Goal: Task Accomplishment & Management: Use online tool/utility

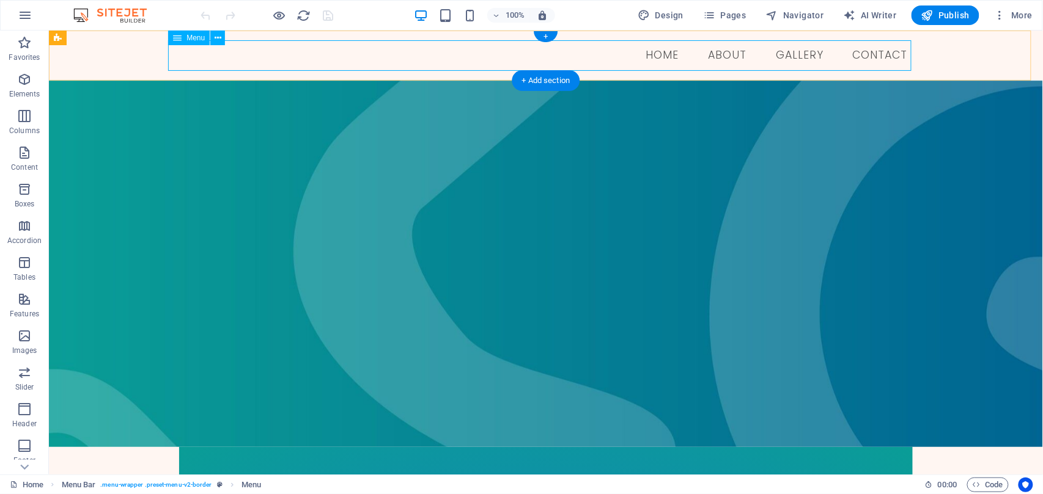
click at [719, 56] on nav "Home About GALLERY Contact" at bounding box center [545, 55] width 743 height 31
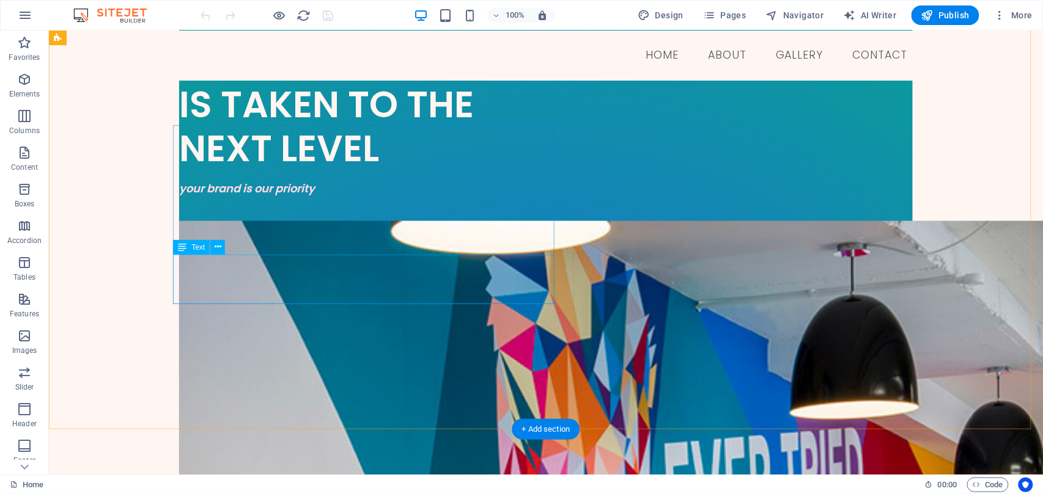
scroll to position [489, 0]
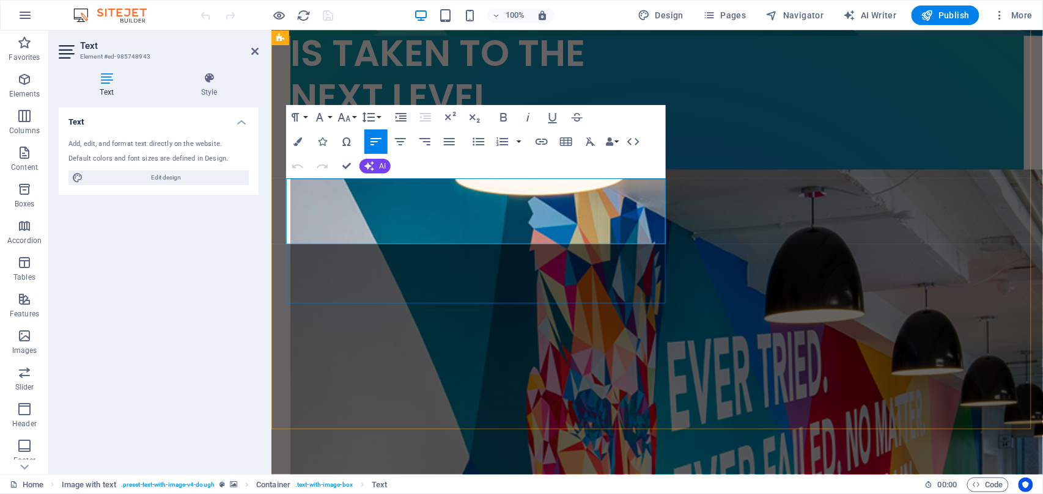
drag, startPoint x: 420, startPoint y: 234, endPoint x: 276, endPoint y: 161, distance: 161.0
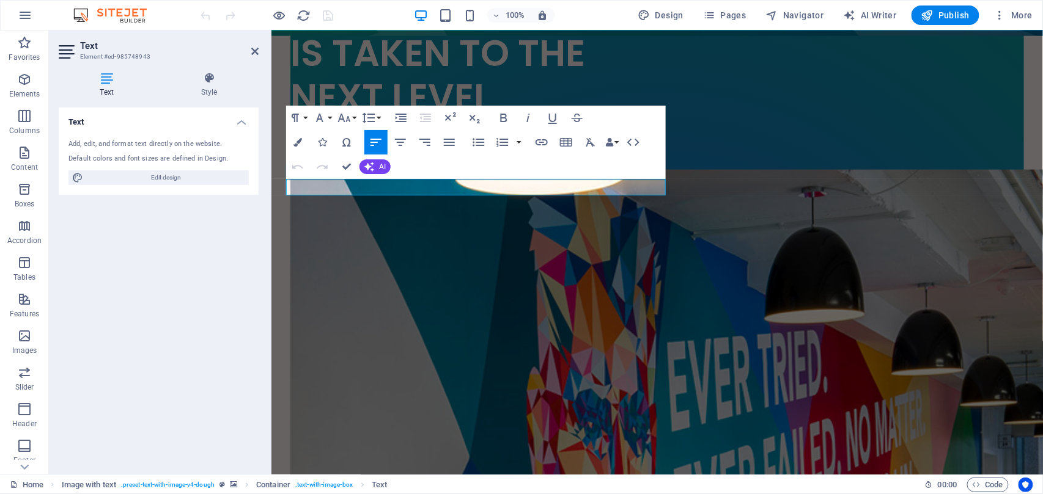
scroll to position [513, 0]
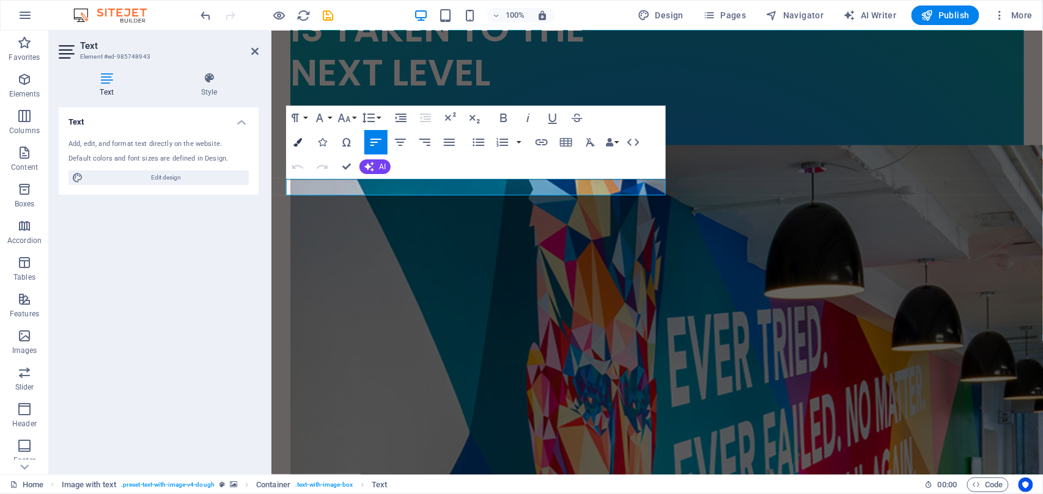
click at [300, 138] on icon "button" at bounding box center [297, 142] width 9 height 9
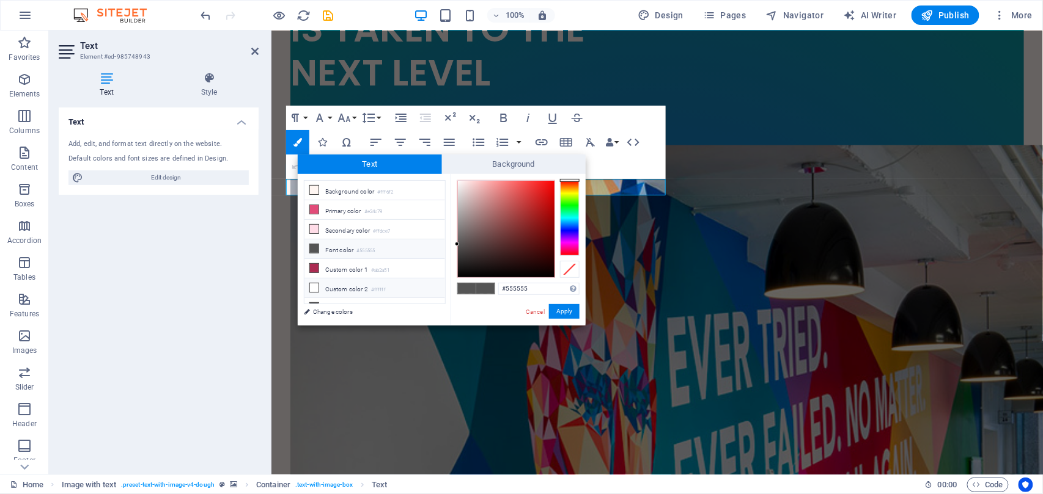
click at [314, 284] on span at bounding box center [314, 288] width 10 height 10
type input "#ffffff"
click at [564, 309] on button "Apply" at bounding box center [564, 311] width 31 height 15
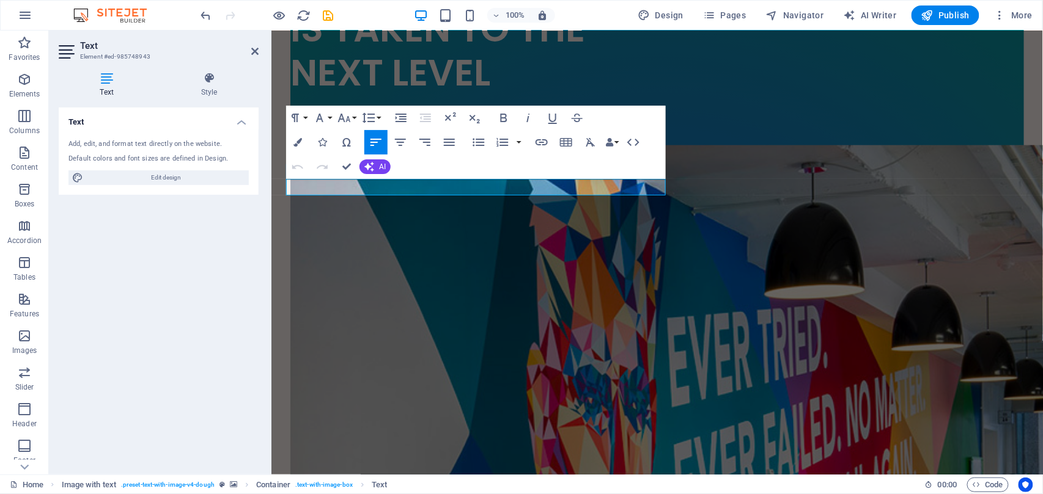
drag, startPoint x: 509, startPoint y: 186, endPoint x: 718, endPoint y: 153, distance: 212.2
click at [296, 143] on icon "button" at bounding box center [297, 142] width 9 height 9
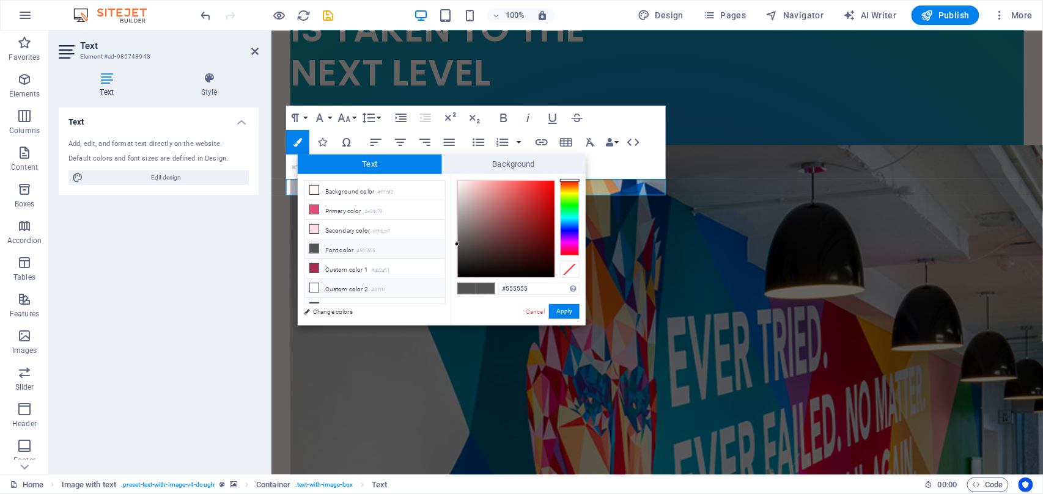
click at [313, 287] on icon at bounding box center [314, 288] width 9 height 9
type input "#ffffff"
click at [560, 311] on button "Apply" at bounding box center [564, 311] width 31 height 15
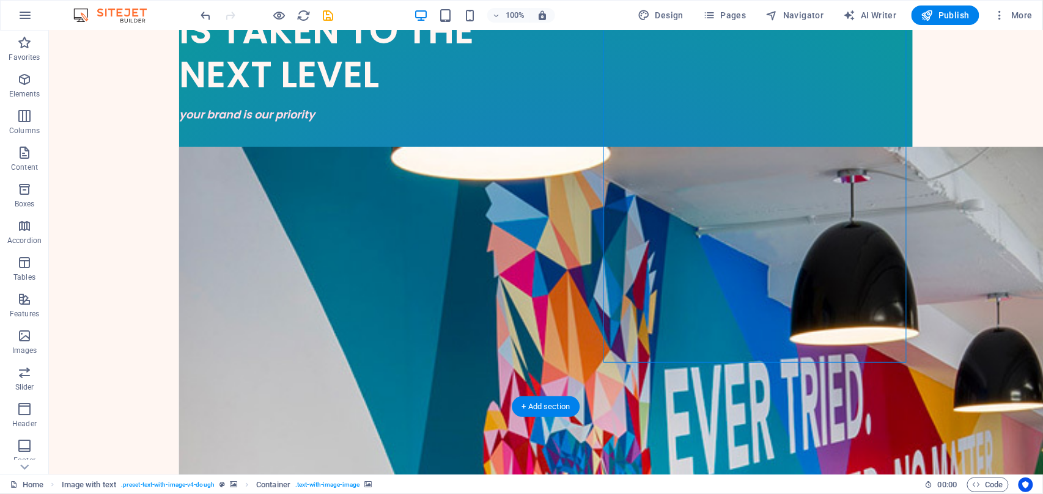
select select "px"
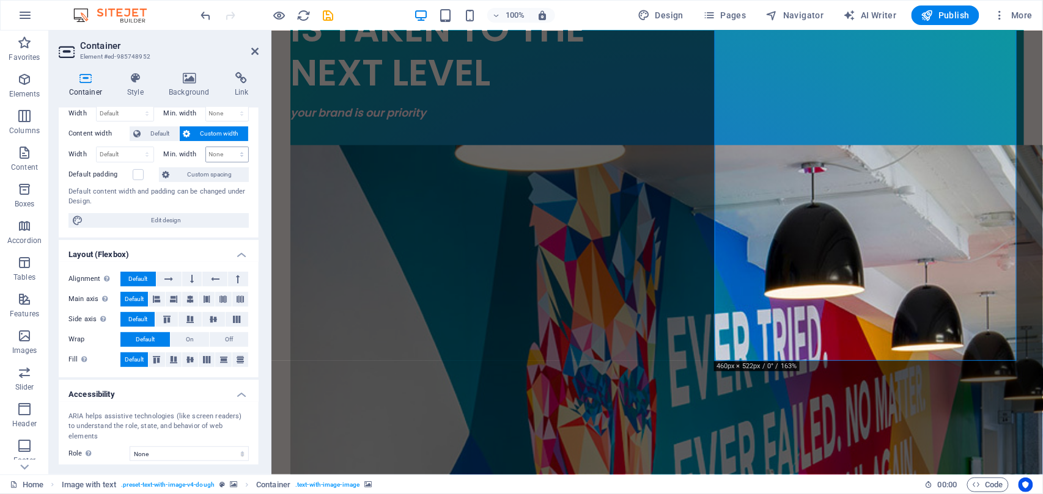
scroll to position [0, 0]
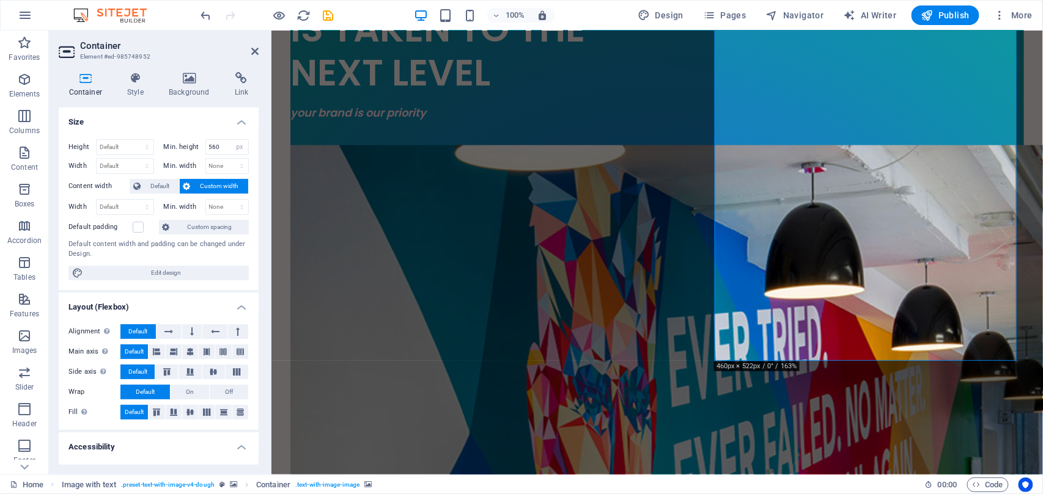
click at [91, 89] on h4 "Container" at bounding box center [88, 85] width 59 height 26
click at [144, 274] on span "Edit design" at bounding box center [166, 273] width 158 height 15
select select "rem"
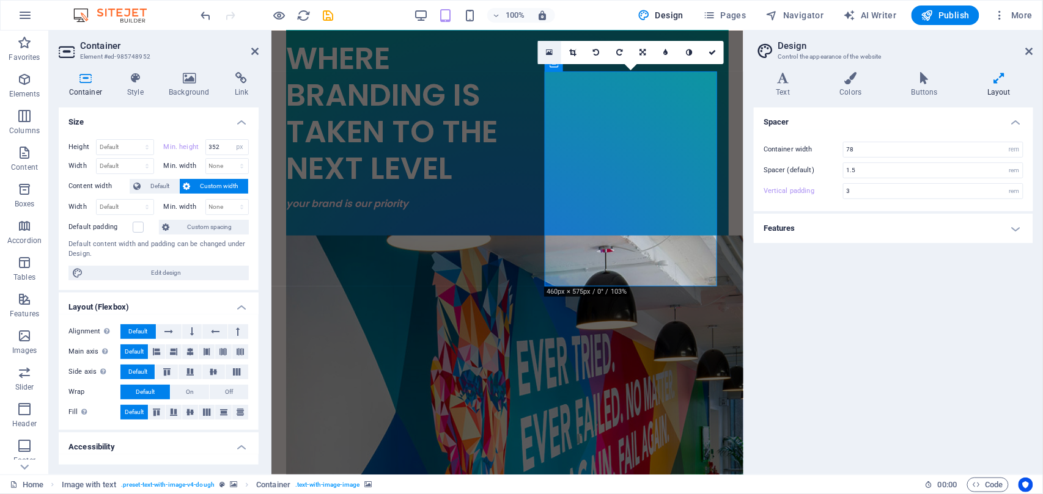
click at [550, 48] on icon at bounding box center [549, 52] width 7 height 9
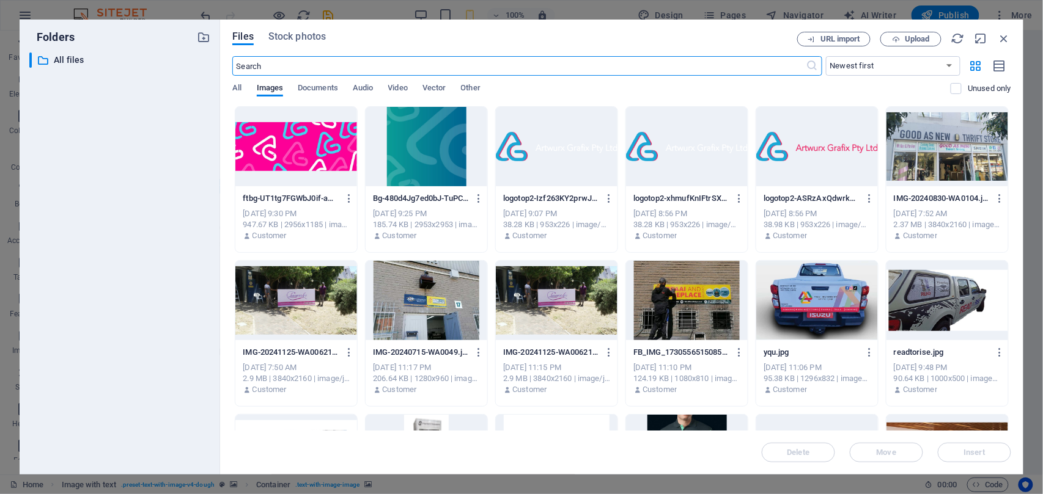
type input "365"
click at [314, 161] on div at bounding box center [296, 146] width 122 height 79
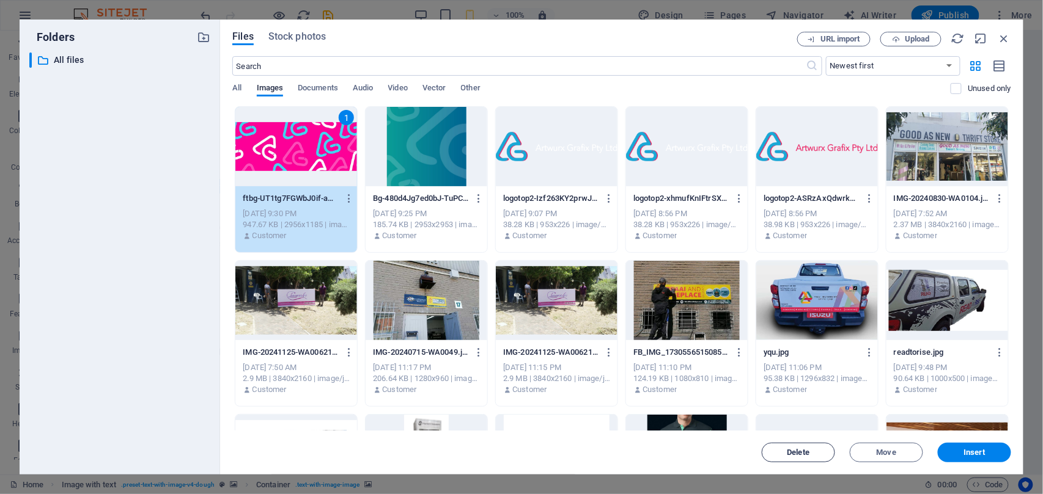
click at [802, 457] on span "Delete" at bounding box center [798, 452] width 23 height 7
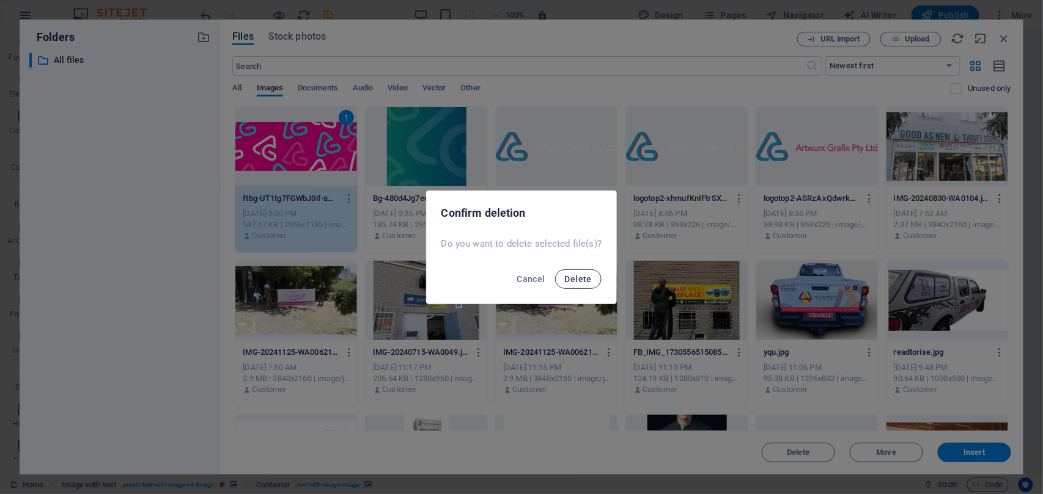
click at [573, 277] on span "Delete" at bounding box center [578, 279] width 27 height 10
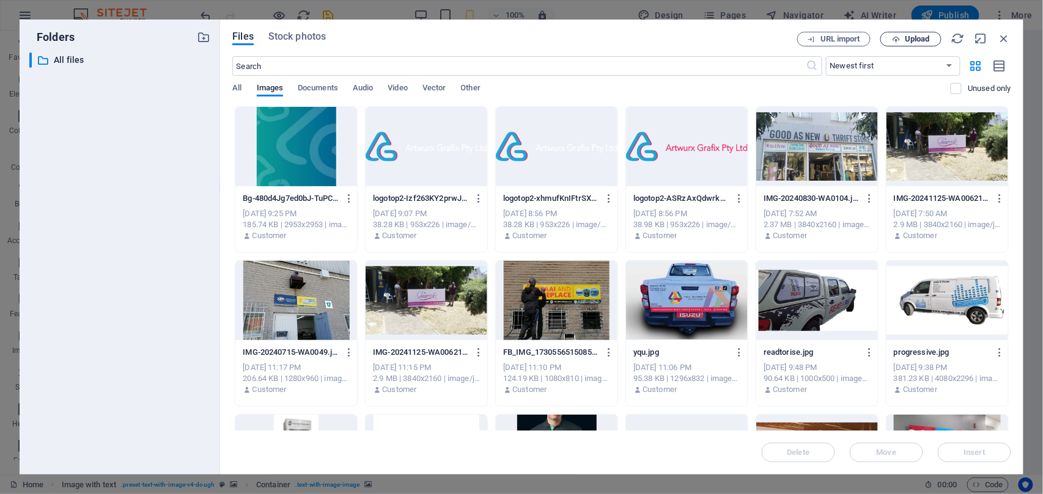
click at [897, 42] on icon "button" at bounding box center [896, 39] width 8 height 8
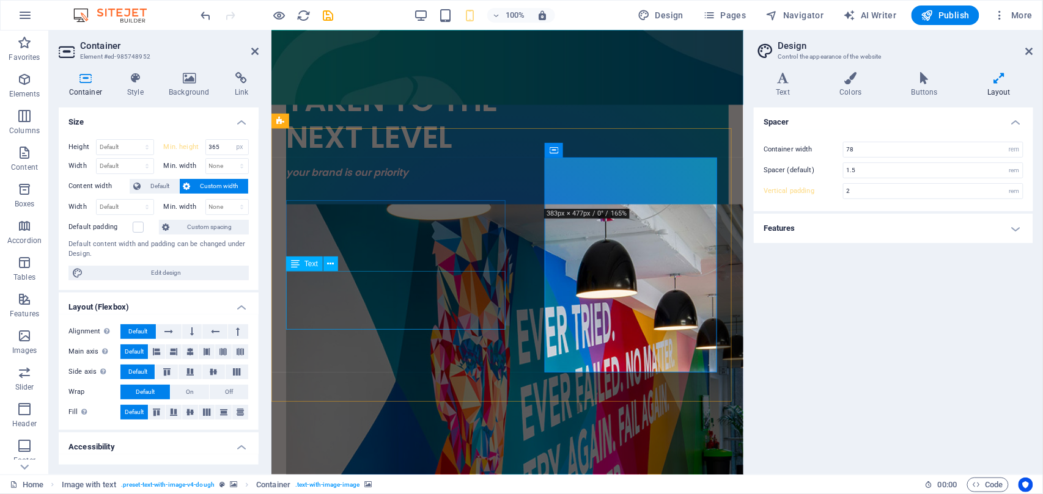
scroll to position [513, 0]
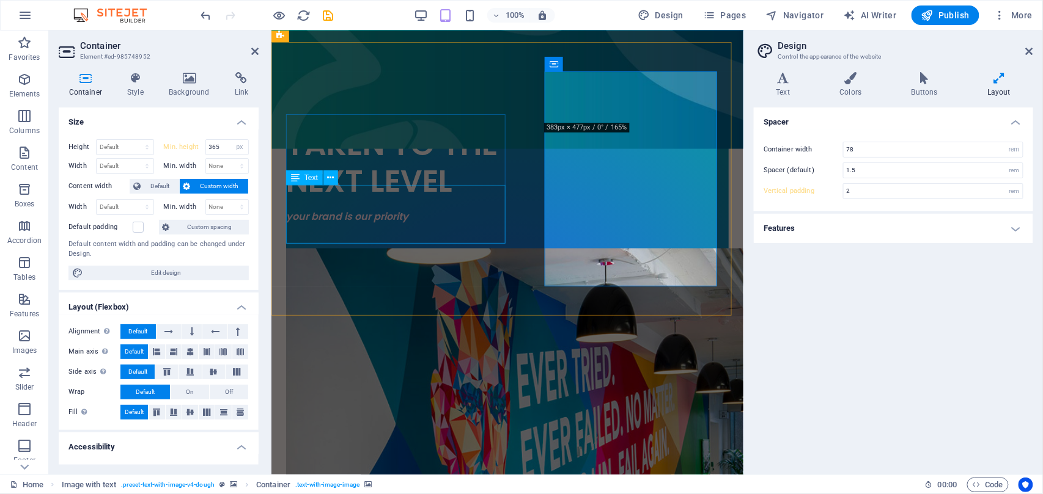
type input "3"
type input "352"
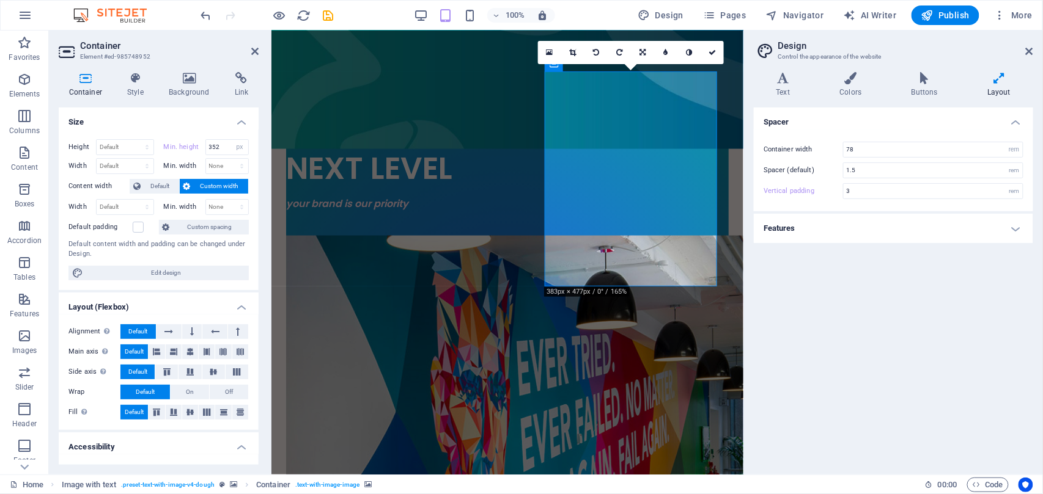
click at [858, 309] on div "Spacer Container width 78 rem px Spacer (default) 1.5 rem Vertical padding 3 re…" at bounding box center [893, 287] width 279 height 358
click at [812, 281] on div "Spacer Container width 78 rem px Spacer (default) 1.5 rem Vertical padding 3 re…" at bounding box center [893, 287] width 279 height 358
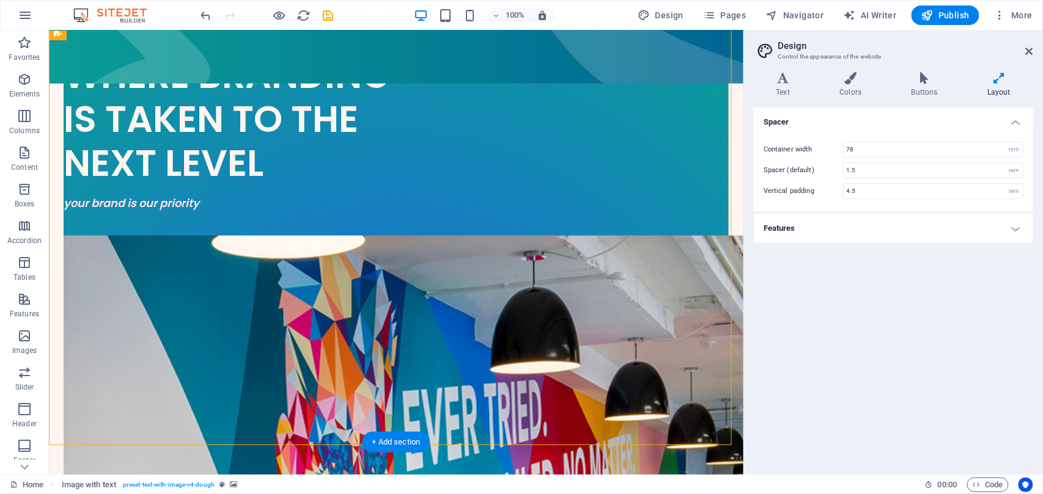
scroll to position [439, 0]
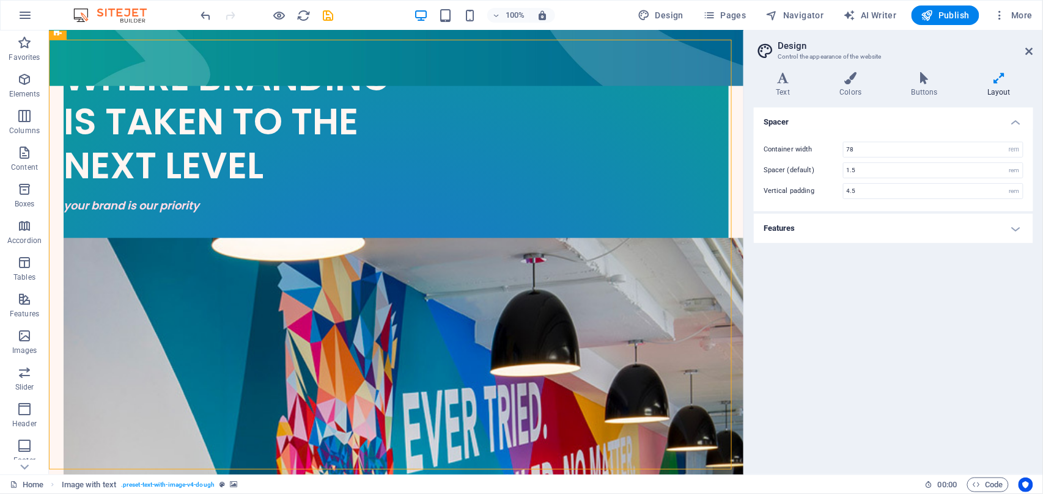
click at [840, 307] on div "Spacer Container width 78 rem px Spacer (default) 1.5 rem Vertical padding 4.5 …" at bounding box center [893, 287] width 279 height 358
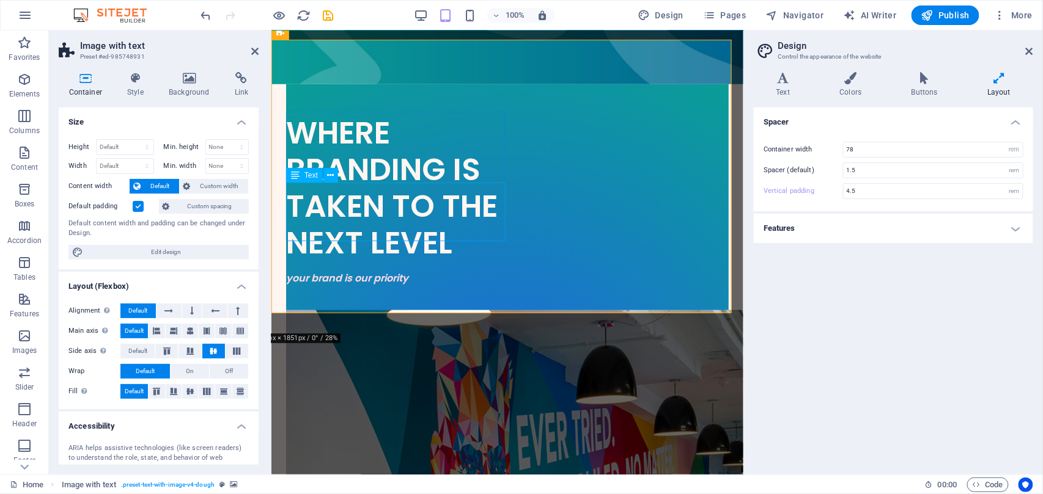
scroll to position [516, 0]
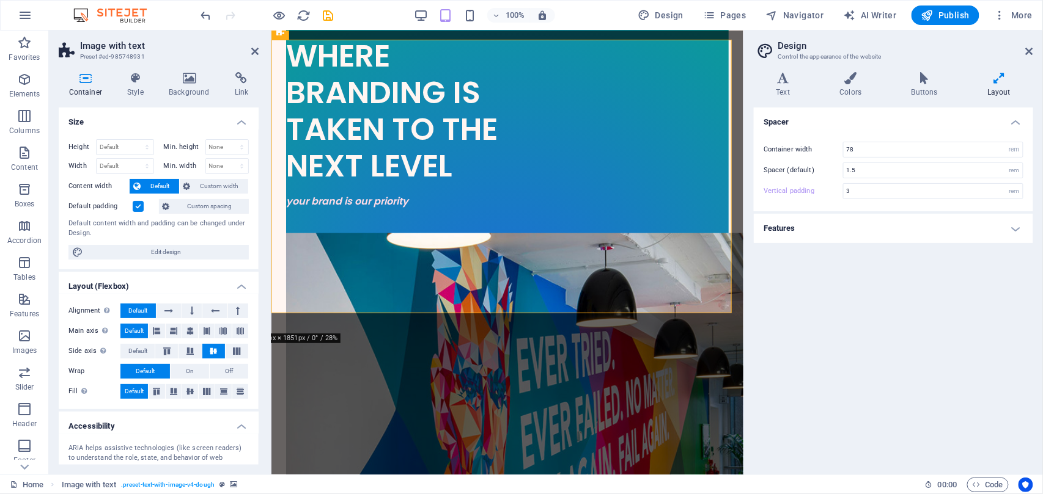
click at [186, 89] on h4 "Background" at bounding box center [192, 85] width 66 height 26
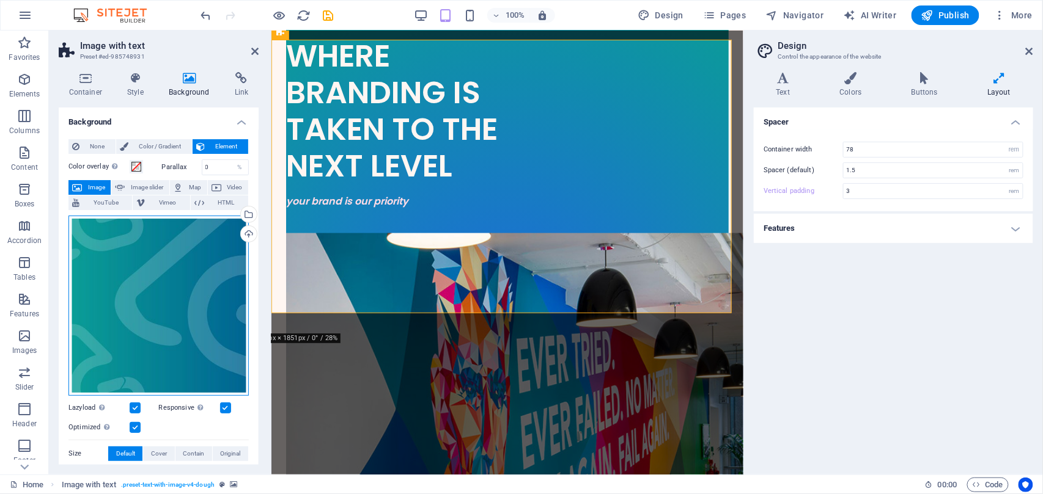
click at [207, 243] on div "Drag files here, click to choose files or select files from Files or our free s…" at bounding box center [158, 306] width 180 height 180
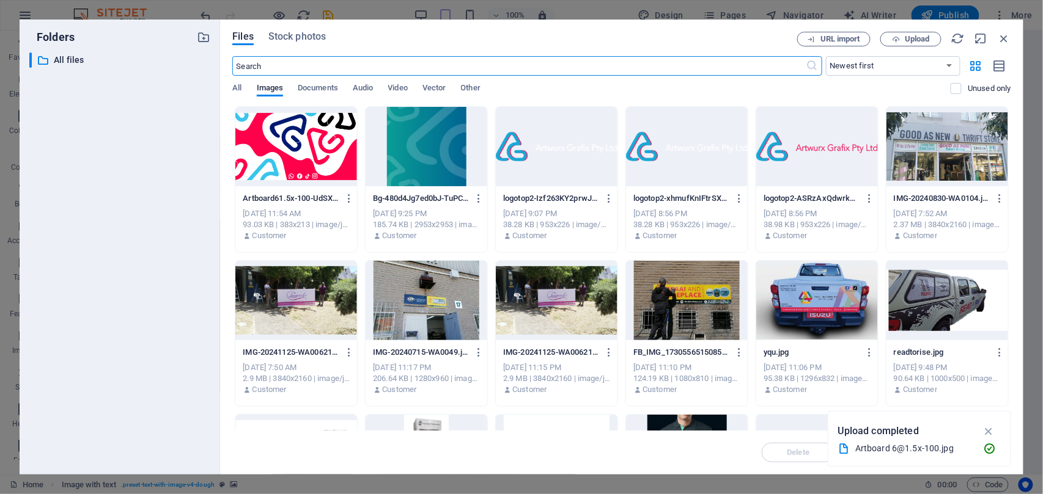
scroll to position [560, 0]
click at [308, 142] on div at bounding box center [296, 146] width 122 height 79
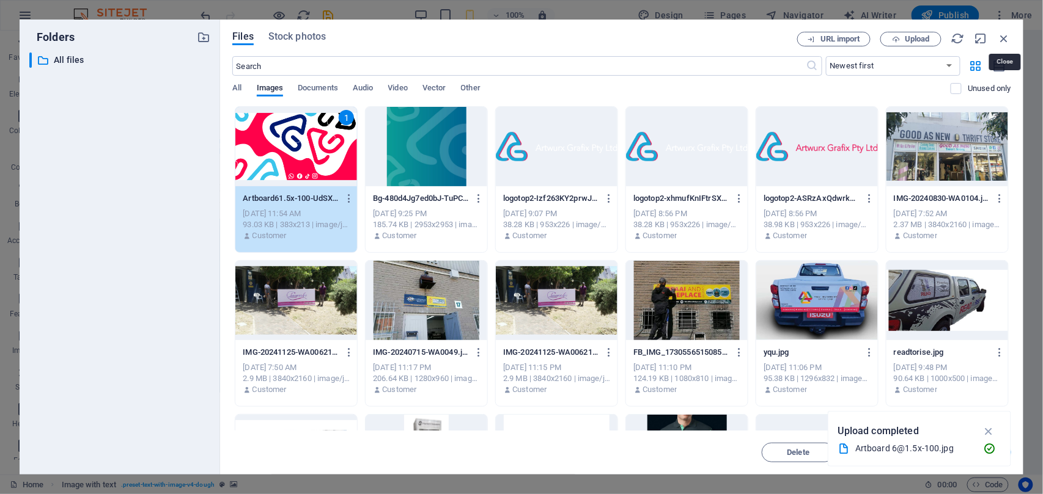
drag, startPoint x: 1001, startPoint y: 37, endPoint x: 988, endPoint y: 62, distance: 28.4
click at [1001, 37] on icon "button" at bounding box center [1004, 38] width 13 height 13
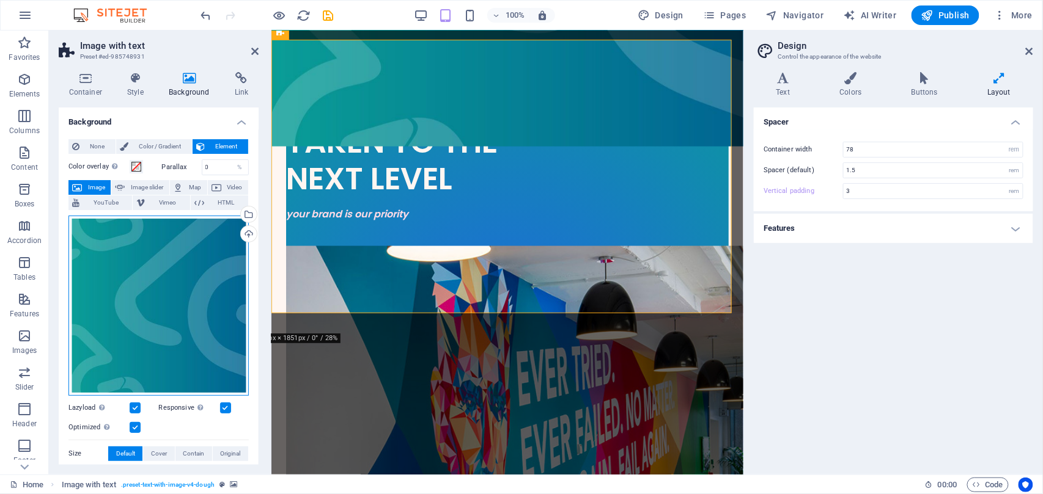
click at [188, 281] on div "Drag files here, click to choose files or select files from Files or our free s…" at bounding box center [158, 306] width 180 height 180
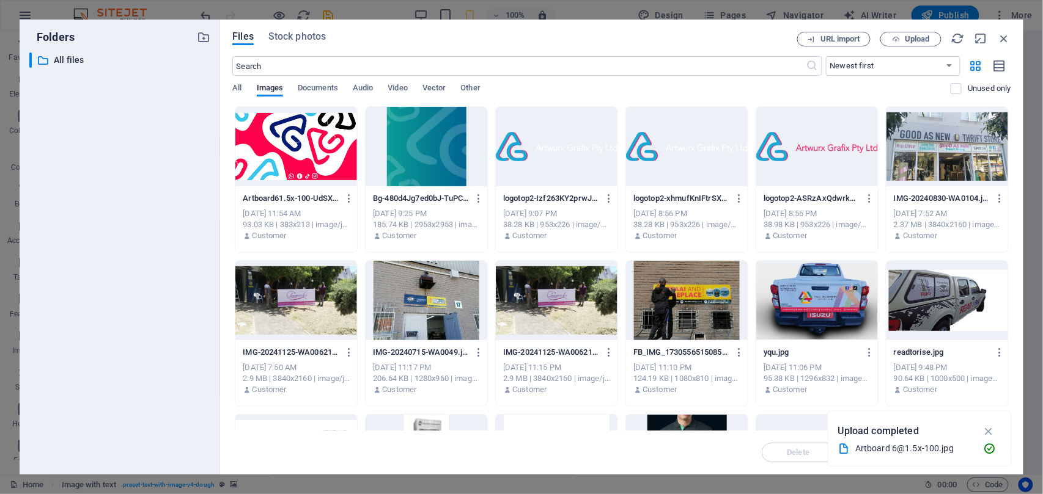
click at [314, 162] on div at bounding box center [296, 146] width 122 height 79
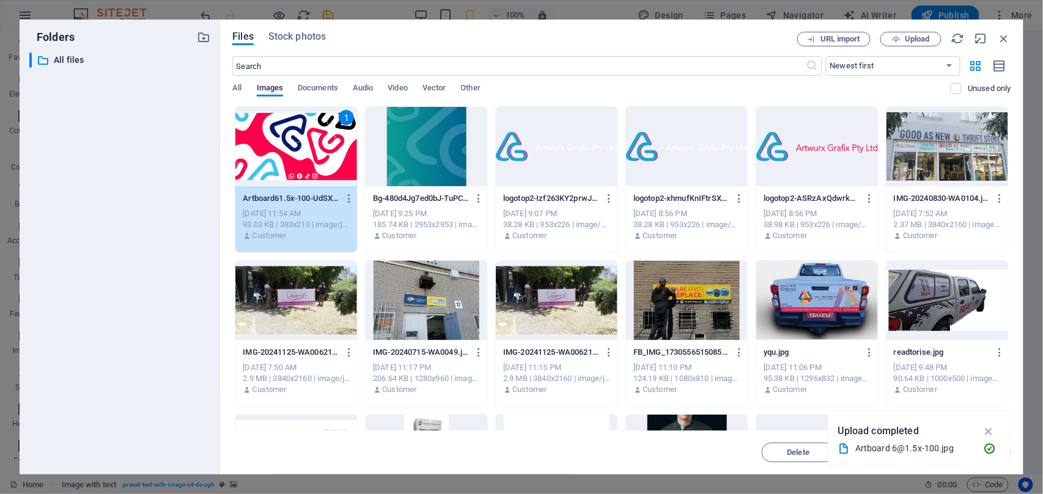
click at [314, 162] on div "1" at bounding box center [296, 146] width 122 height 79
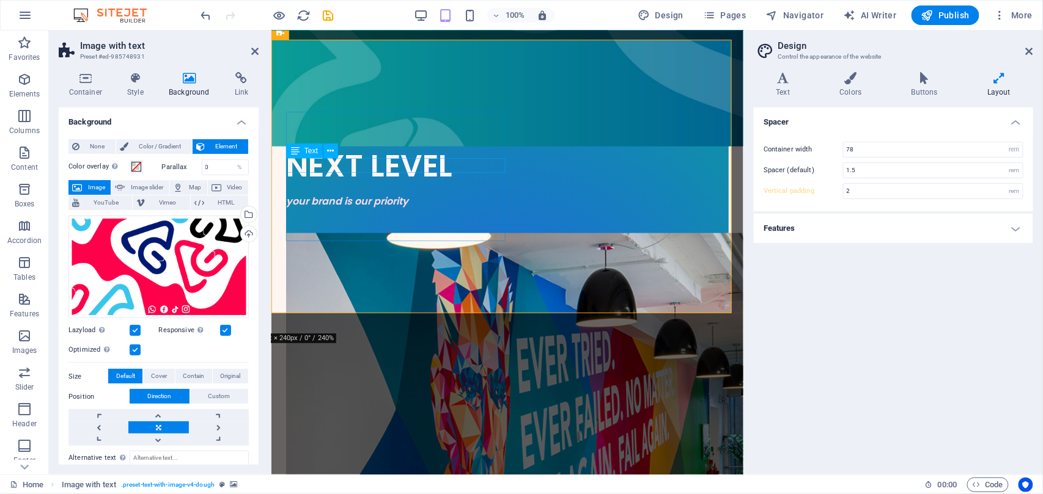
type input "3"
click at [919, 321] on div "Spacer Container width 78 rem px Spacer (default) 1.5 rem Vertical padding 3 re…" at bounding box center [893, 287] width 279 height 358
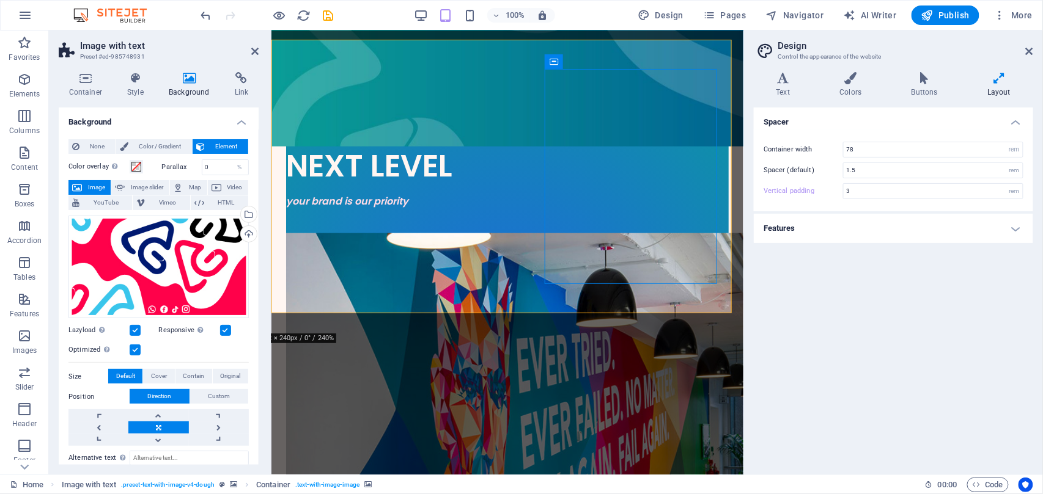
select select "px"
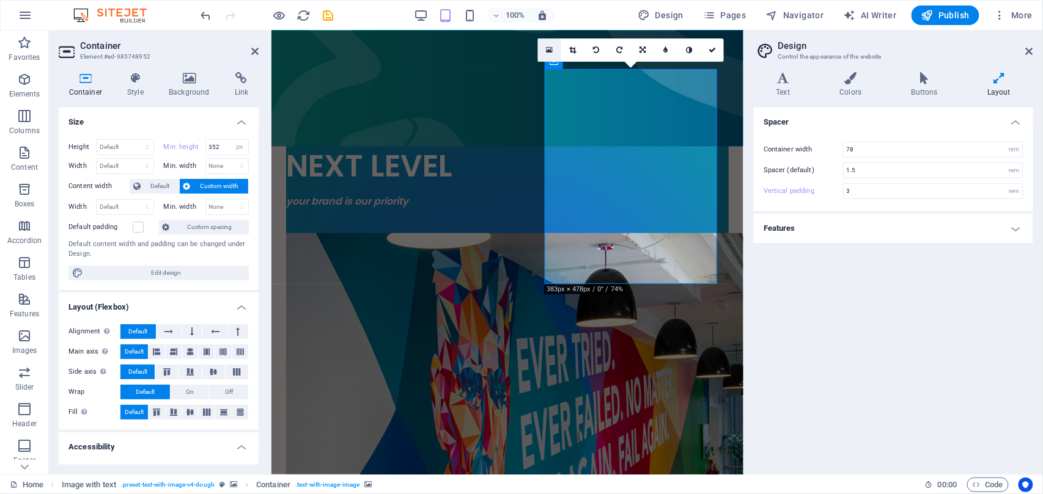
click at [553, 47] on icon at bounding box center [549, 50] width 7 height 9
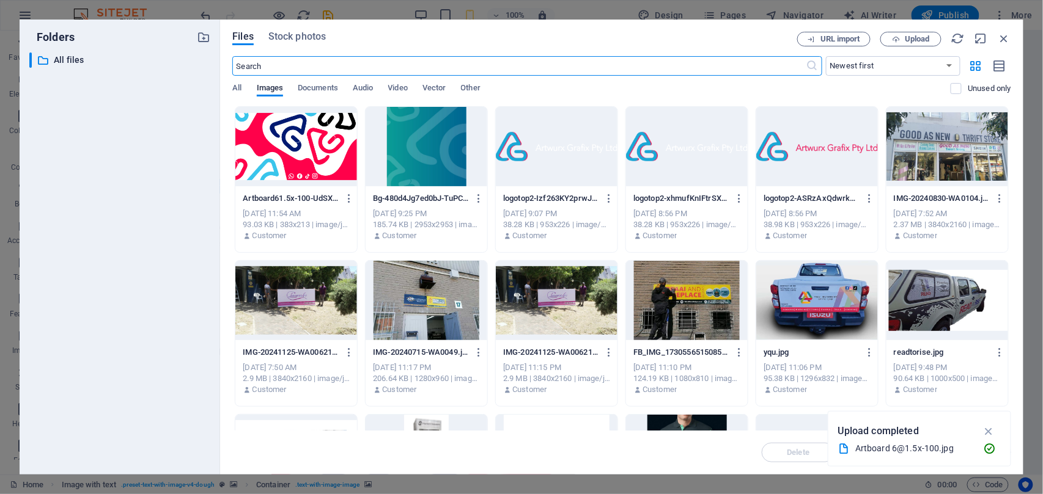
type input "2"
type input "365"
click at [810, 301] on div at bounding box center [817, 300] width 122 height 79
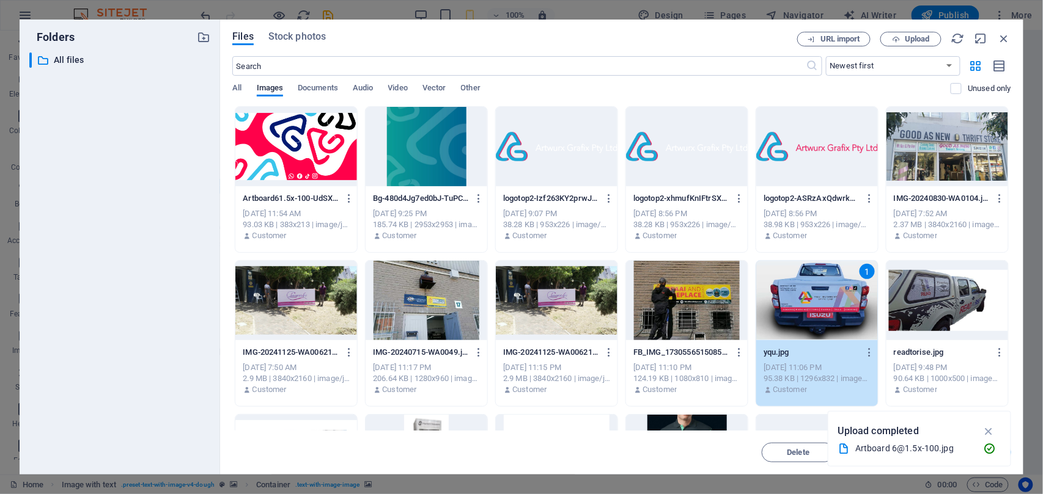
click at [810, 301] on div "1" at bounding box center [817, 300] width 122 height 79
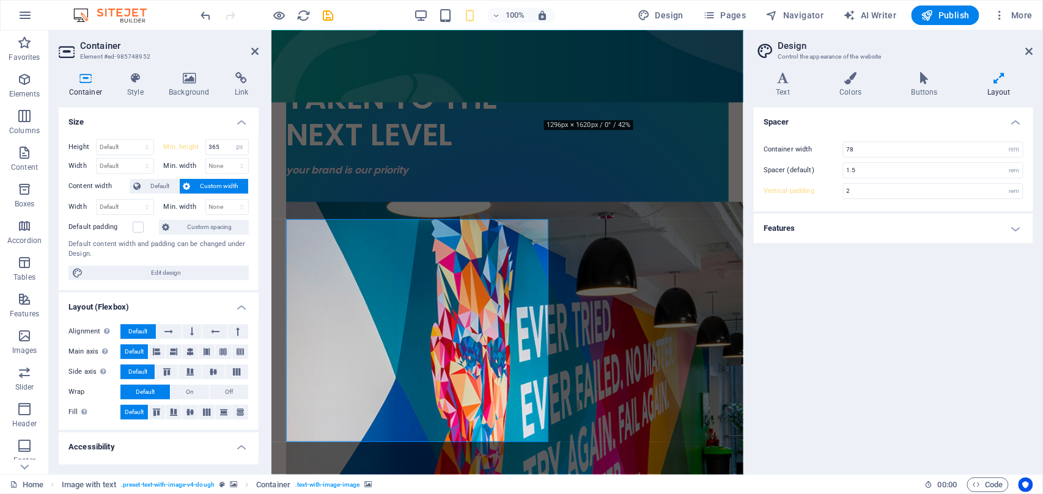
scroll to position [516, 0]
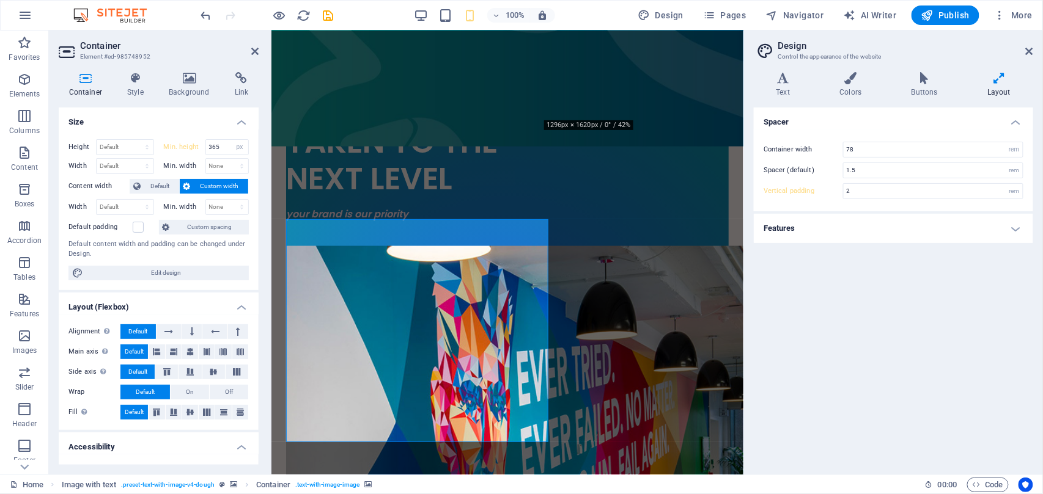
type input "3"
type input "352"
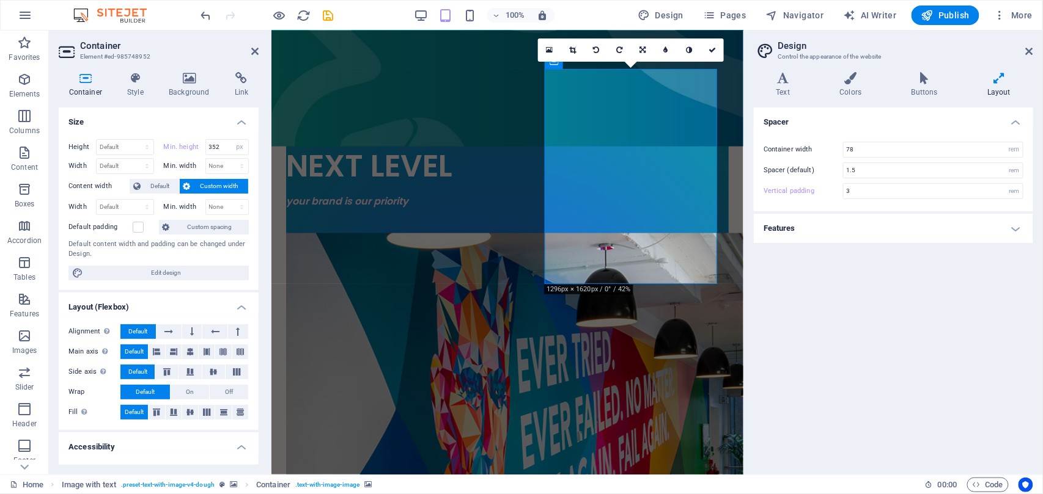
click at [839, 276] on div "Spacer Container width 78 rem px Spacer (default) 1.5 rem Vertical padding 3 re…" at bounding box center [893, 287] width 279 height 358
click at [839, 274] on div "Spacer Container width 78 rem px Spacer (default) 1.5 rem Vertical padding 3 re…" at bounding box center [893, 287] width 279 height 358
click at [897, 287] on div "Spacer Container width 78 rem px Spacer (default) 1.5 rem Vertical padding 3 re…" at bounding box center [893, 287] width 279 height 358
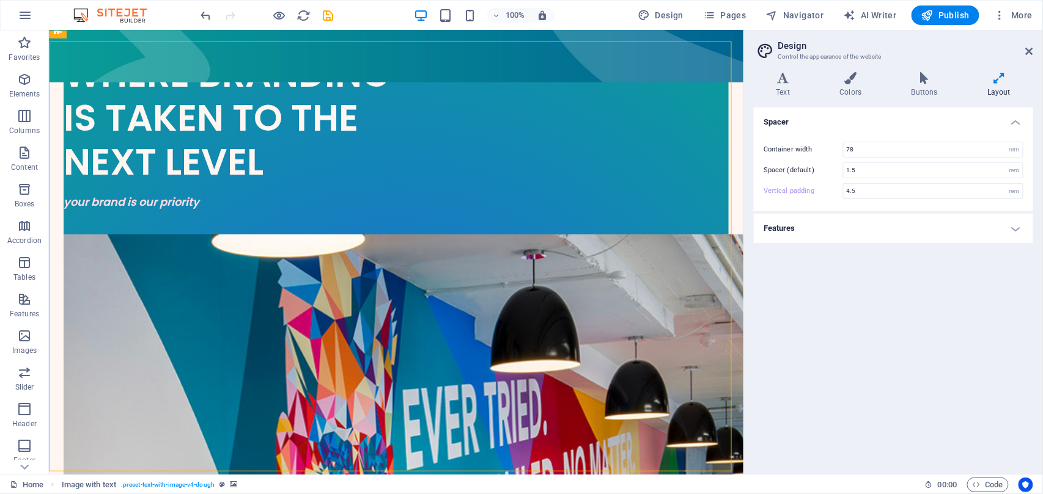
scroll to position [441, 0]
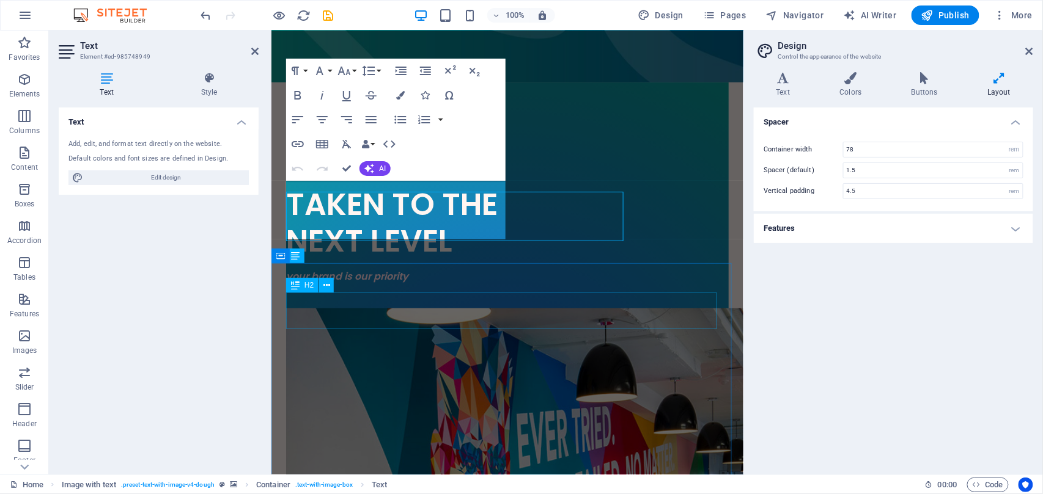
scroll to position [517, 0]
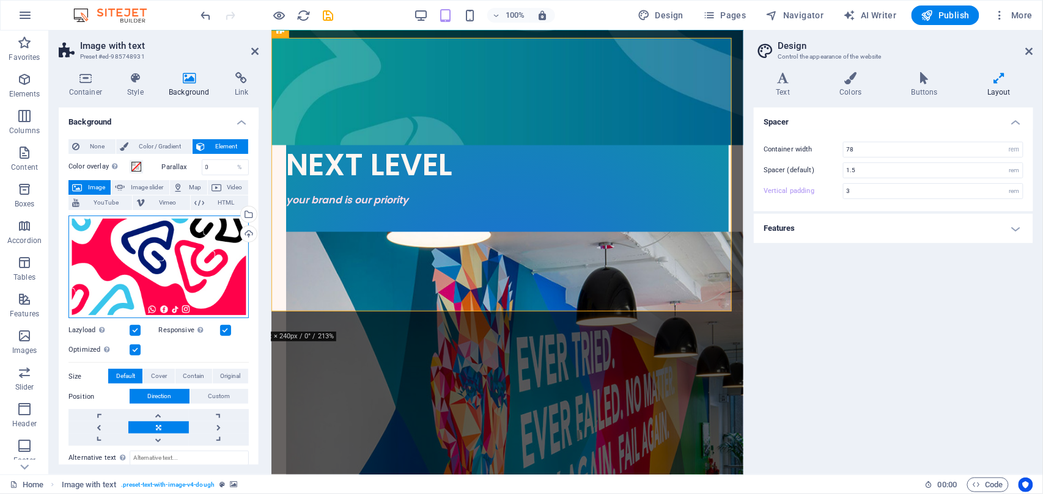
click at [202, 242] on div "Drag files here, click to choose files or select files from Files or our free s…" at bounding box center [158, 267] width 180 height 103
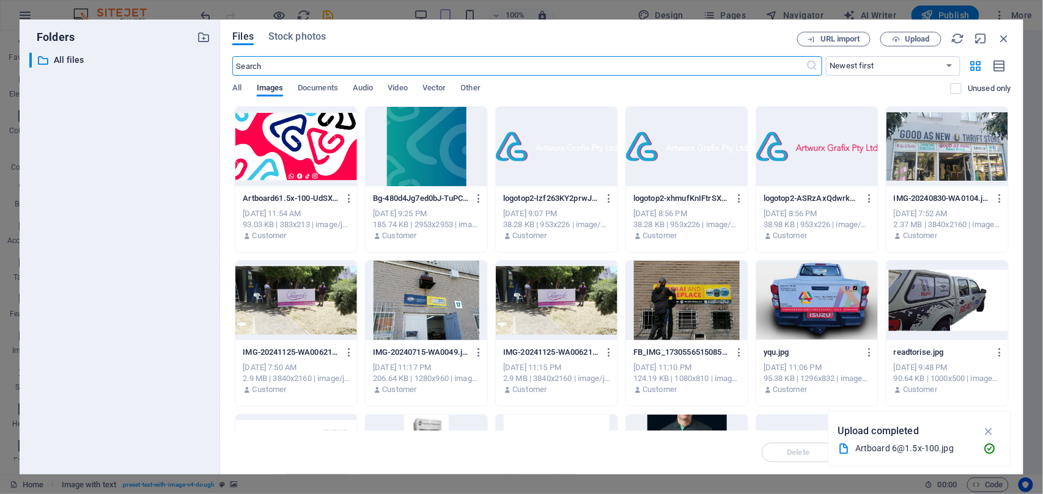
scroll to position [561, 0]
click at [432, 149] on div at bounding box center [427, 146] width 122 height 79
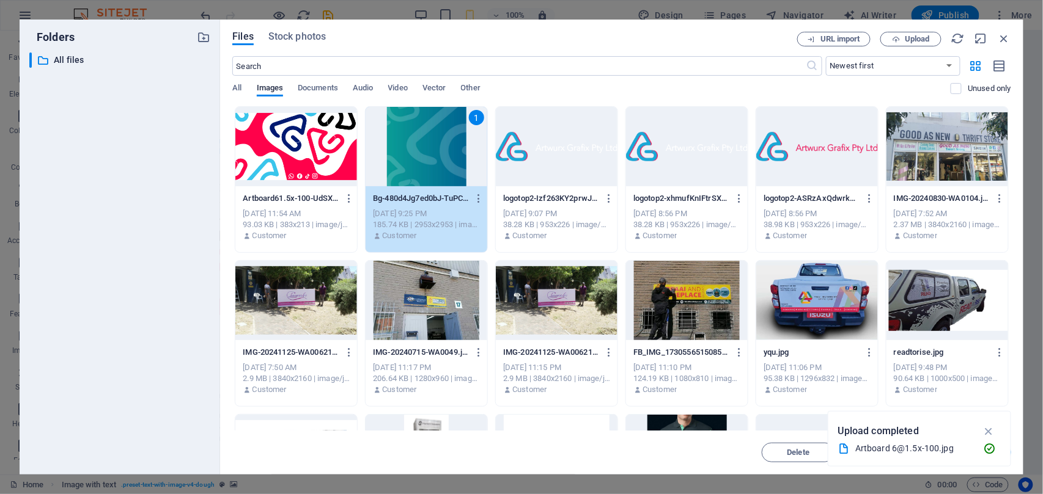
click at [431, 149] on div "1" at bounding box center [427, 146] width 122 height 79
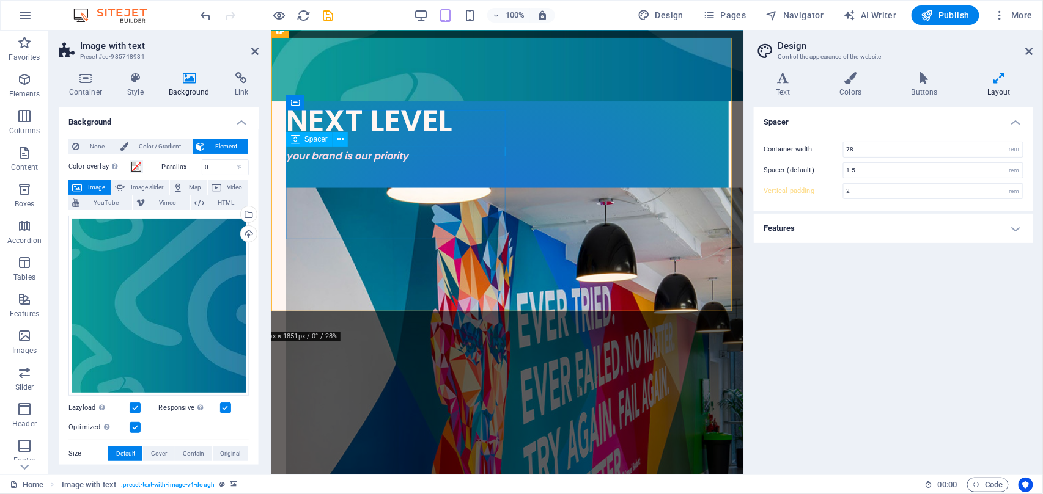
scroll to position [517, 0]
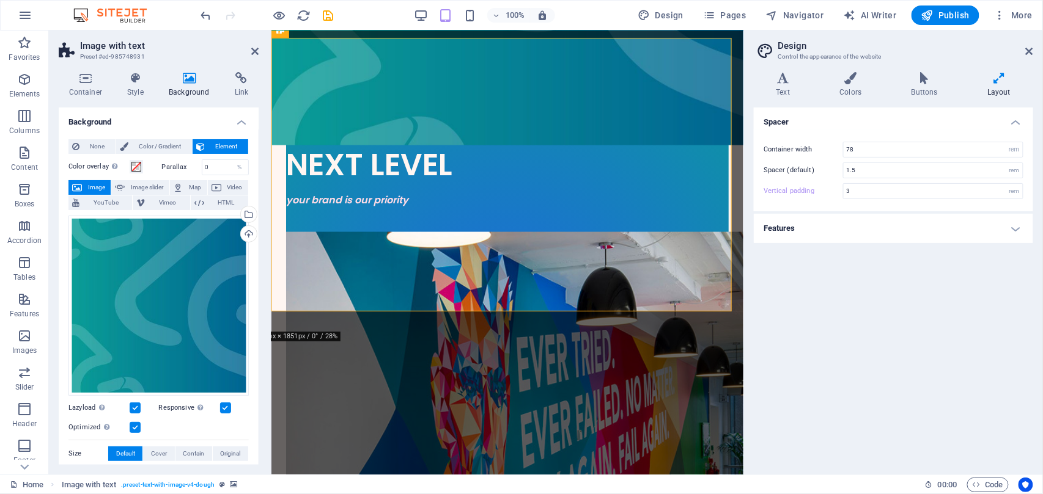
click at [829, 325] on div "Spacer Container width 78 rem px Spacer (default) 1.5 rem Vertical padding 3 re…" at bounding box center [893, 287] width 279 height 358
click at [798, 318] on div "Spacer Container width 78 rem px Spacer (default) 1.5 rem Vertical padding 3 re…" at bounding box center [893, 287] width 279 height 358
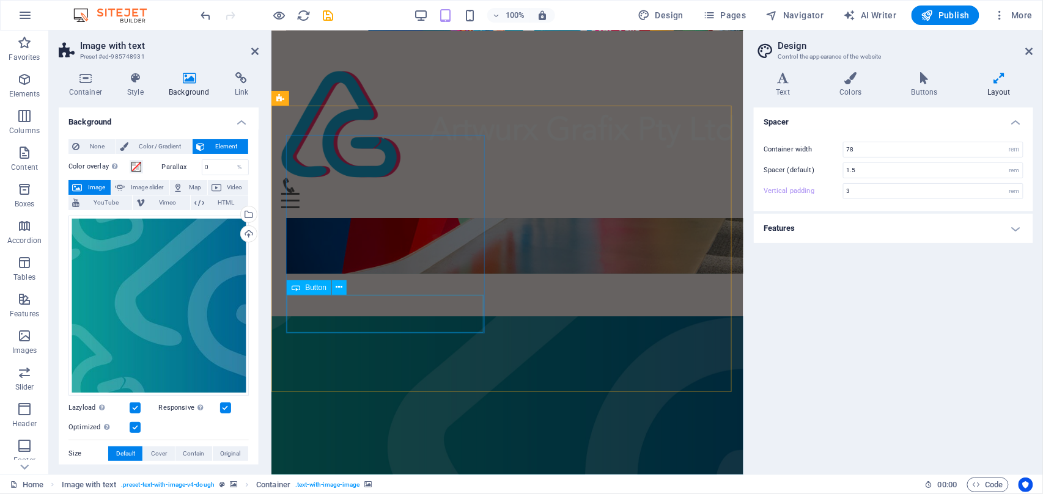
scroll to position [902, 0]
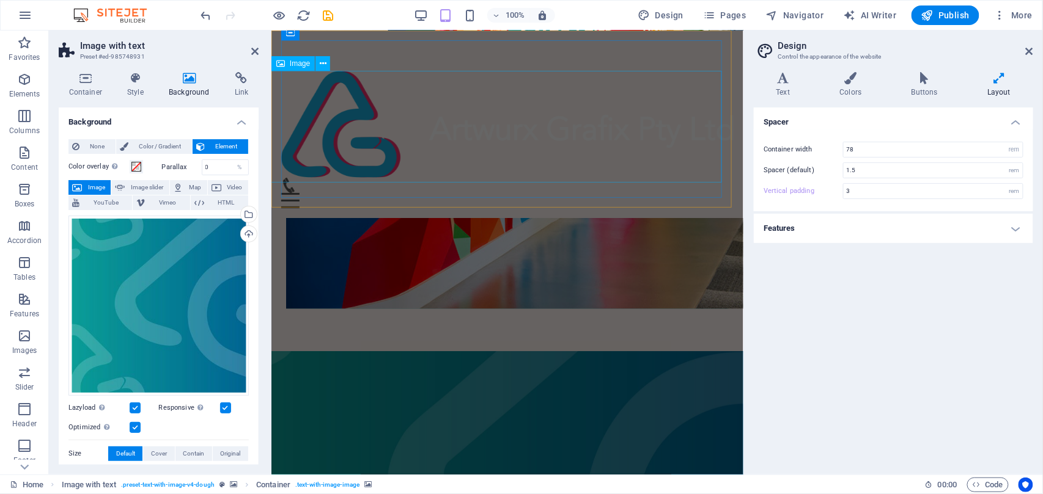
click at [491, 120] on figure at bounding box center [507, 123] width 452 height 107
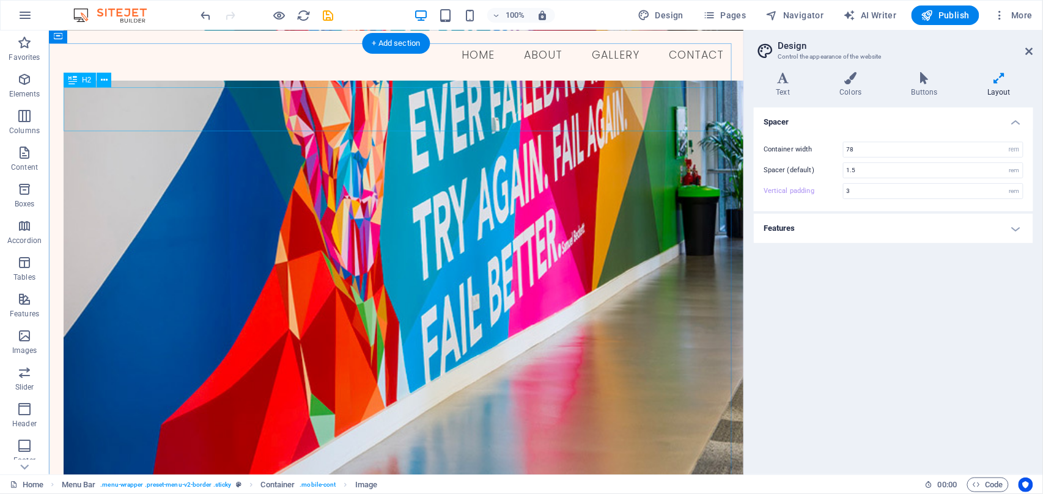
type input "4.5"
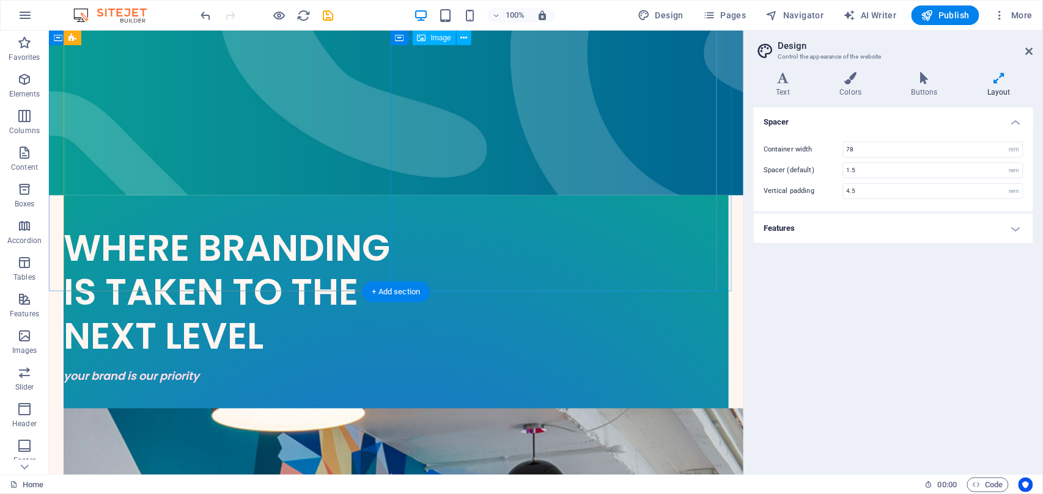
scroll to position [0, 0]
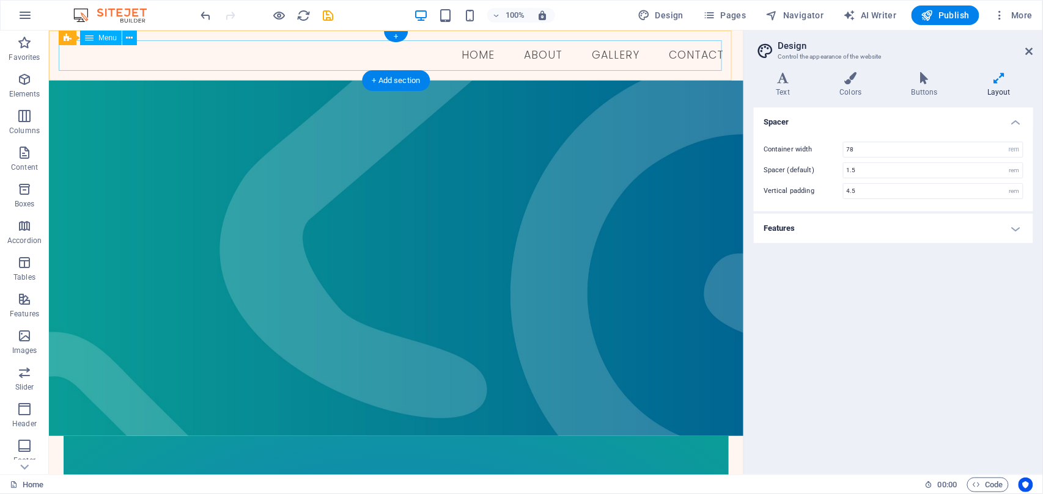
click at [84, 54] on nav "Home About GALLERY Contact" at bounding box center [395, 55] width 675 height 31
click at [112, 51] on nav "Home About GALLERY Contact" at bounding box center [395, 55] width 675 height 31
click at [78, 57] on nav "Home About GALLERY Contact" at bounding box center [395, 55] width 675 height 31
select select
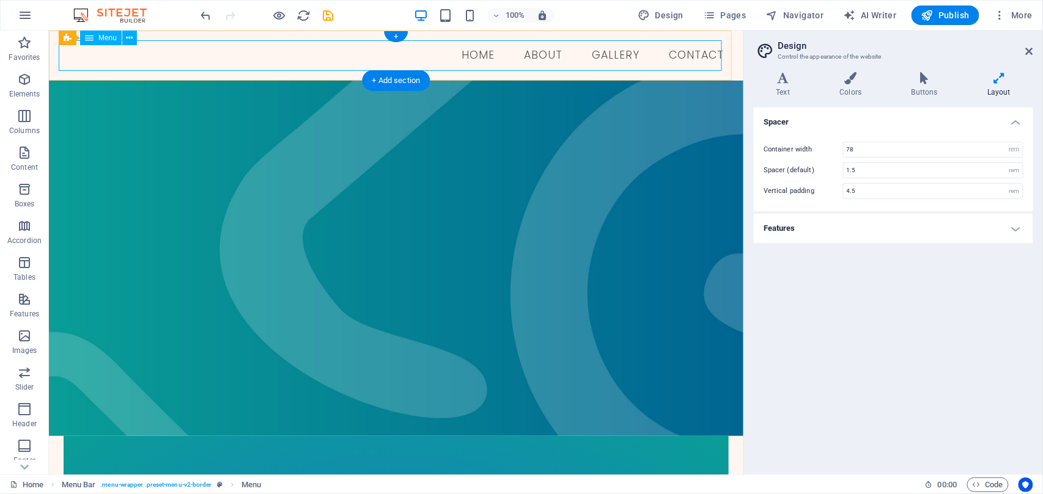
select select
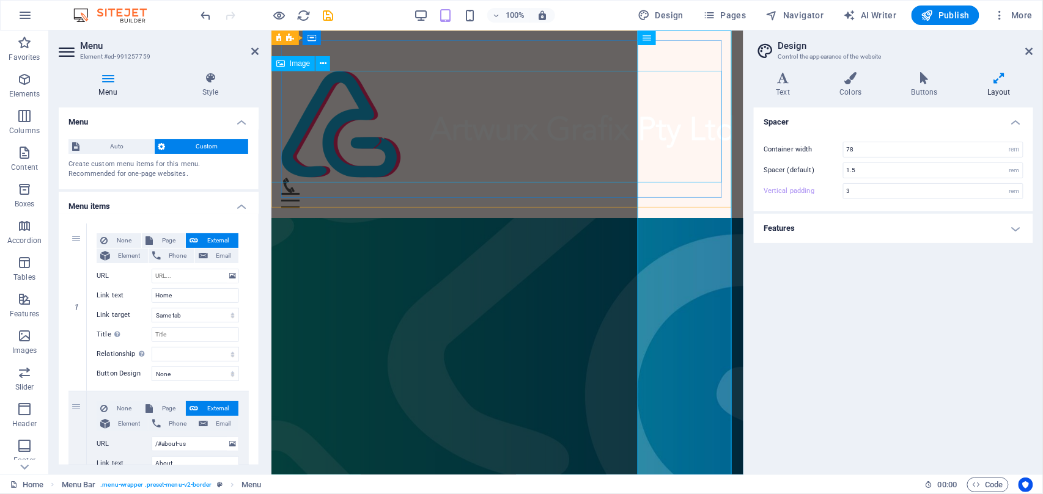
click at [381, 130] on figure at bounding box center [507, 123] width 452 height 107
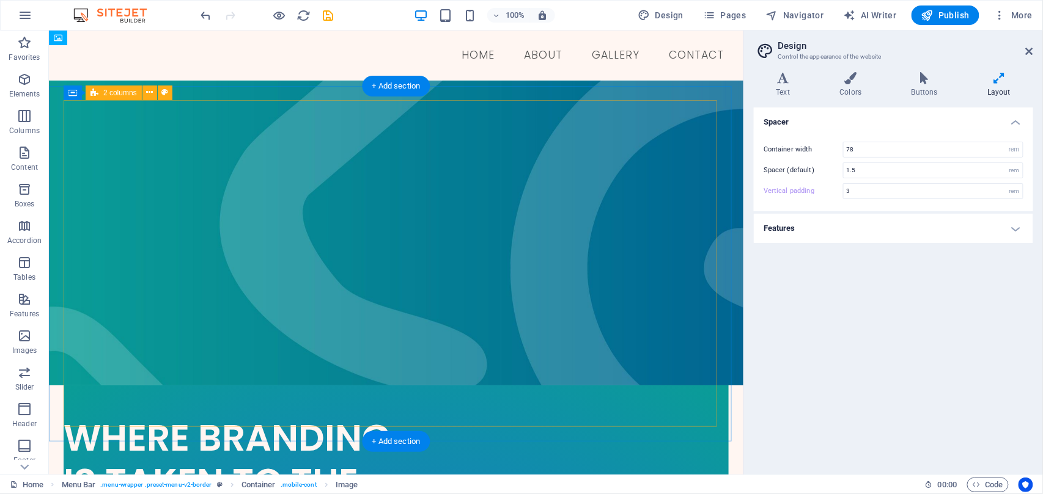
type input "4.5"
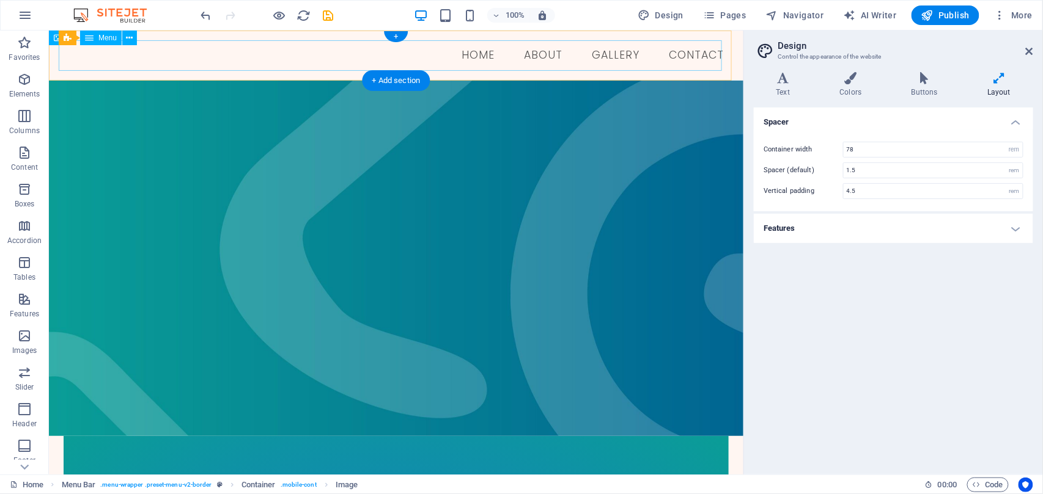
click at [120, 48] on nav "Home About GALLERY Contact" at bounding box center [395, 55] width 675 height 31
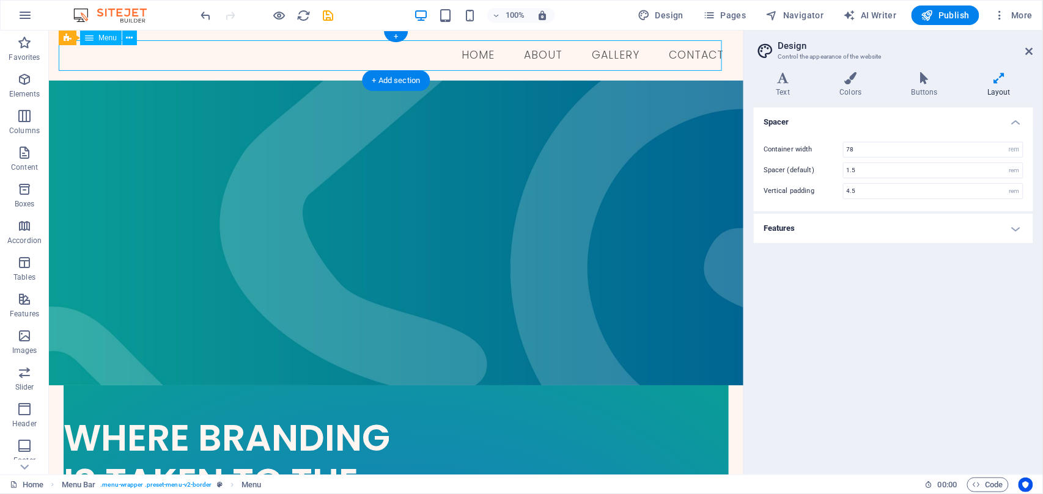
select select
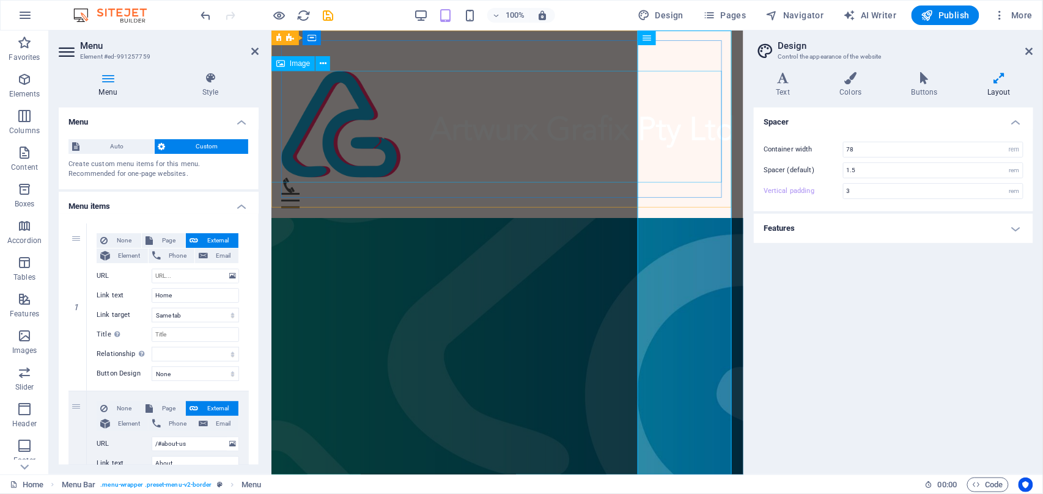
click at [421, 123] on figure at bounding box center [507, 123] width 452 height 107
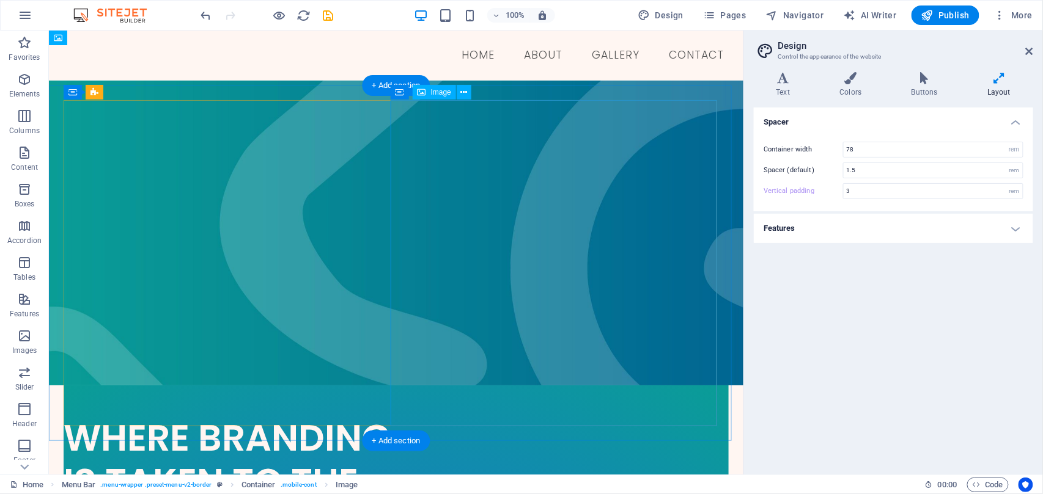
type input "4.5"
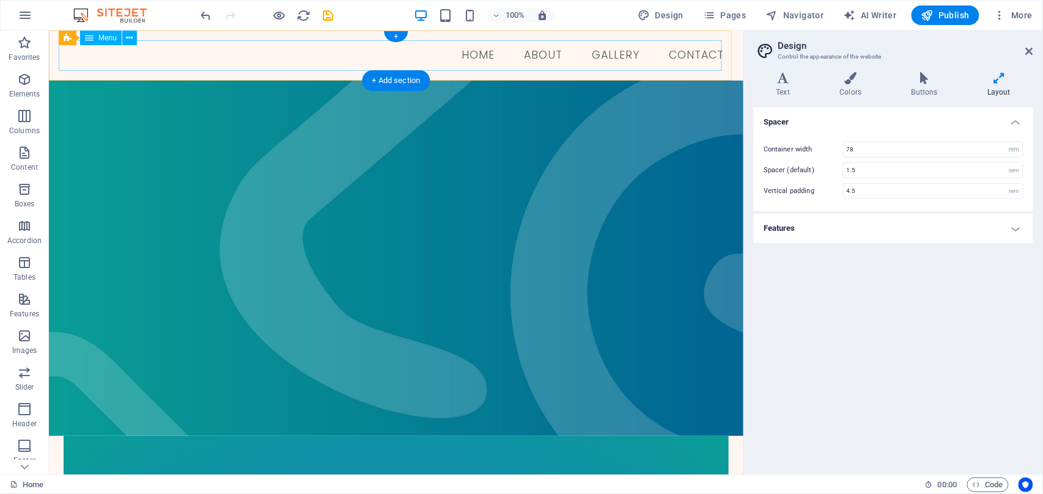
click at [162, 52] on nav "Home About GALLERY Contact" at bounding box center [395, 55] width 675 height 31
click at [142, 58] on nav "Home About GALLERY Contact" at bounding box center [395, 55] width 675 height 31
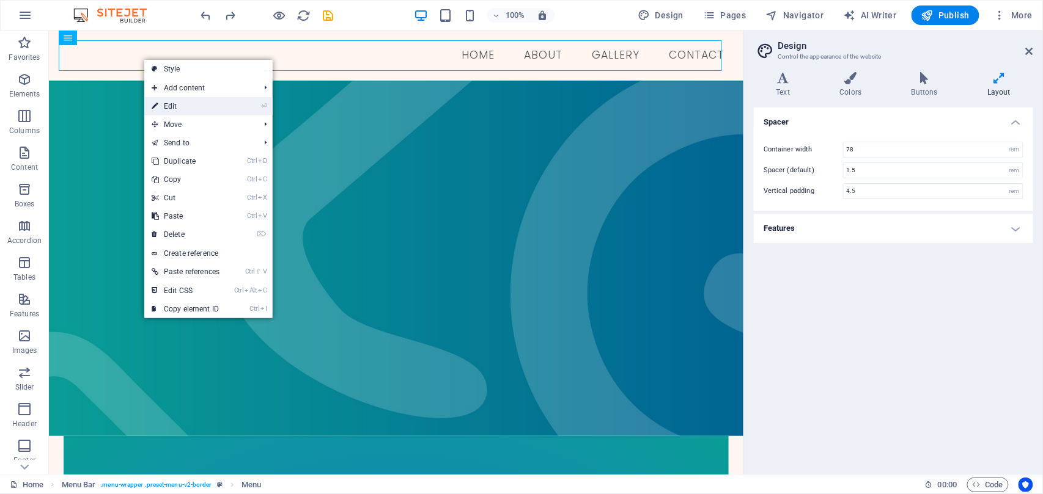
click at [184, 103] on link "⏎ Edit" at bounding box center [185, 106] width 83 height 18
select select
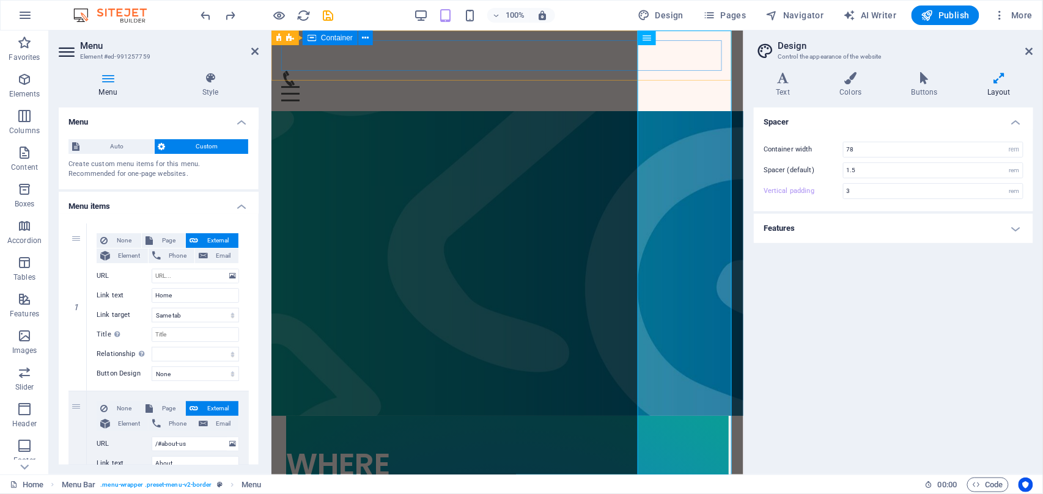
click at [430, 59] on div "Menu" at bounding box center [507, 70] width 452 height 61
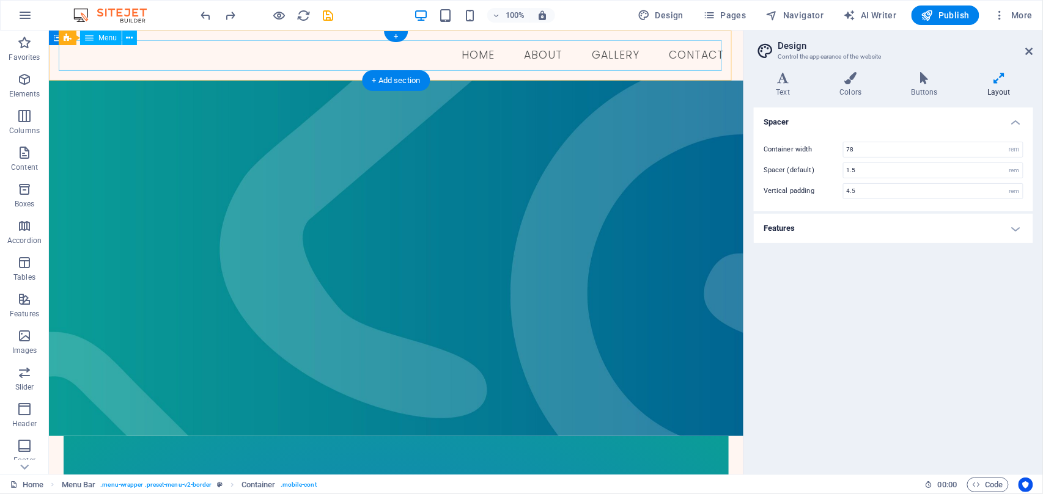
click at [403, 64] on nav "Home About GALLERY Contact" at bounding box center [395, 55] width 675 height 31
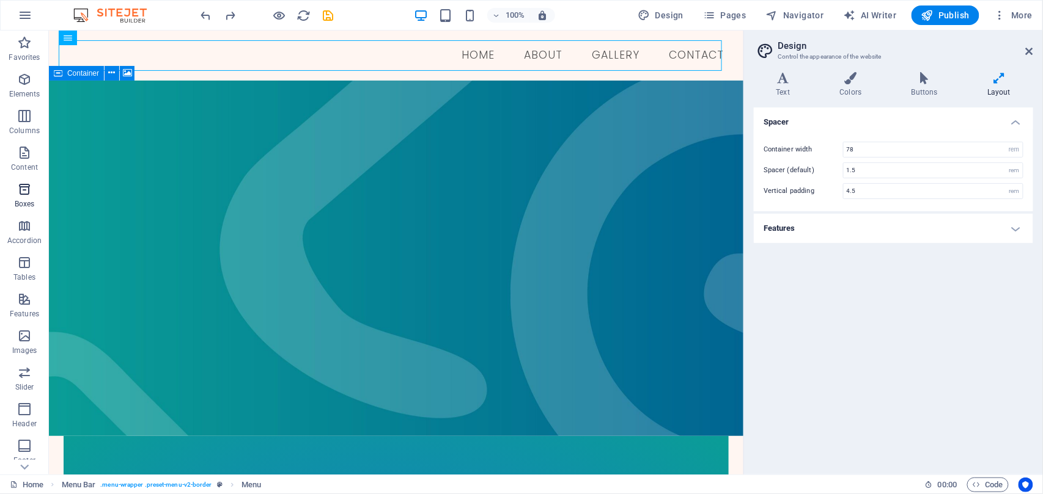
click at [23, 197] on span "Boxes" at bounding box center [24, 196] width 49 height 29
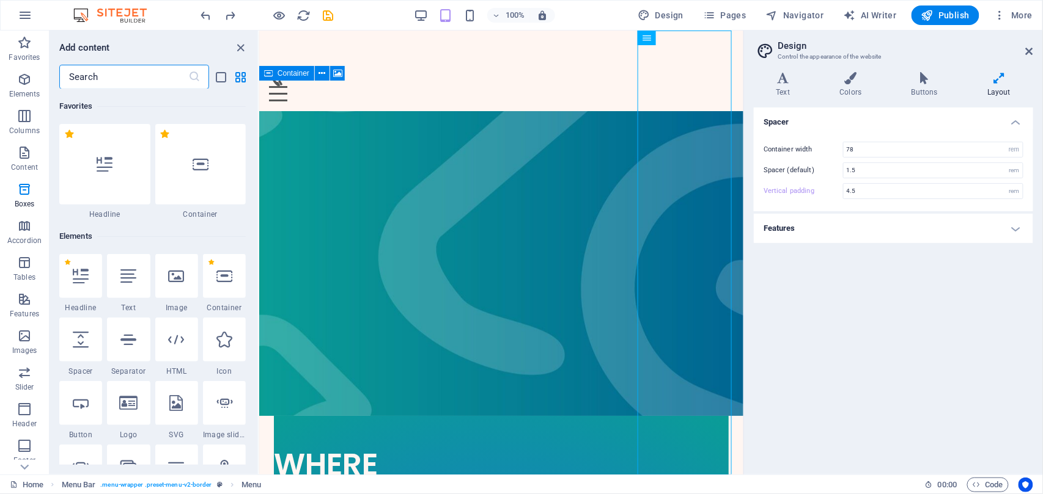
type input "3"
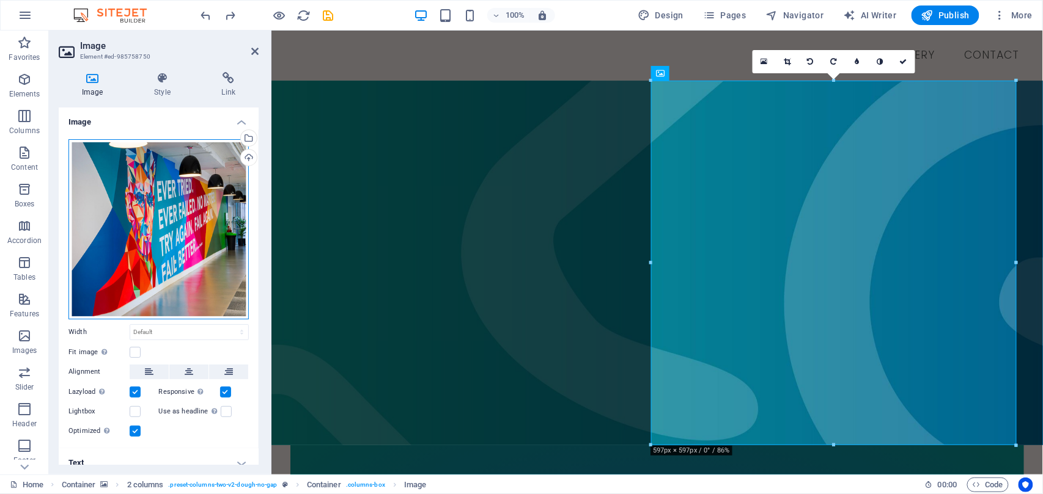
click at [220, 214] on div "Drag files here, click to choose files or select files from Files or our free s…" at bounding box center [158, 229] width 180 height 180
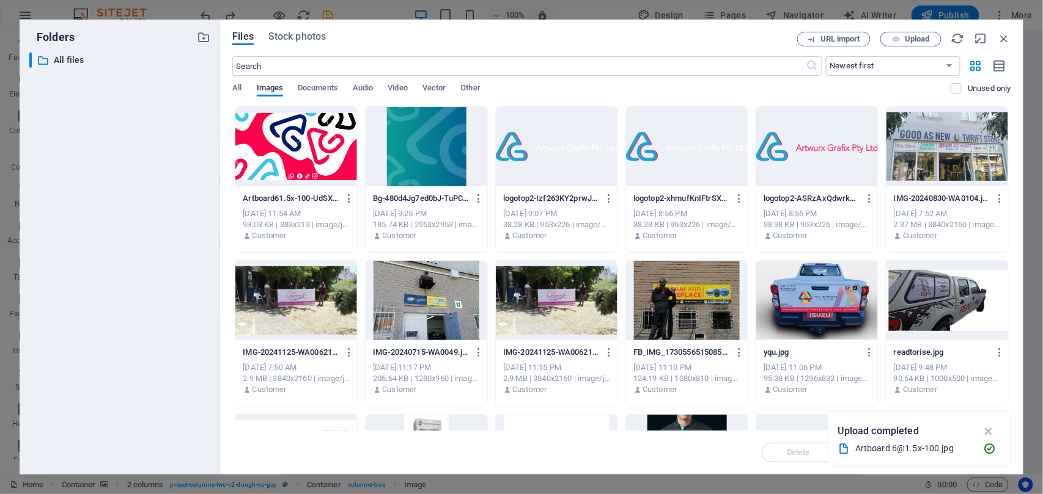
click at [935, 150] on div at bounding box center [947, 146] width 122 height 79
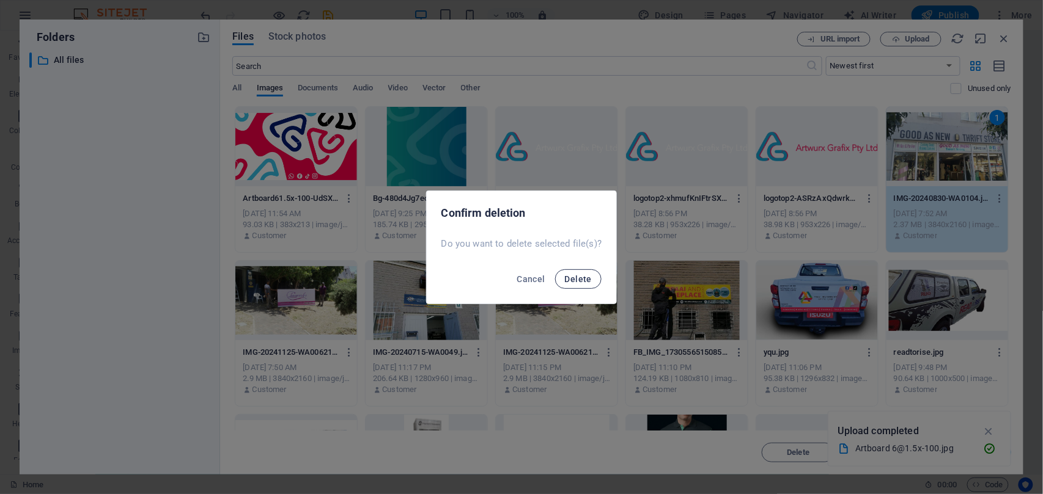
click at [583, 277] on span "Delete" at bounding box center [578, 279] width 27 height 10
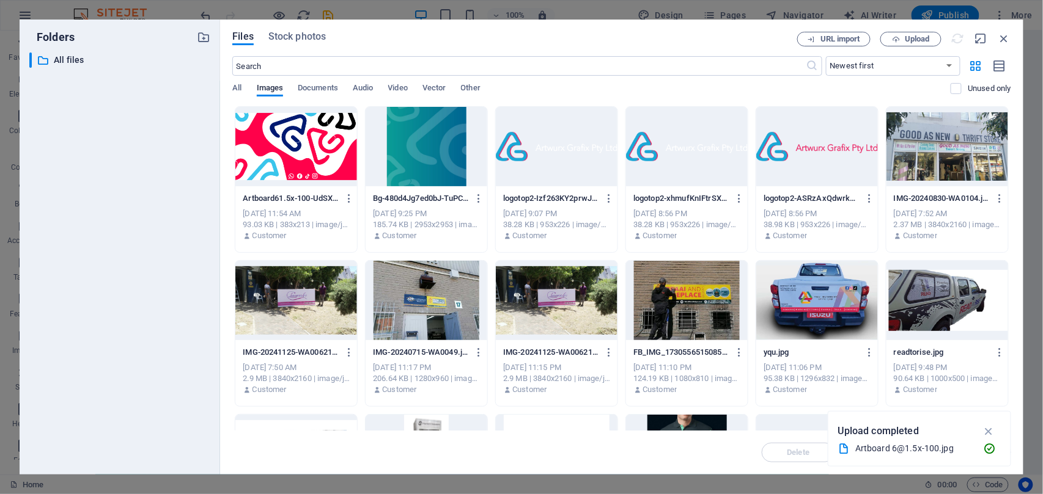
click at [806, 174] on div at bounding box center [817, 146] width 122 height 79
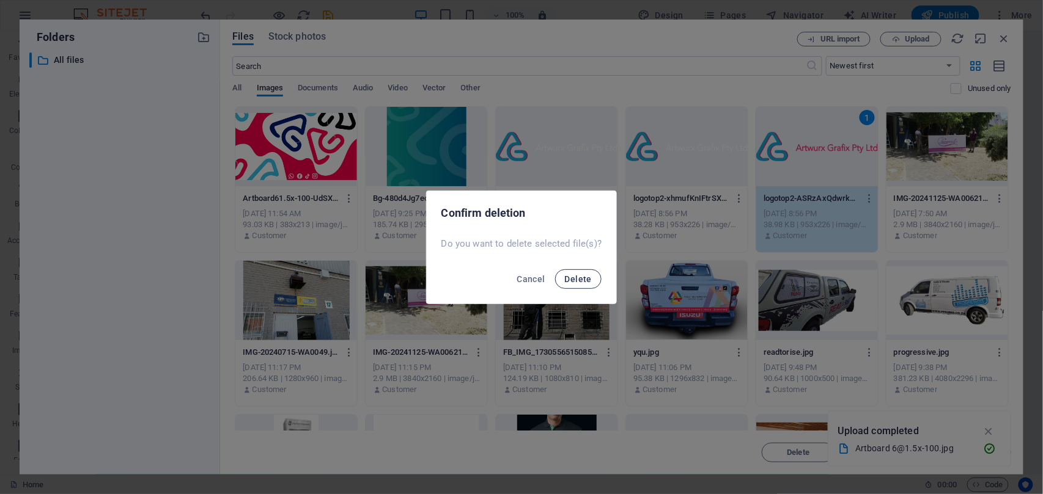
click at [567, 279] on span "Delete" at bounding box center [578, 279] width 27 height 10
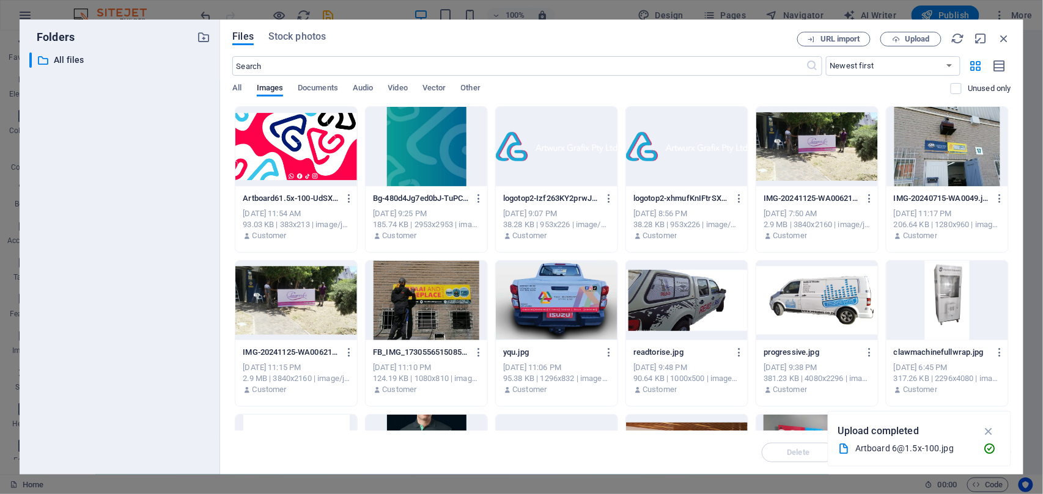
click at [562, 162] on div at bounding box center [557, 146] width 122 height 79
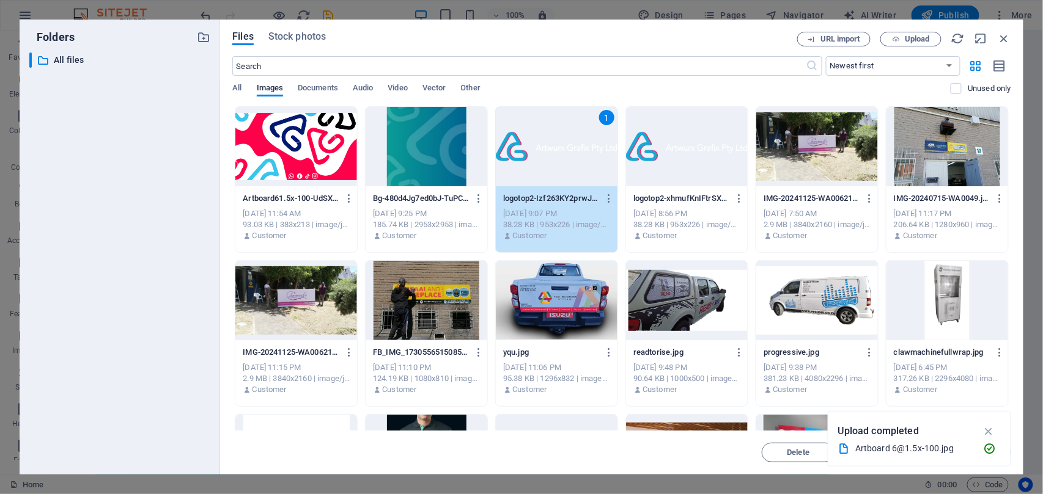
click at [436, 167] on div at bounding box center [427, 146] width 122 height 79
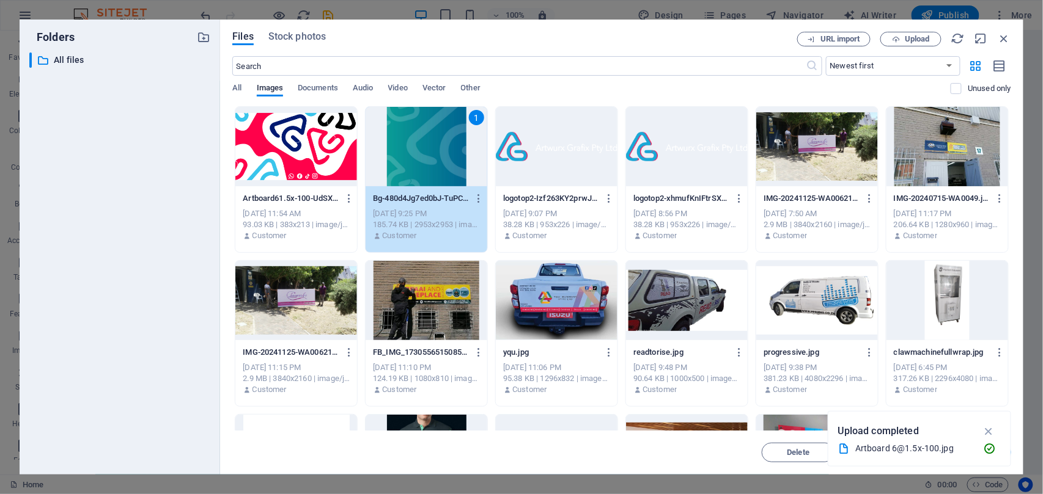
click at [287, 142] on div at bounding box center [296, 146] width 122 height 79
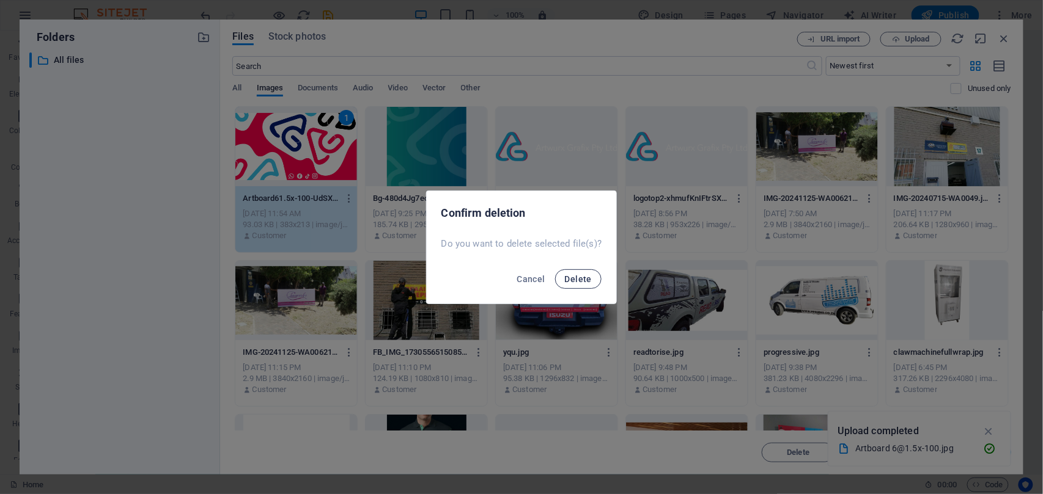
click at [579, 286] on button "Delete" at bounding box center [578, 280] width 46 height 20
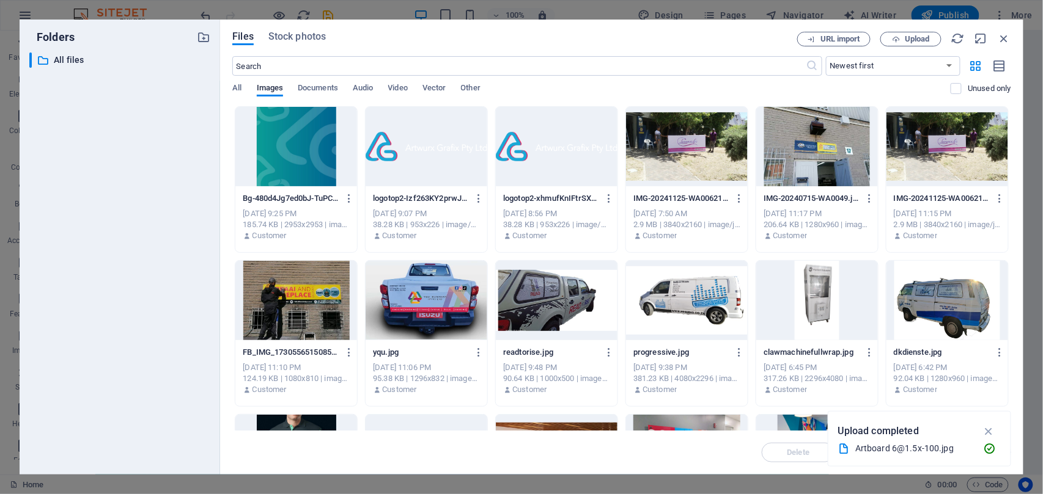
click at [267, 311] on div at bounding box center [296, 300] width 122 height 79
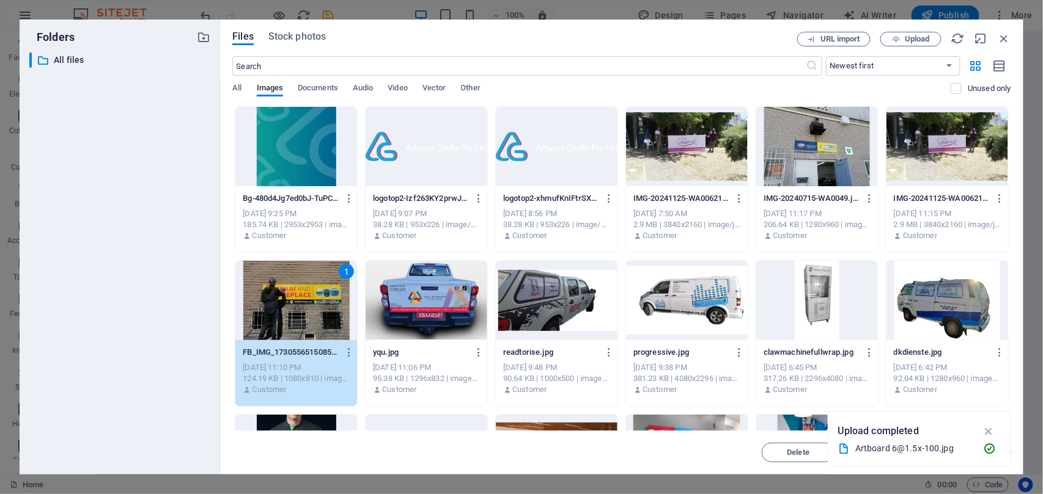
click at [472, 302] on div at bounding box center [427, 300] width 122 height 79
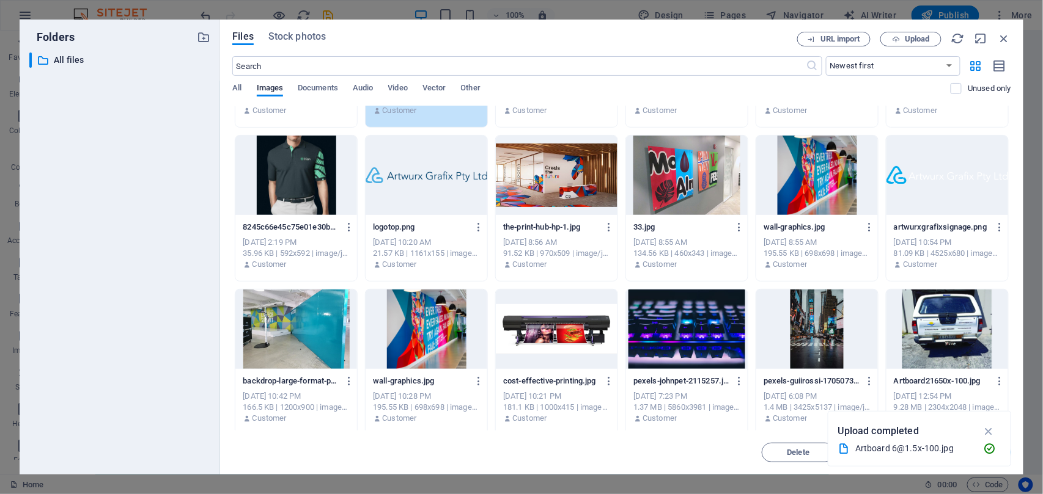
scroll to position [244, 0]
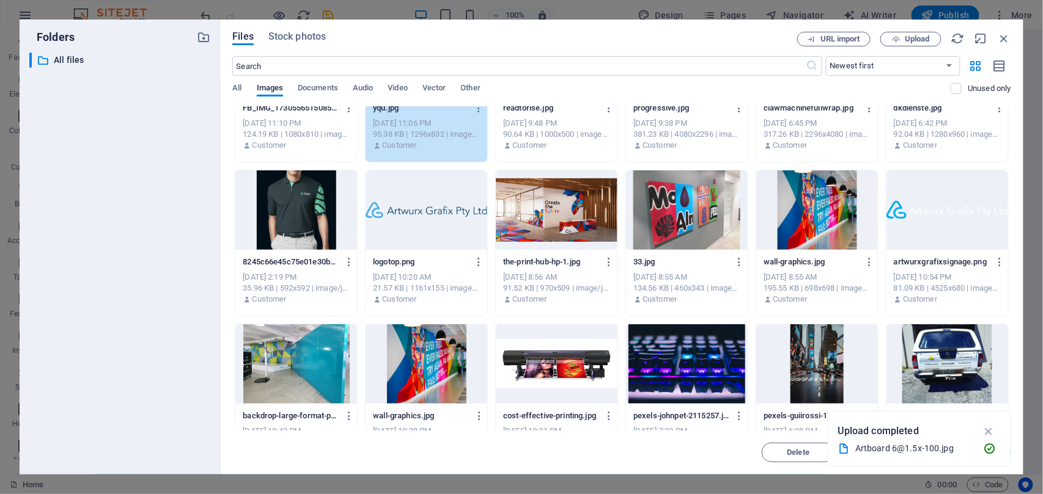
click at [886, 238] on div at bounding box center [947, 210] width 122 height 79
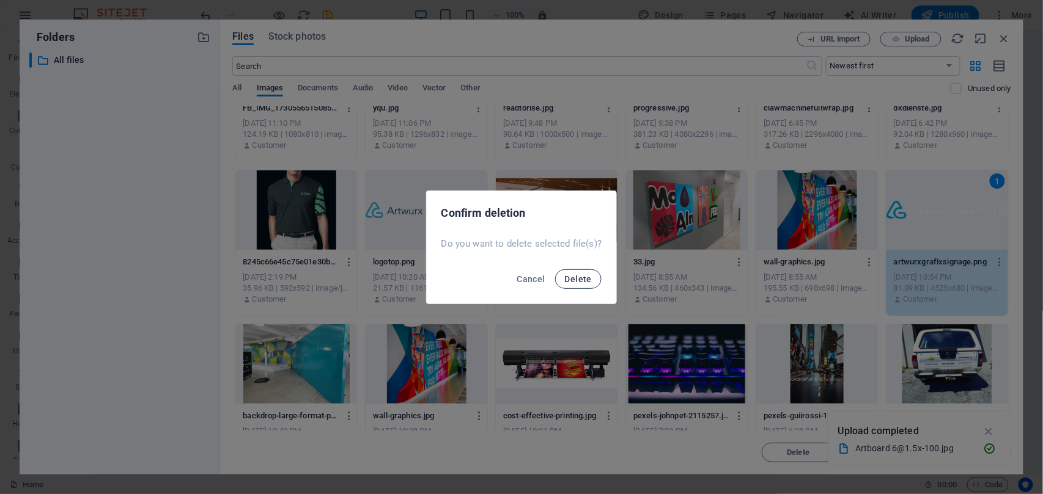
click at [573, 271] on button "Delete" at bounding box center [578, 280] width 46 height 20
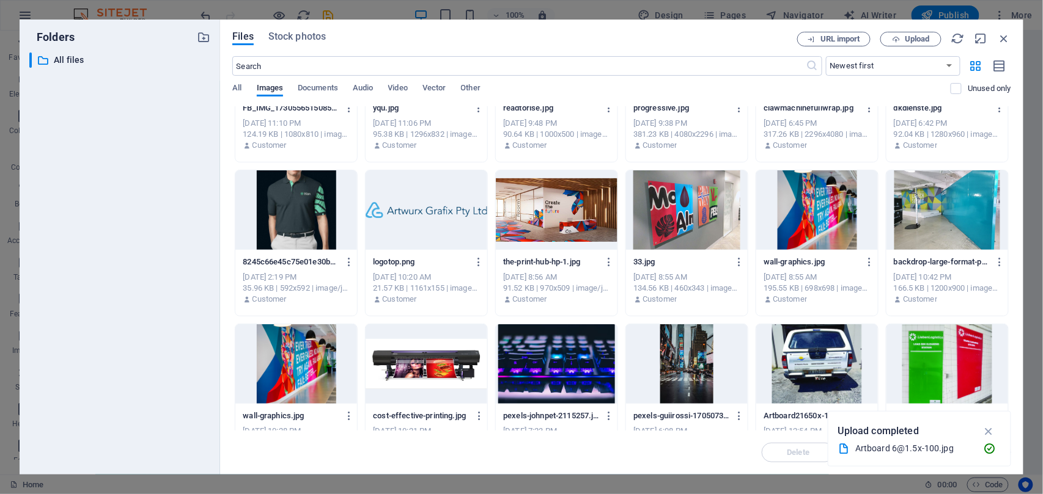
click at [289, 352] on div at bounding box center [296, 364] width 122 height 79
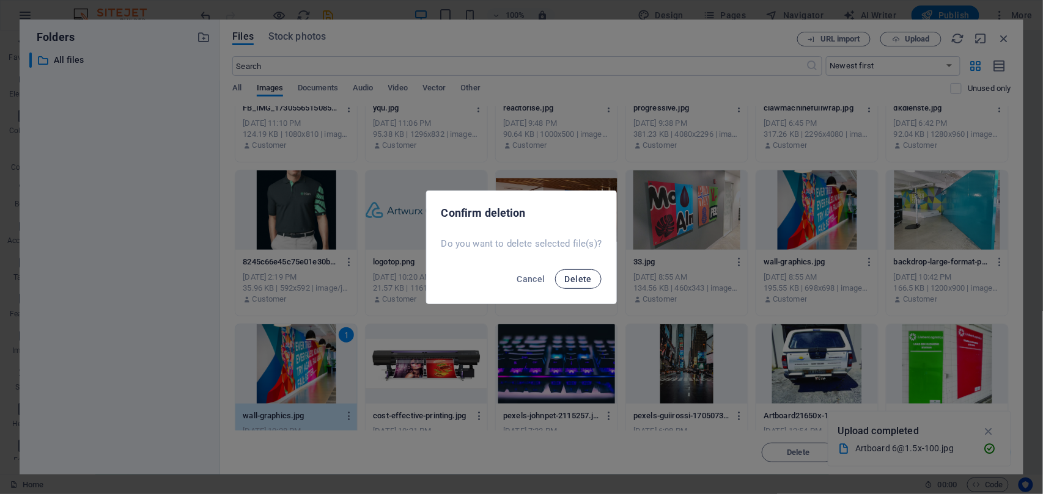
click at [589, 277] on button "Delete" at bounding box center [578, 280] width 46 height 20
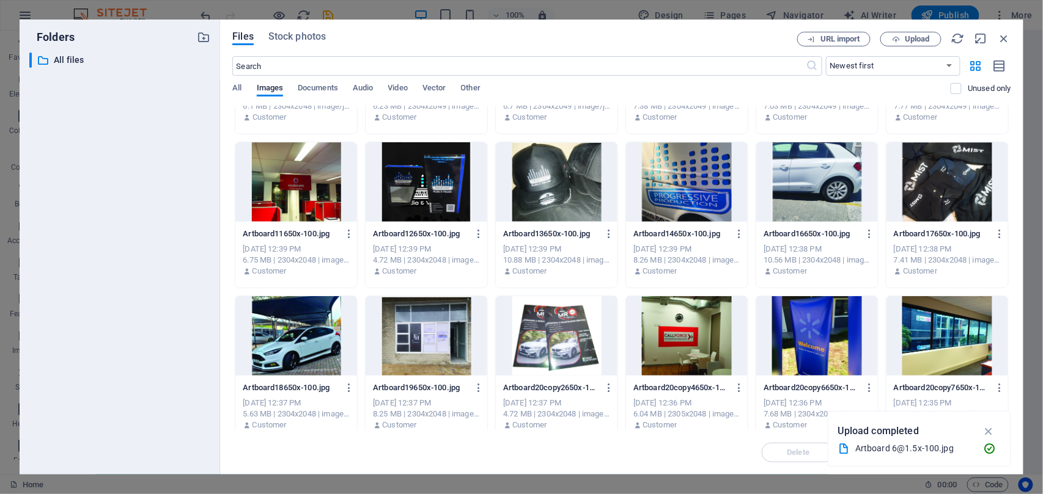
scroll to position [1670, 0]
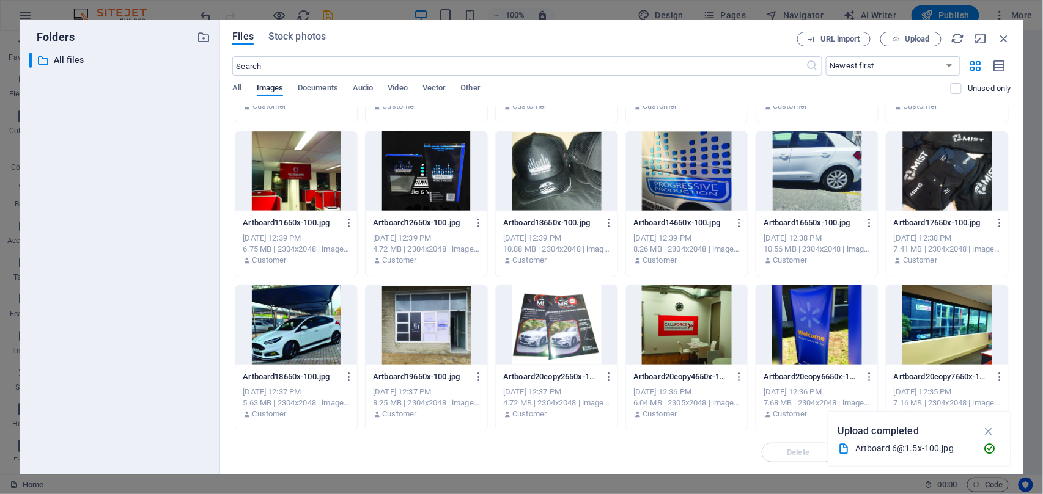
click at [424, 313] on div at bounding box center [427, 324] width 122 height 79
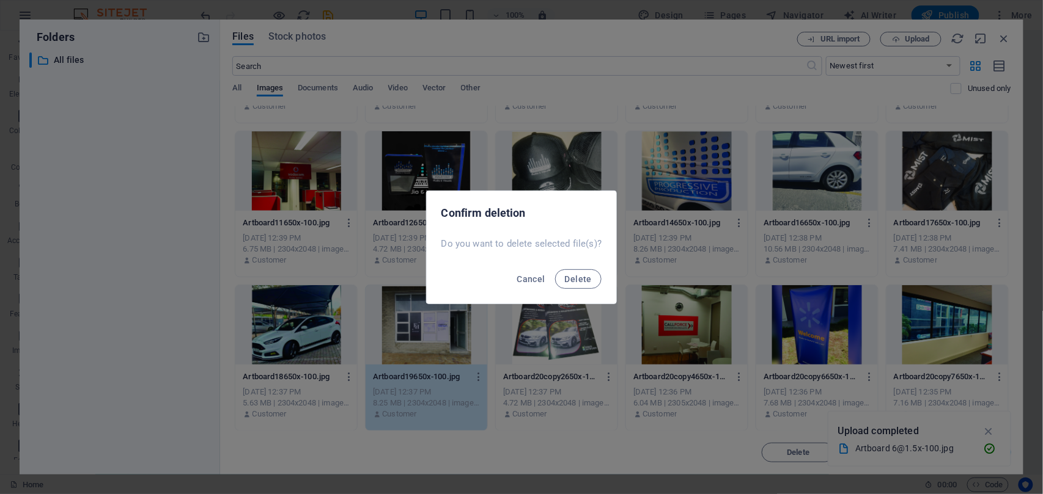
drag, startPoint x: 583, startPoint y: 263, endPoint x: 583, endPoint y: 276, distance: 13.4
click at [582, 267] on div "Cancel Delete" at bounding box center [522, 283] width 190 height 42
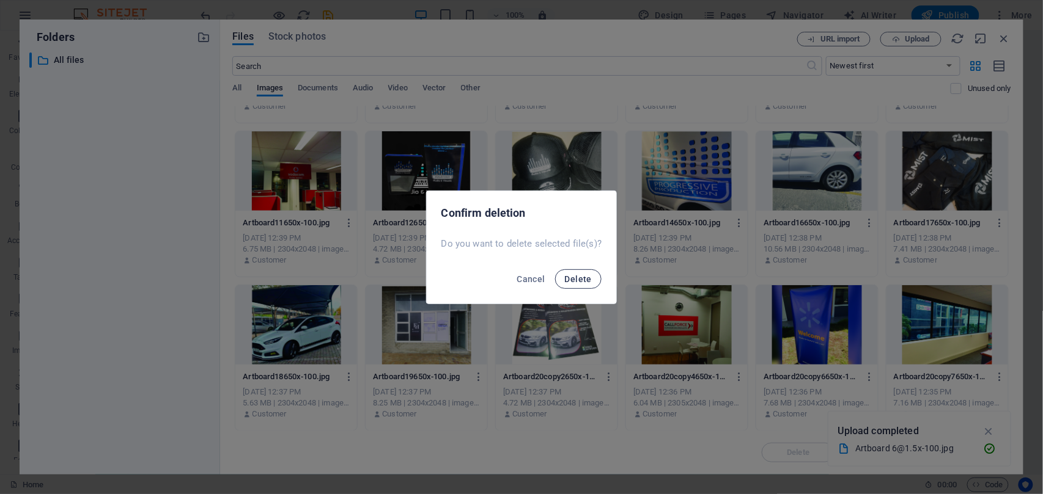
click at [583, 276] on span "Delete" at bounding box center [578, 279] width 27 height 10
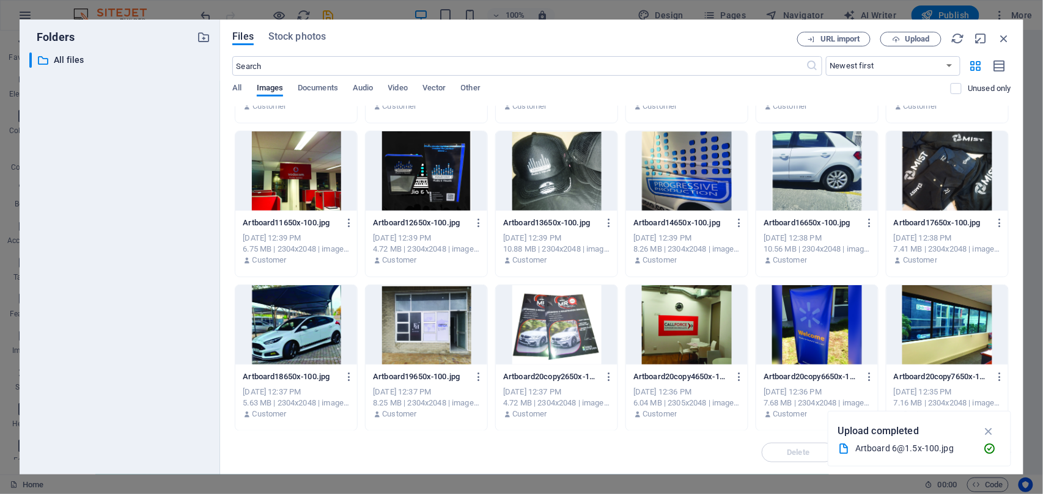
click at [825, 347] on div at bounding box center [817, 324] width 122 height 79
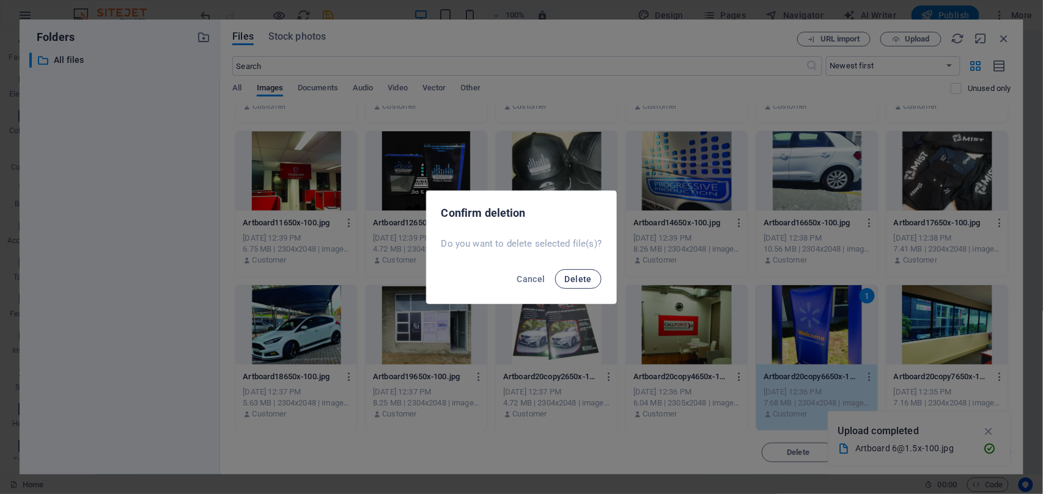
click at [581, 282] on span "Delete" at bounding box center [578, 279] width 27 height 10
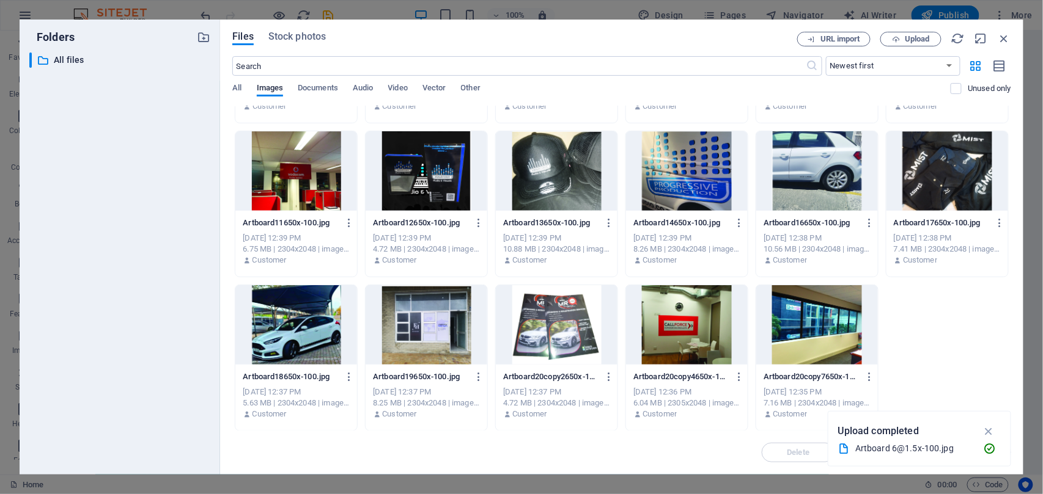
click at [563, 335] on div at bounding box center [557, 324] width 122 height 79
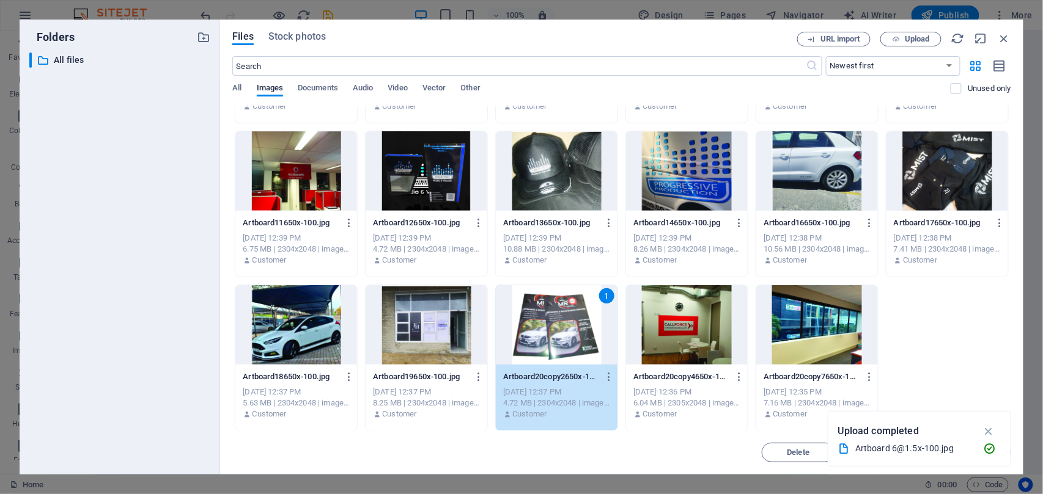
click at [444, 204] on div at bounding box center [427, 170] width 122 height 79
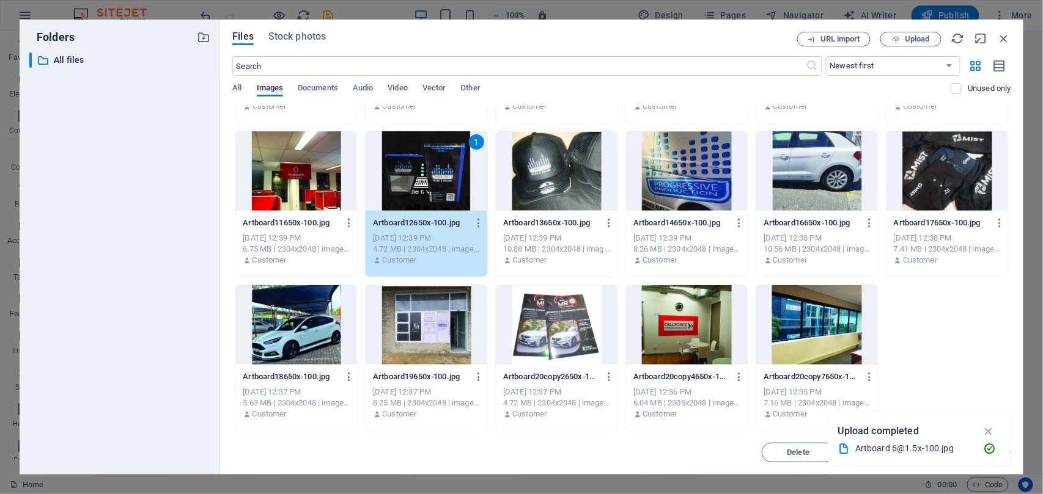
click at [454, 194] on div "1" at bounding box center [427, 170] width 122 height 79
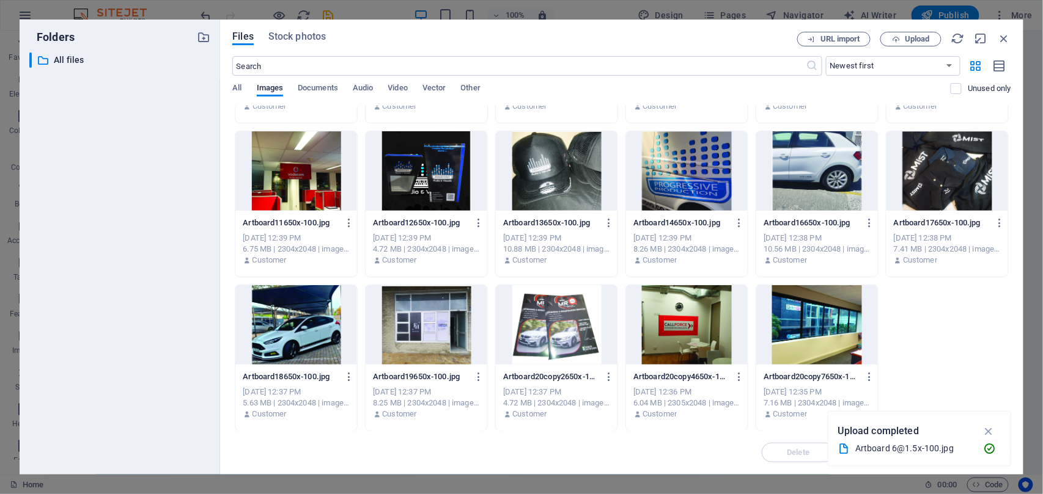
click at [314, 177] on div at bounding box center [296, 170] width 122 height 79
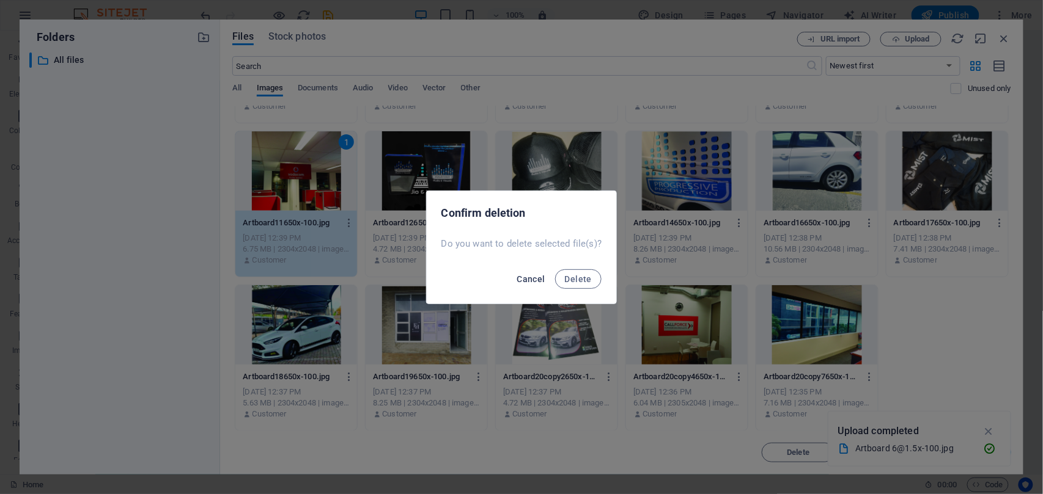
click at [534, 275] on span "Cancel" at bounding box center [530, 279] width 28 height 10
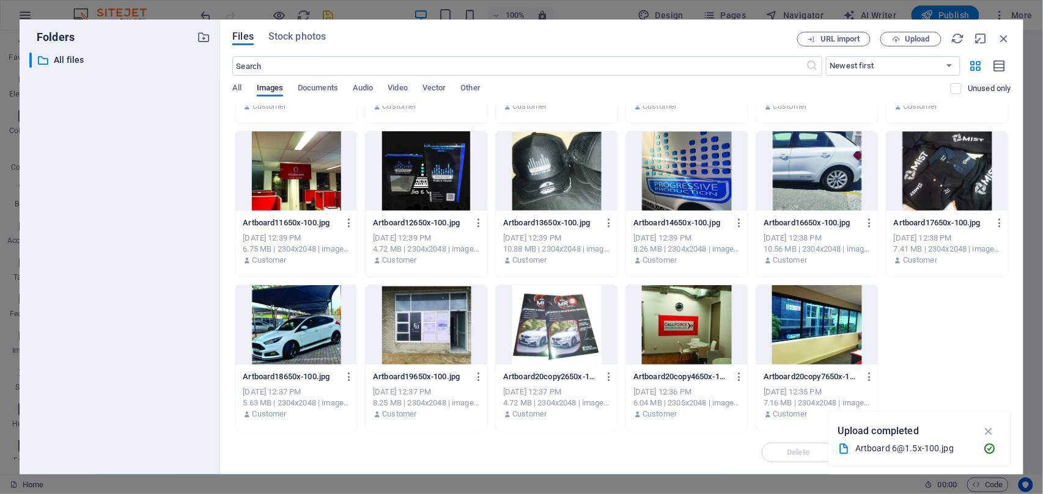
click at [641, 184] on div at bounding box center [687, 170] width 122 height 79
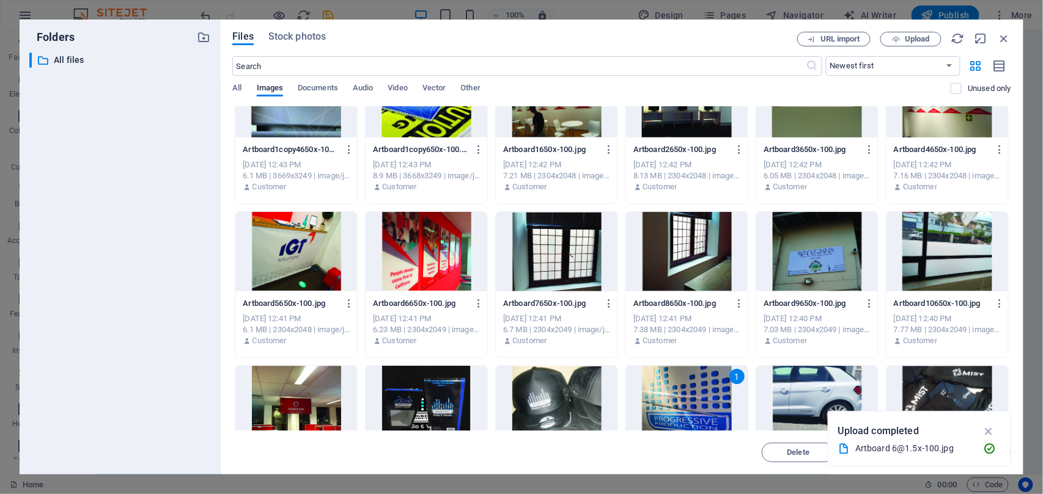
scroll to position [1425, 0]
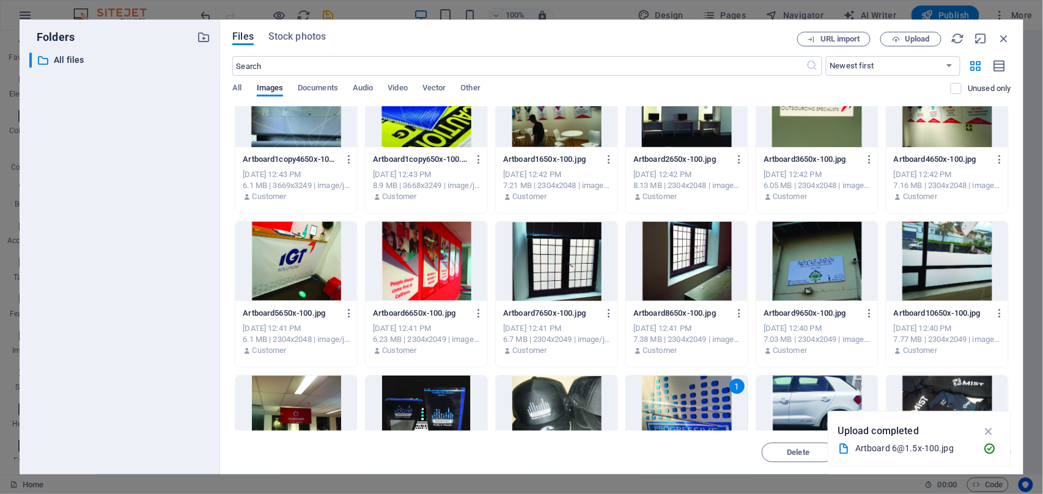
click at [822, 290] on div at bounding box center [817, 261] width 122 height 79
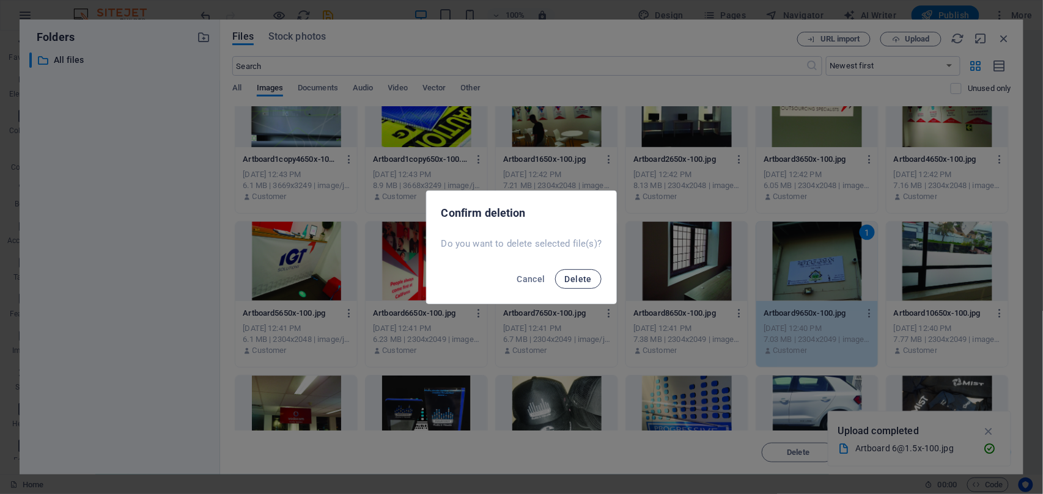
click at [582, 277] on span "Delete" at bounding box center [578, 279] width 27 height 10
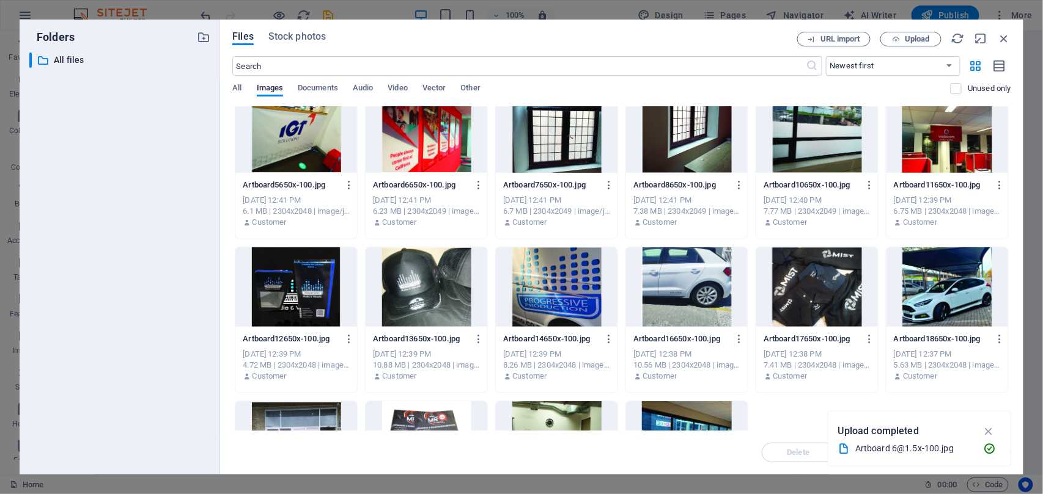
scroll to position [1588, 0]
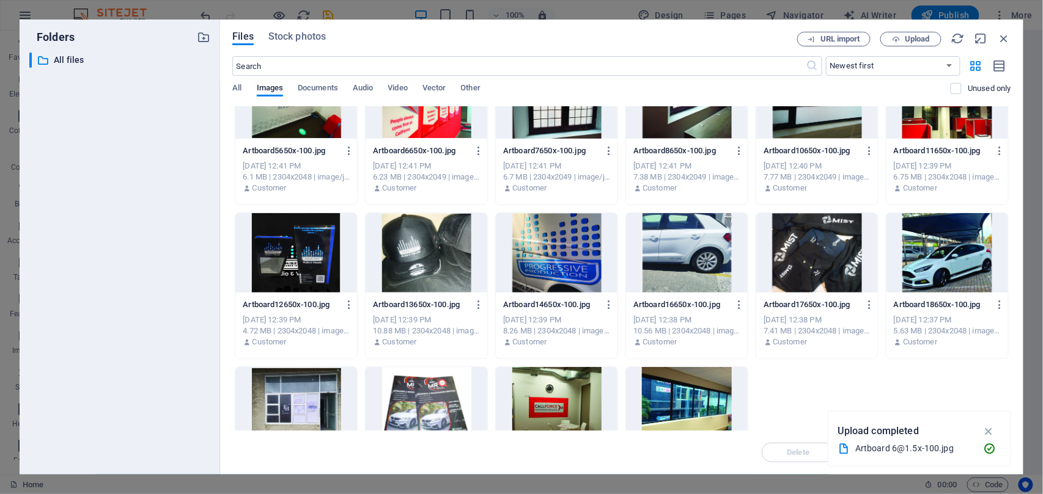
click at [817, 236] on div at bounding box center [817, 252] width 122 height 79
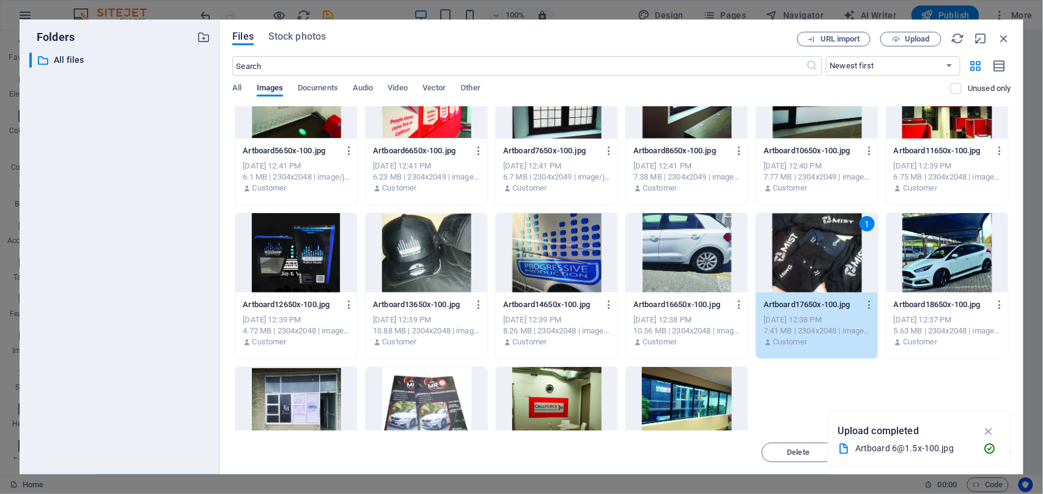
click at [432, 280] on div at bounding box center [427, 252] width 122 height 79
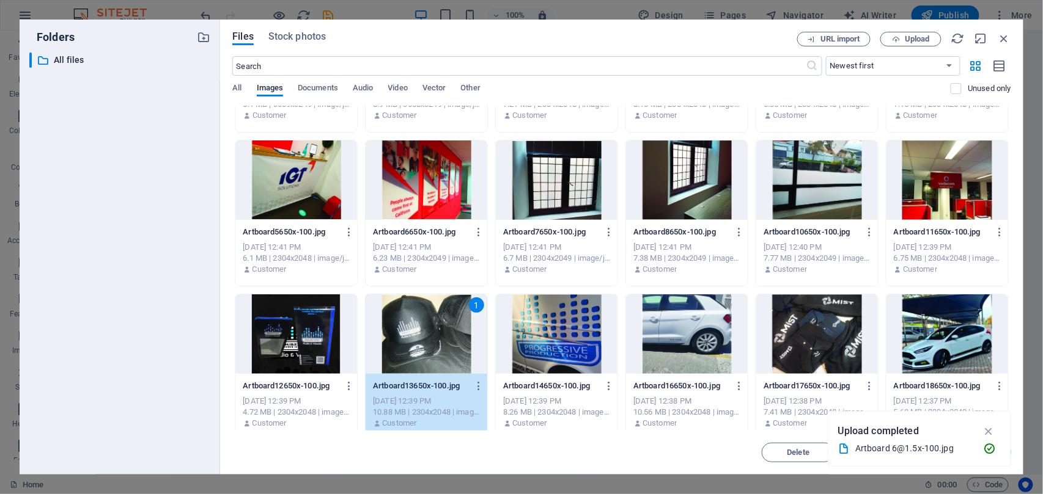
scroll to position [1425, 0]
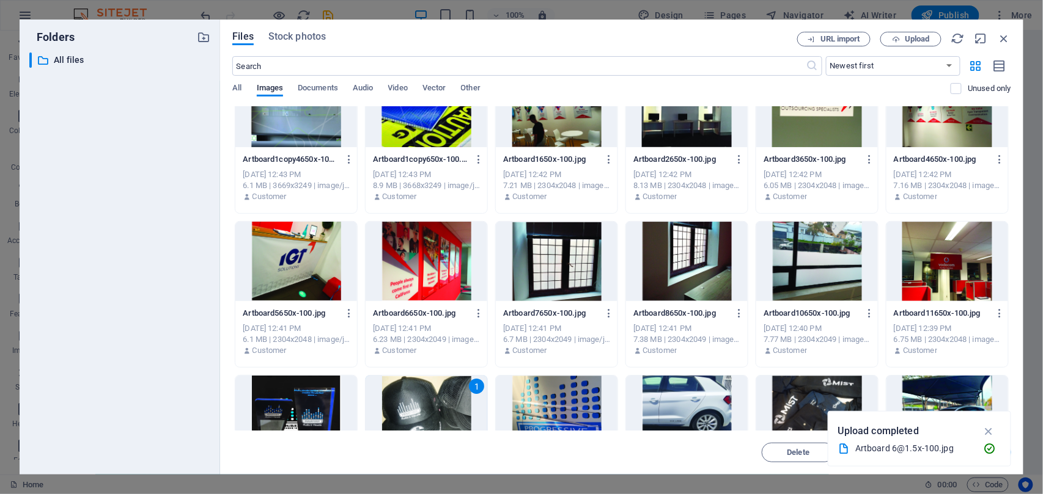
click at [291, 259] on div at bounding box center [296, 261] width 122 height 79
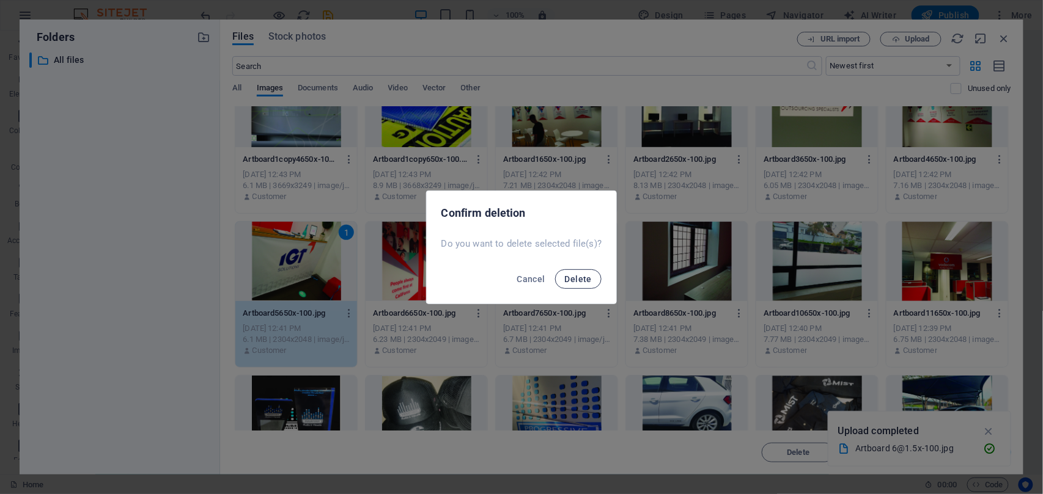
click at [586, 270] on button "Delete" at bounding box center [578, 280] width 46 height 20
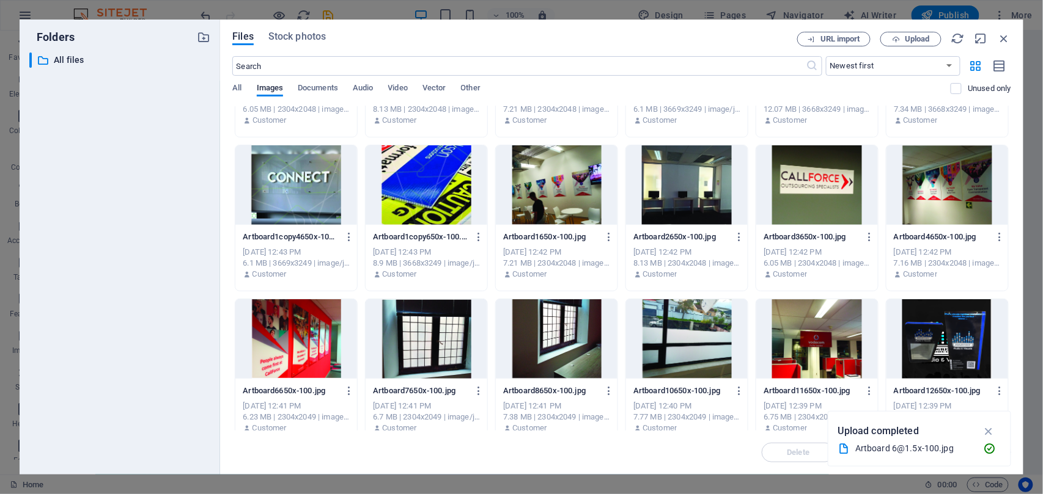
scroll to position [1262, 0]
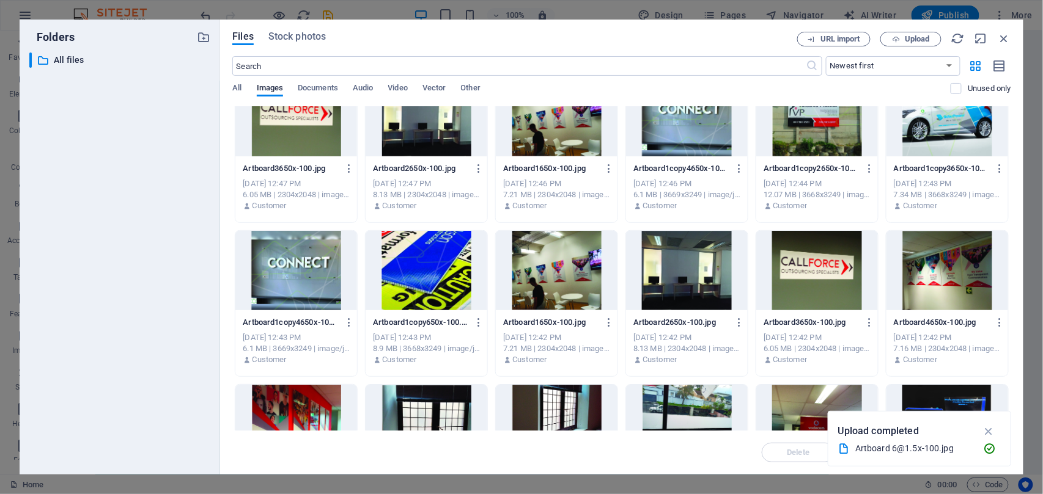
click at [307, 271] on div at bounding box center [296, 270] width 122 height 79
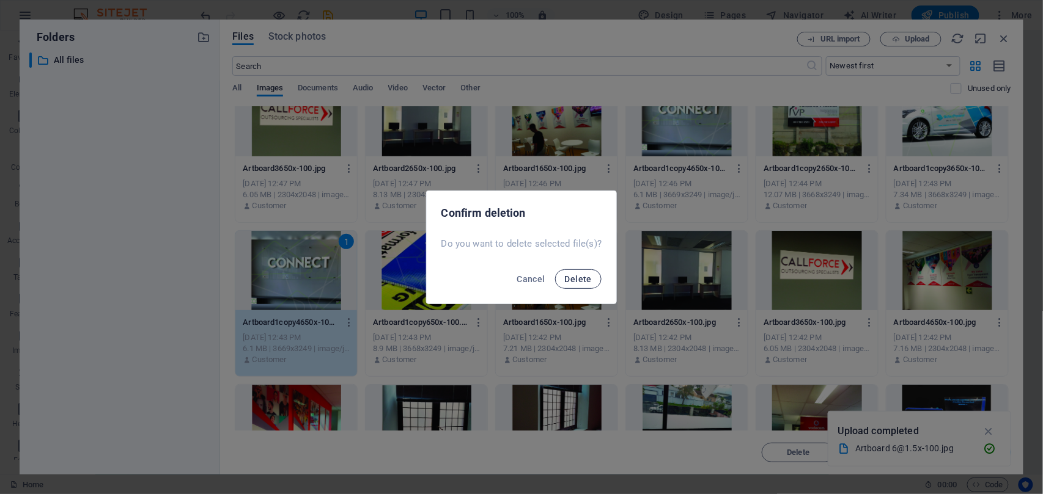
drag, startPoint x: 639, startPoint y: 287, endPoint x: 555, endPoint y: 275, distance: 85.2
click at [638, 289] on div "Confirm deletion Do you want to delete selected file(s)? Cancel Delete" at bounding box center [521, 247] width 1043 height 494
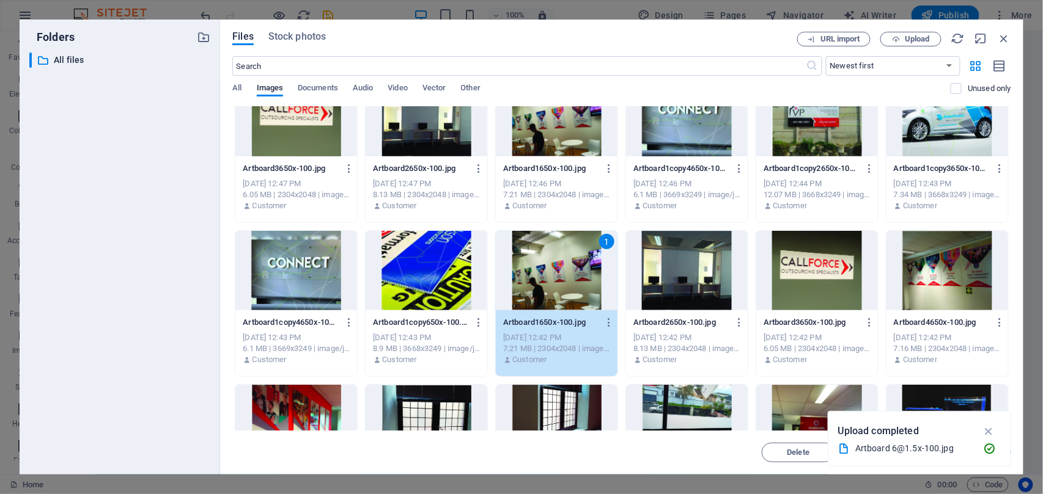
click at [340, 274] on div at bounding box center [296, 270] width 122 height 79
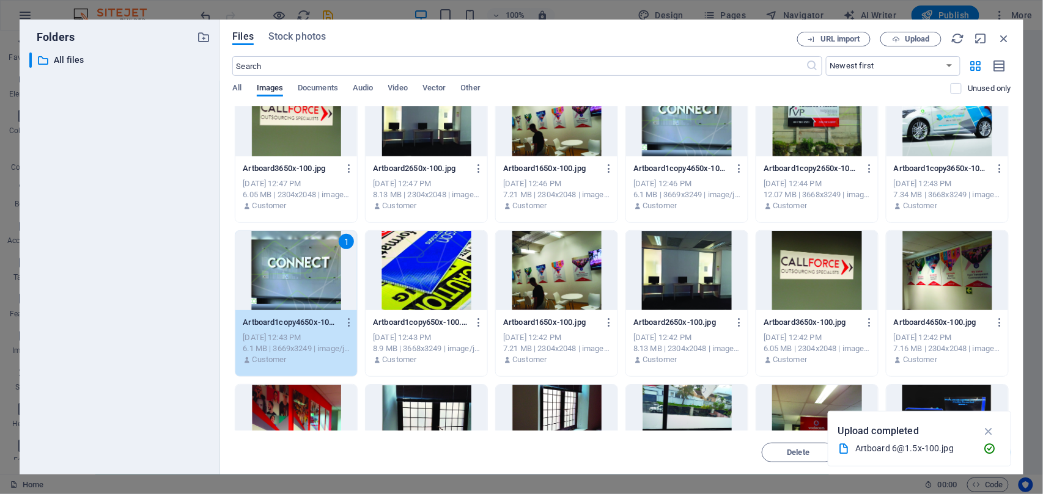
click at [326, 279] on div "1" at bounding box center [296, 270] width 122 height 79
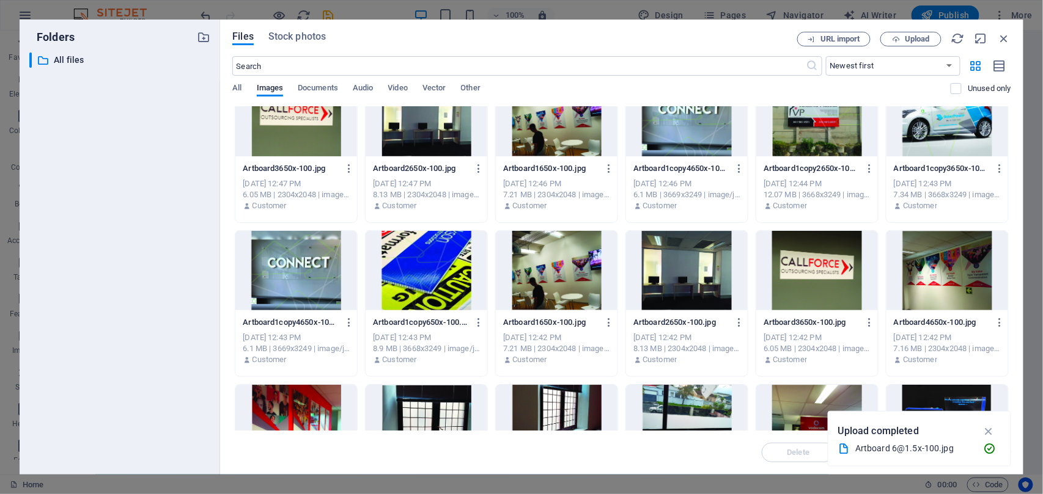
click at [330, 279] on div at bounding box center [296, 270] width 122 height 79
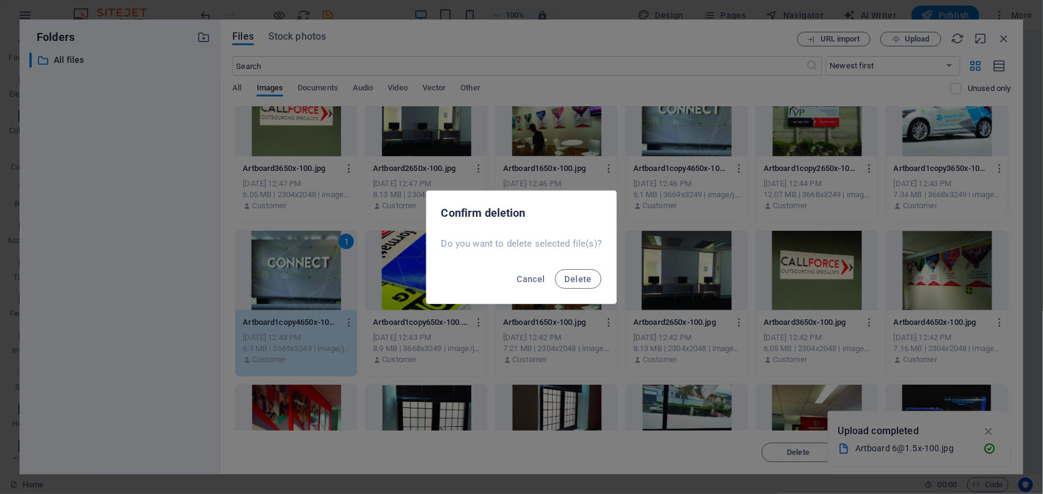
drag, startPoint x: 586, startPoint y: 279, endPoint x: 605, endPoint y: 280, distance: 19.6
click at [585, 279] on span "Delete" at bounding box center [578, 279] width 27 height 10
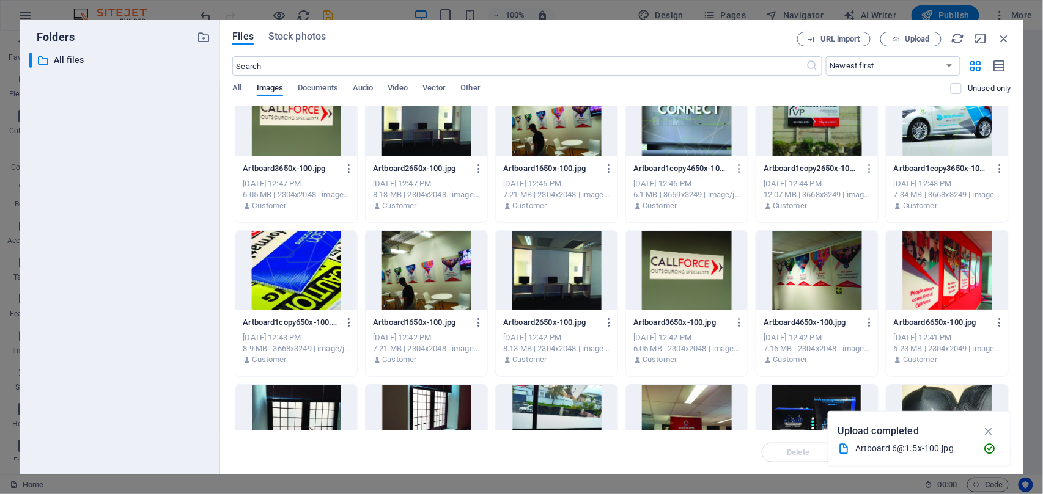
click at [836, 284] on div at bounding box center [817, 270] width 122 height 79
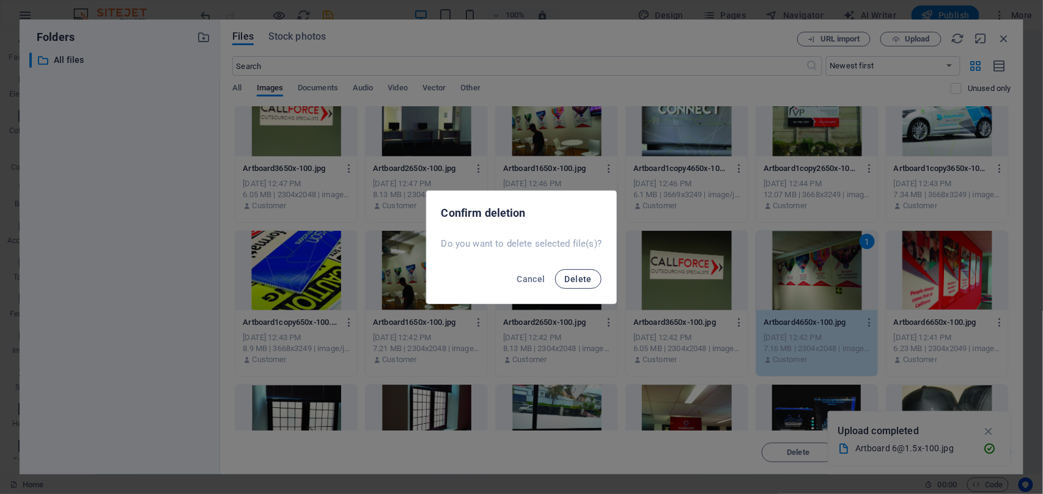
click at [563, 274] on button "Delete" at bounding box center [578, 280] width 46 height 20
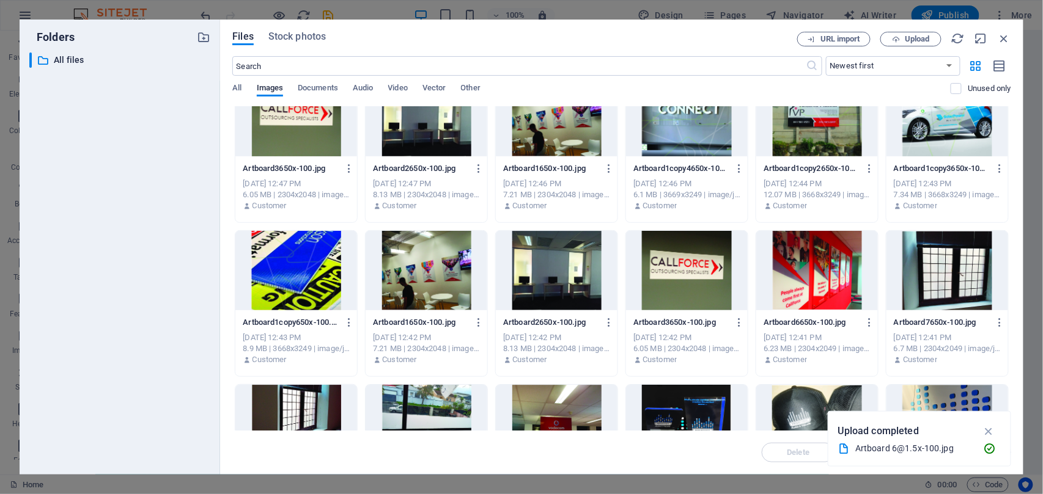
click at [686, 272] on div at bounding box center [687, 270] width 122 height 79
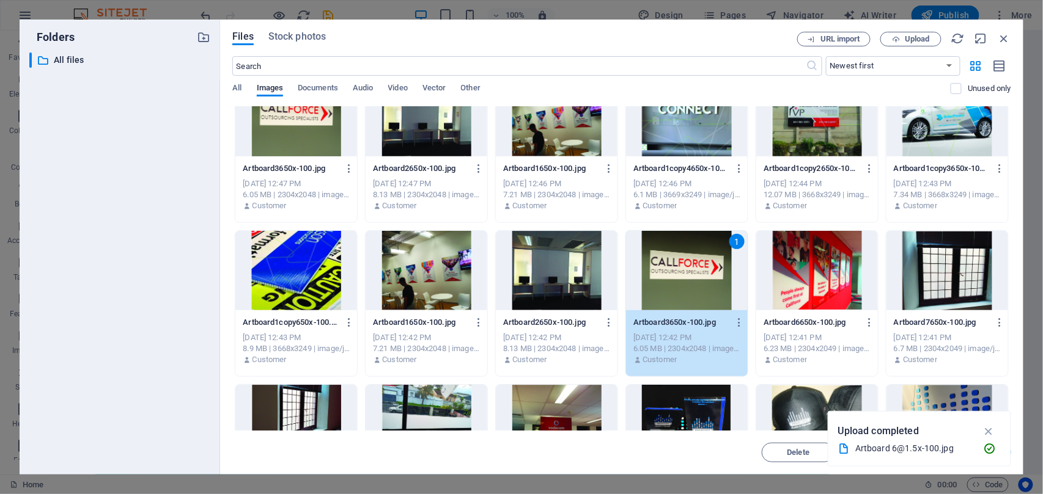
click at [566, 284] on div at bounding box center [557, 270] width 122 height 79
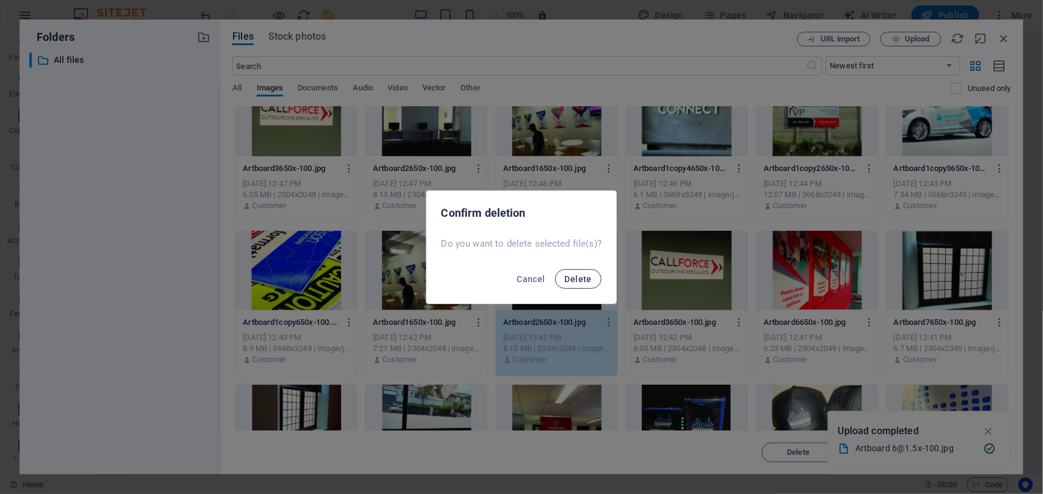
click at [577, 274] on span "Delete" at bounding box center [578, 279] width 27 height 10
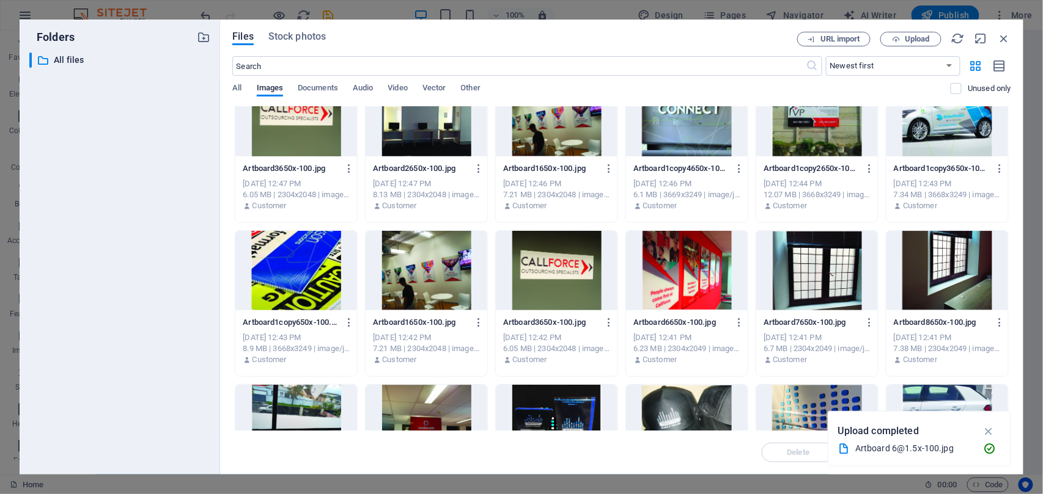
click at [417, 292] on div at bounding box center [427, 270] width 122 height 79
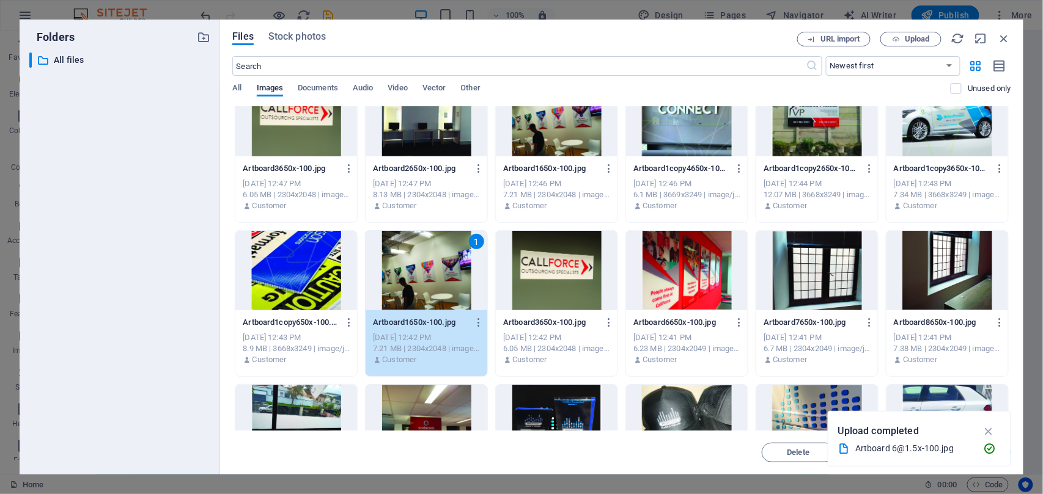
click at [300, 284] on div at bounding box center [296, 270] width 122 height 79
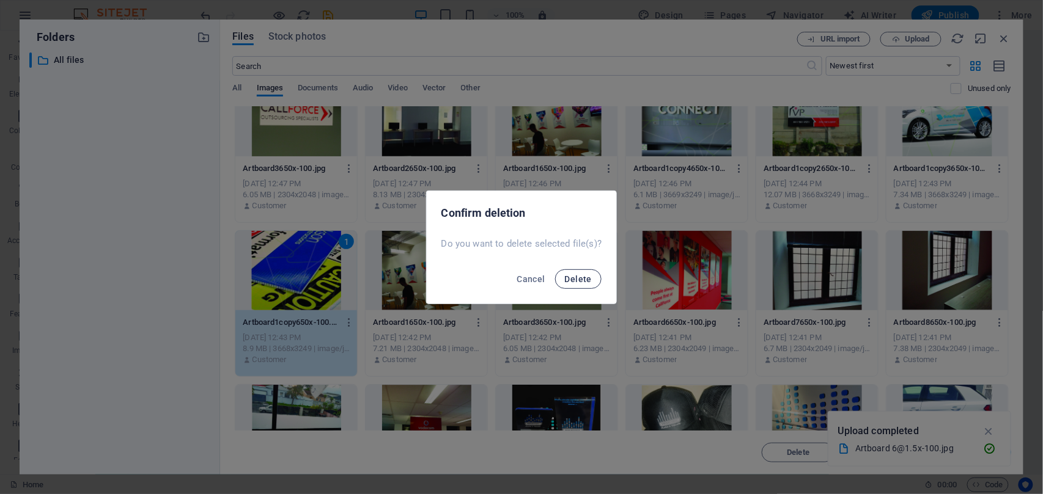
click at [564, 277] on button "Delete" at bounding box center [578, 280] width 46 height 20
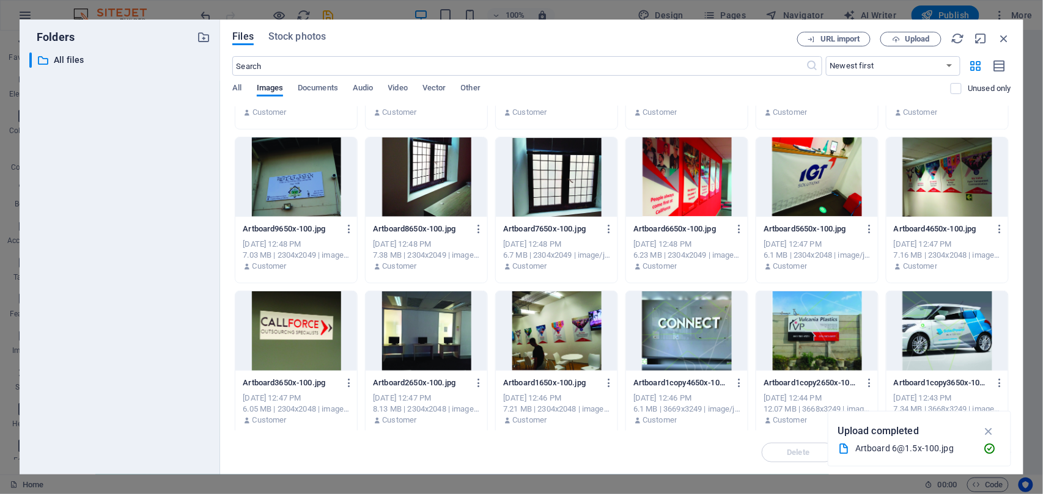
scroll to position [1018, 0]
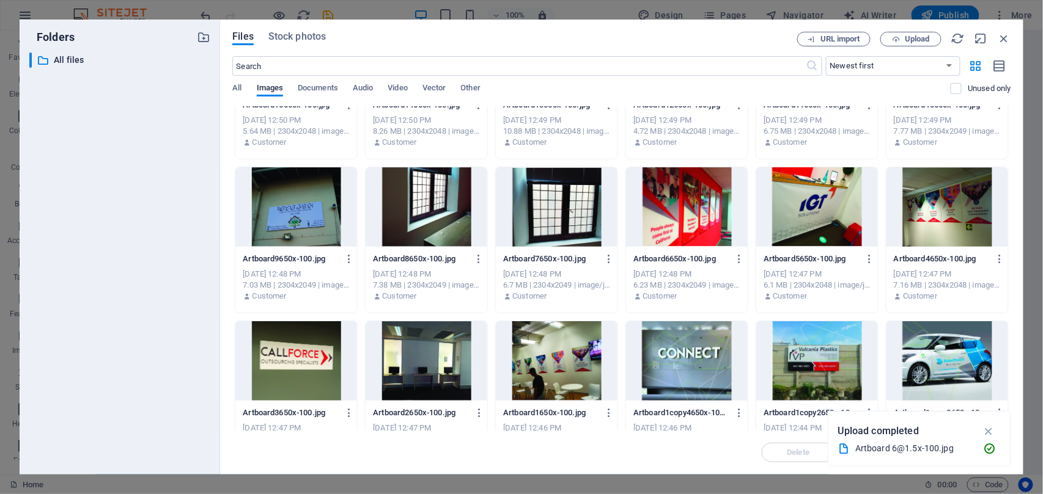
click at [422, 344] on div at bounding box center [427, 361] width 122 height 79
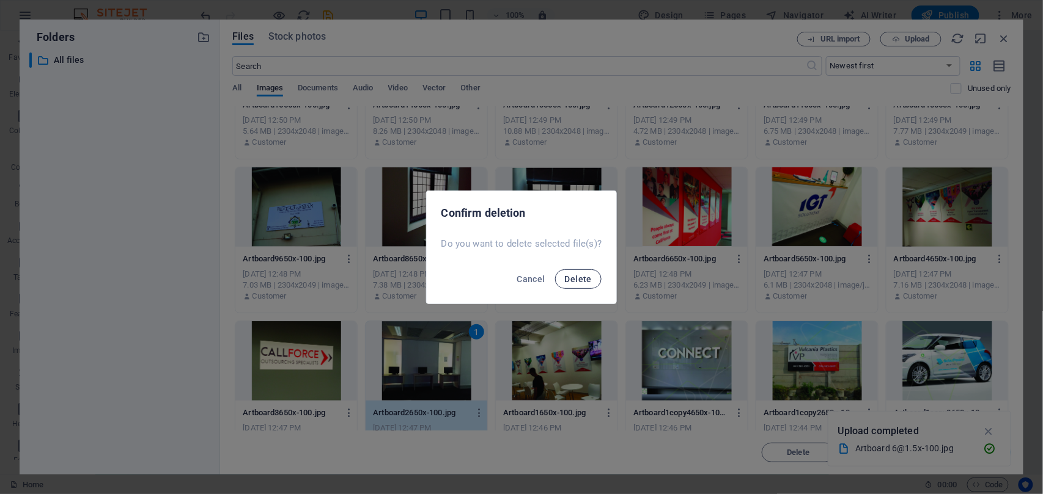
click at [579, 281] on span "Delete" at bounding box center [578, 279] width 27 height 10
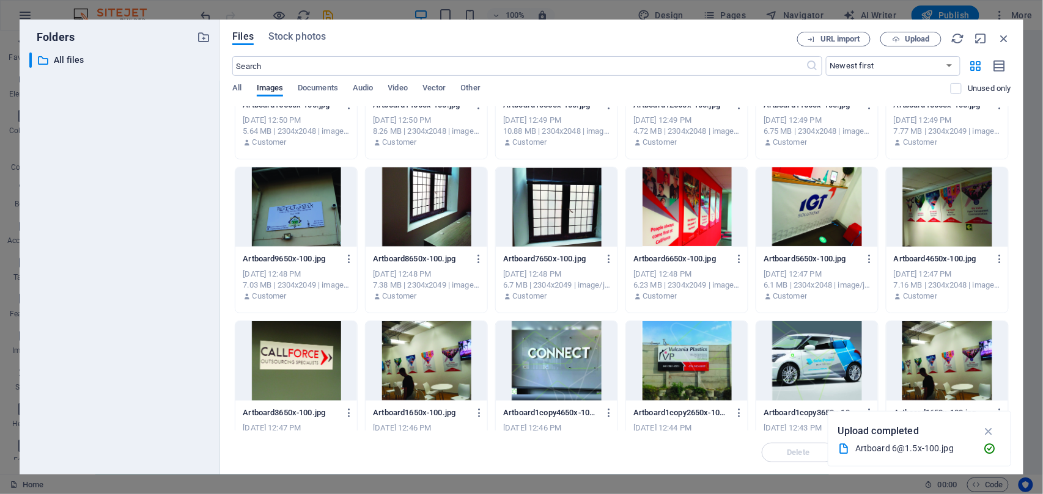
click at [807, 355] on div at bounding box center [817, 361] width 122 height 79
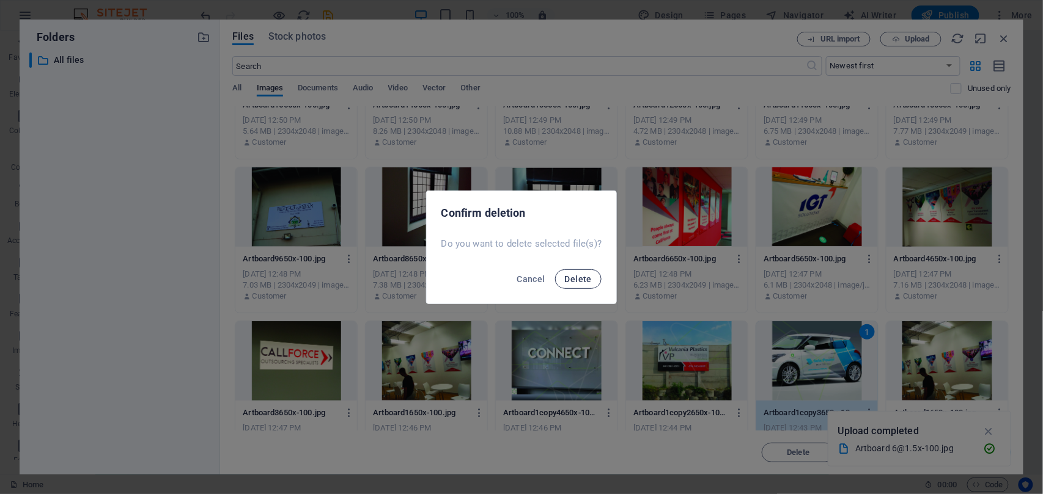
click at [578, 279] on span "Delete" at bounding box center [578, 279] width 27 height 10
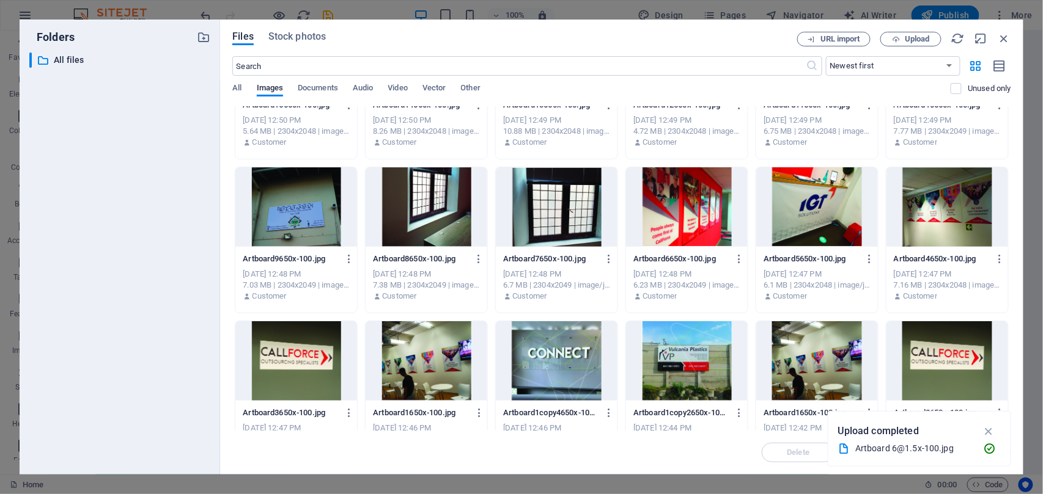
click at [692, 210] on div at bounding box center [687, 206] width 122 height 79
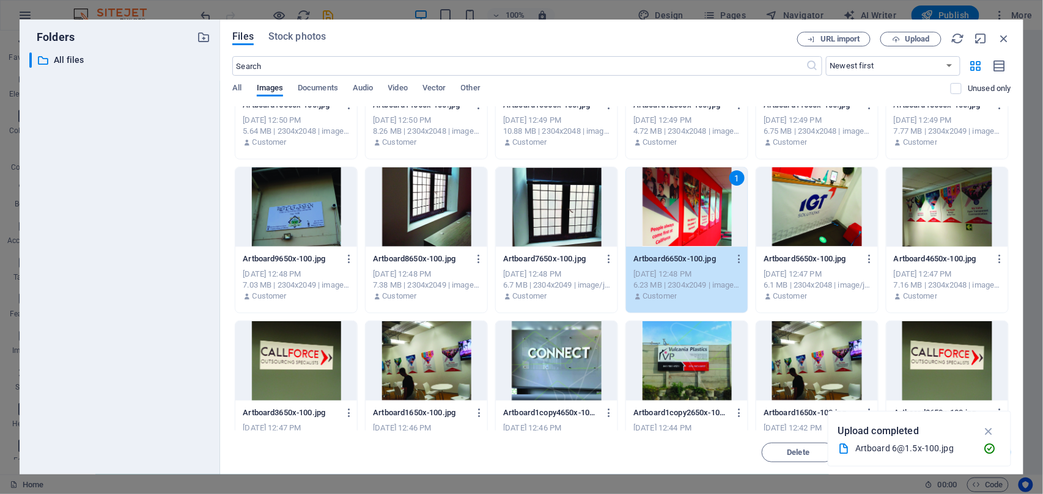
click at [533, 231] on div at bounding box center [557, 206] width 122 height 79
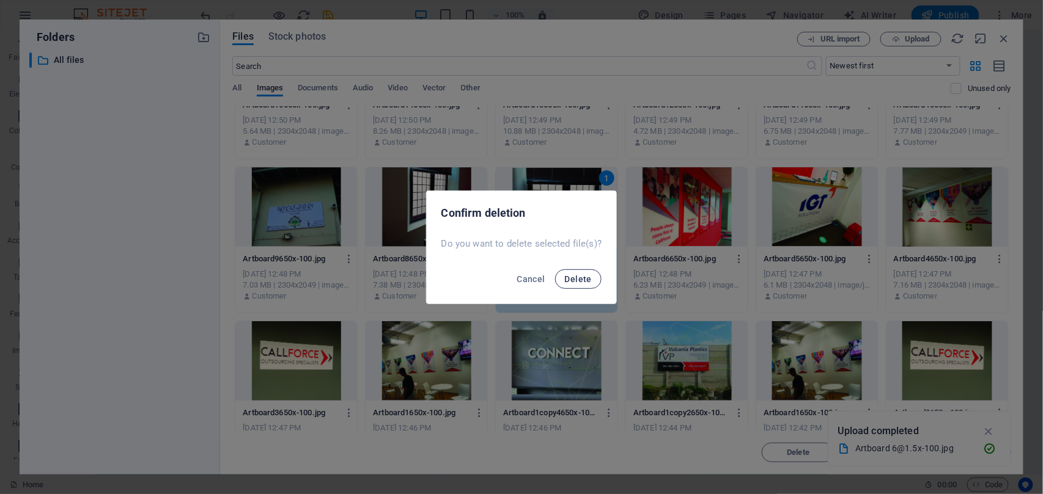
click at [583, 274] on span "Delete" at bounding box center [578, 279] width 27 height 10
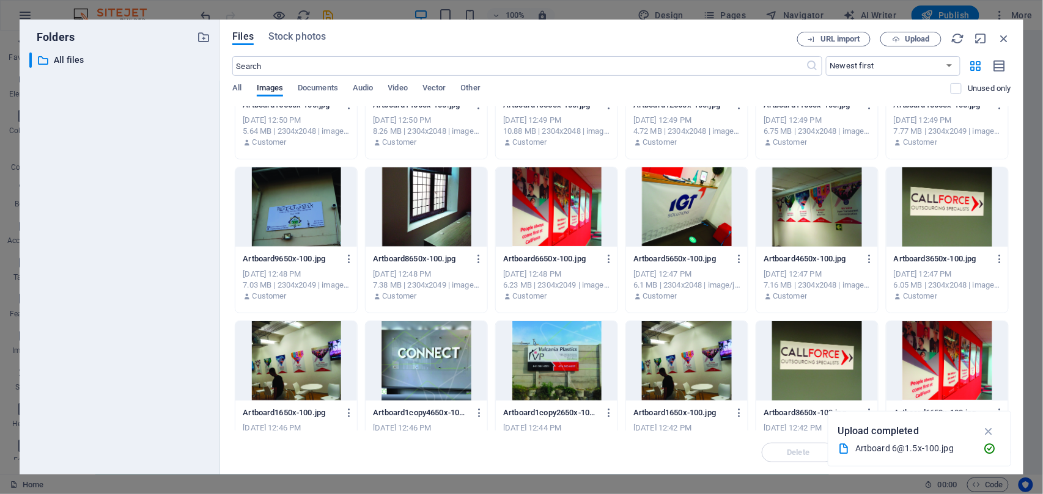
click at [438, 209] on div at bounding box center [427, 206] width 122 height 79
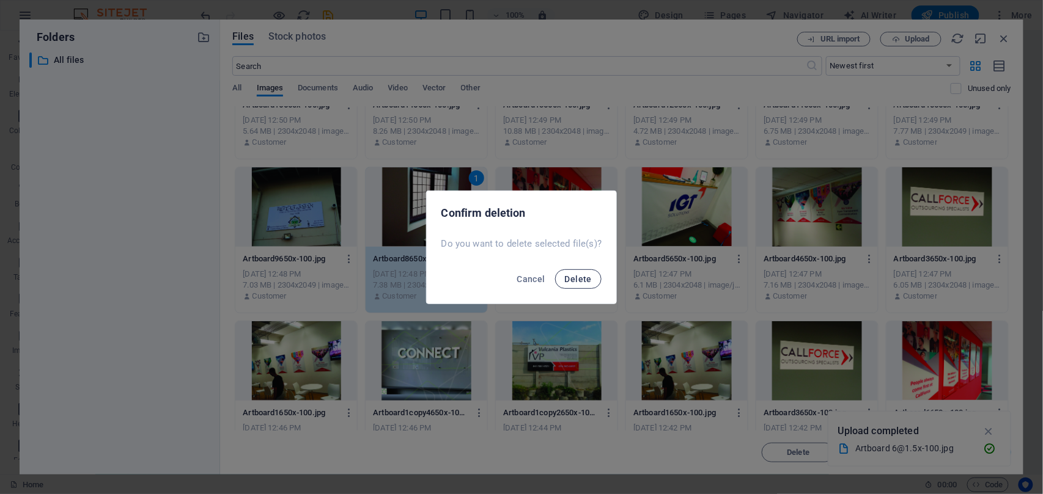
click at [573, 280] on span "Delete" at bounding box center [578, 279] width 27 height 10
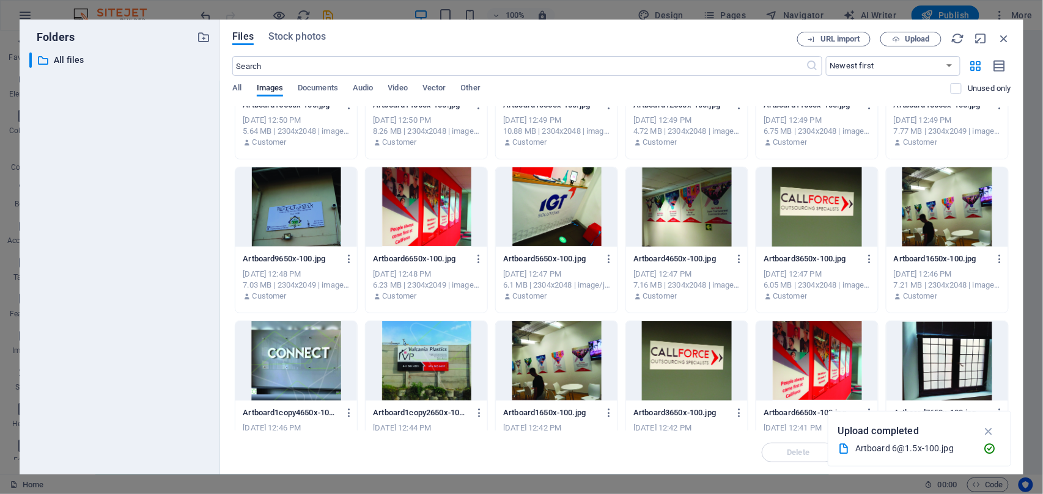
click at [285, 214] on div at bounding box center [296, 206] width 122 height 79
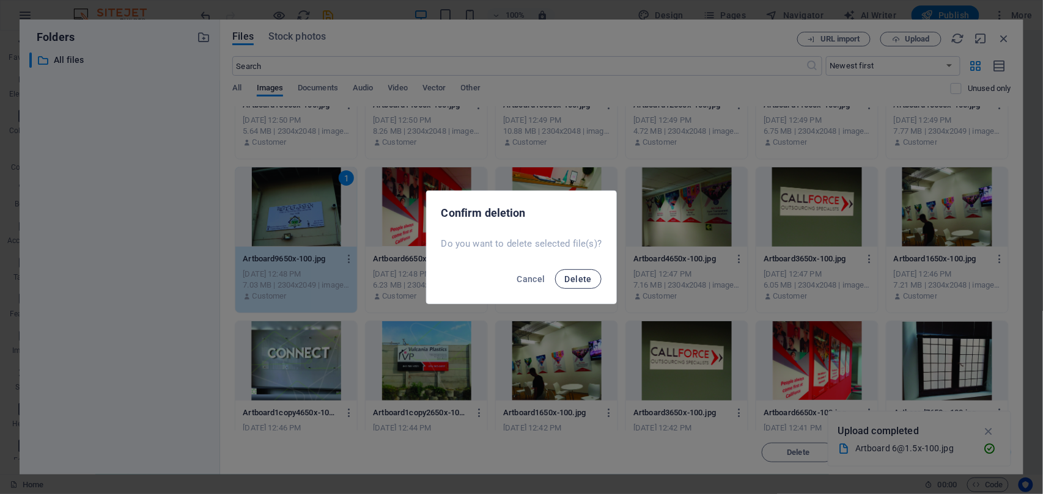
click at [575, 286] on button "Delete" at bounding box center [578, 280] width 46 height 20
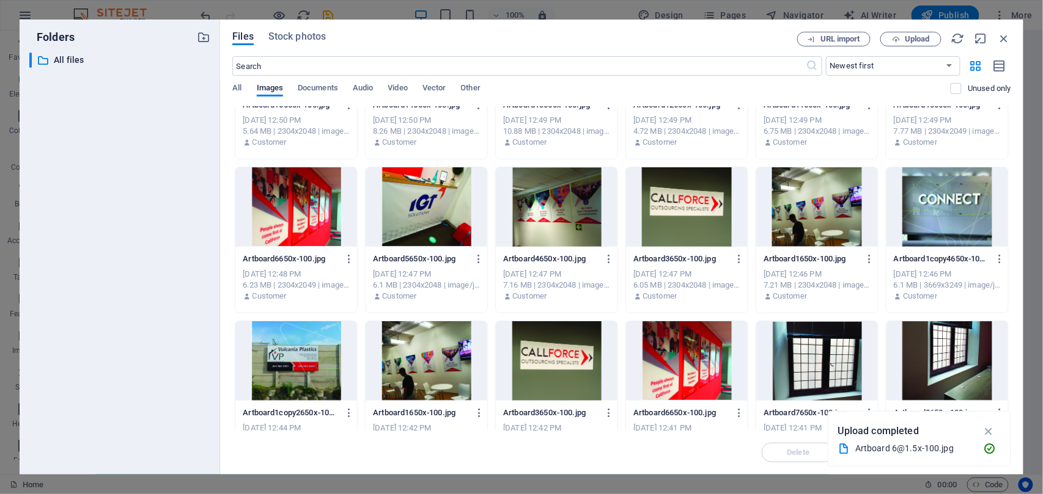
click at [463, 240] on div at bounding box center [427, 206] width 122 height 79
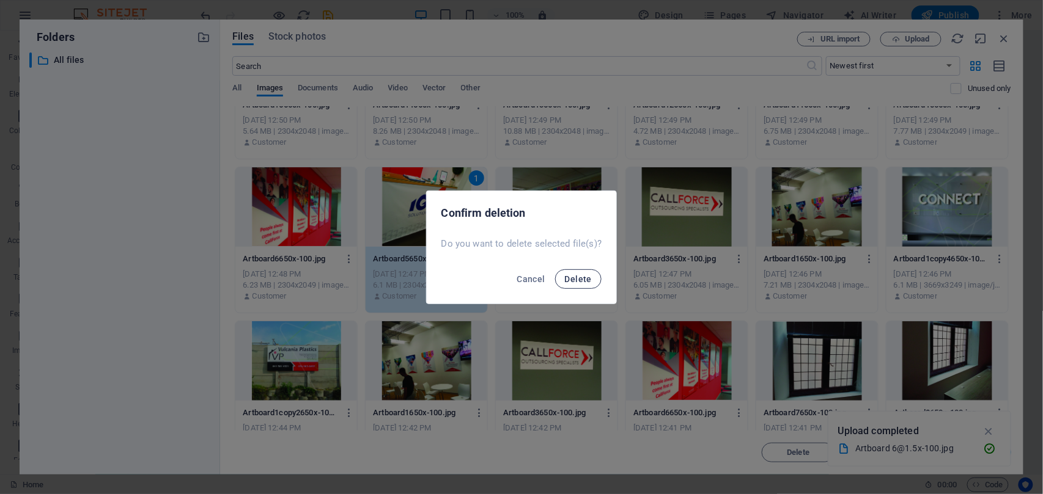
click at [586, 282] on span "Delete" at bounding box center [578, 279] width 27 height 10
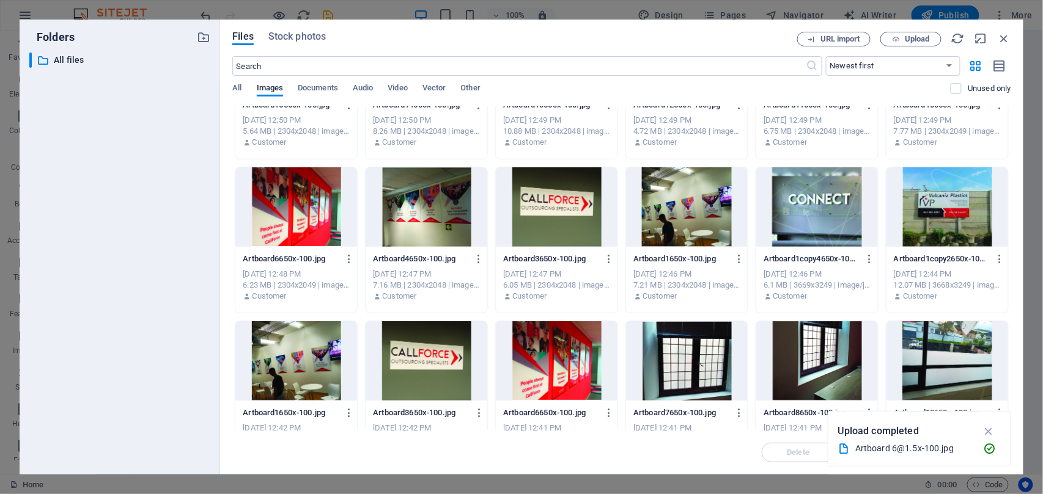
click at [532, 238] on div at bounding box center [557, 206] width 122 height 79
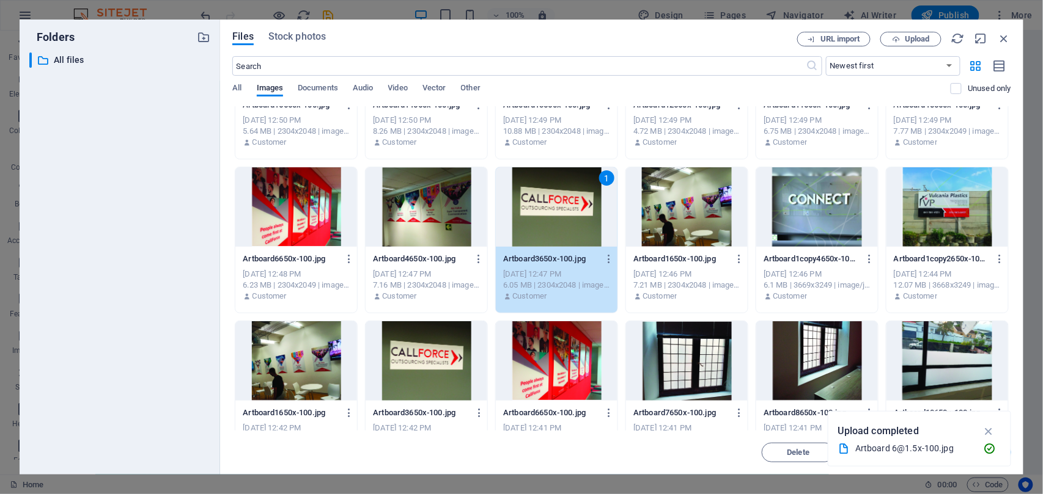
drag, startPoint x: 658, startPoint y: 242, endPoint x: 675, endPoint y: 243, distance: 16.5
click at [658, 243] on div at bounding box center [687, 206] width 122 height 79
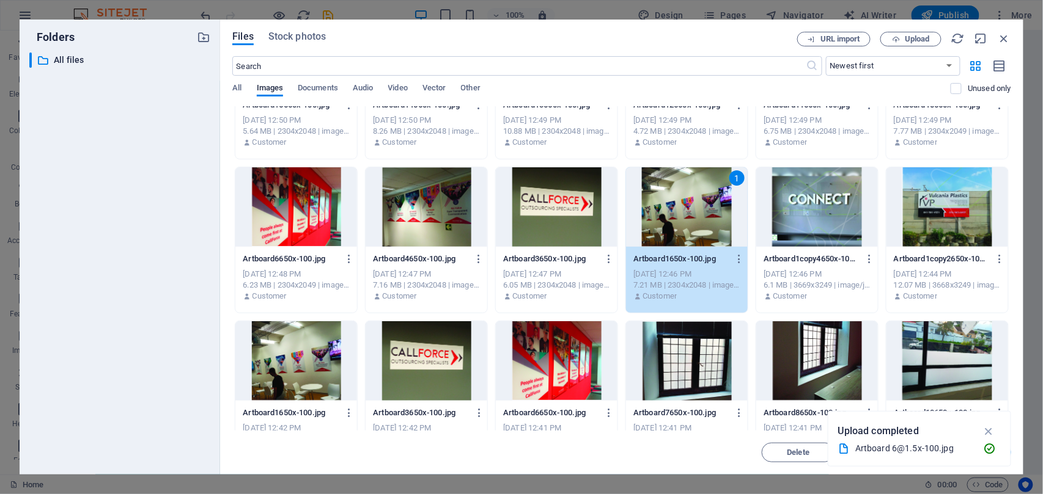
click at [793, 243] on div at bounding box center [817, 206] width 122 height 79
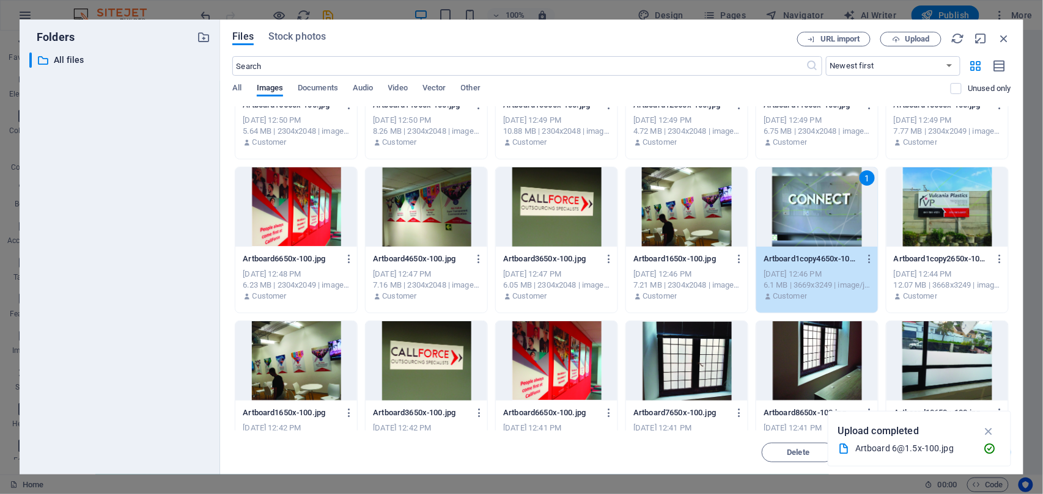
click at [912, 242] on div at bounding box center [947, 206] width 122 height 79
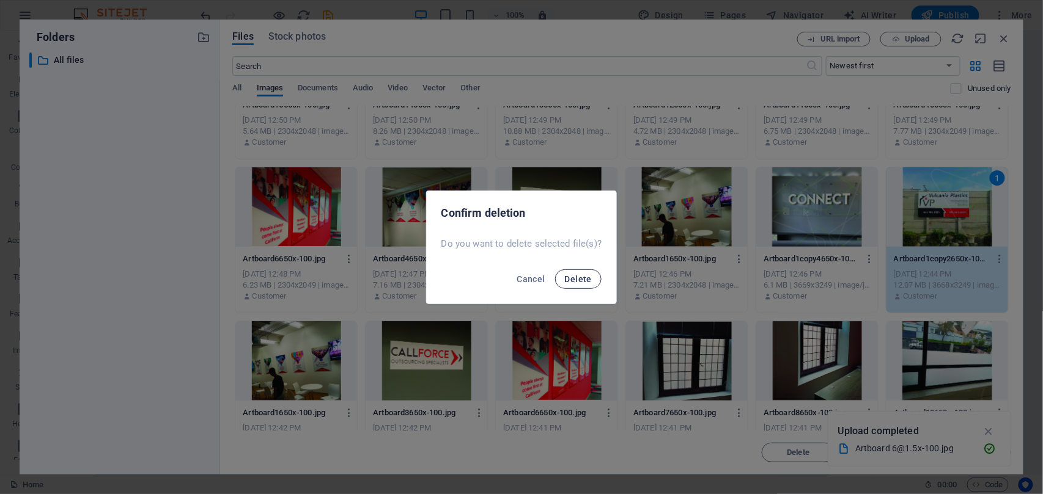
click at [573, 287] on button "Delete" at bounding box center [578, 280] width 46 height 20
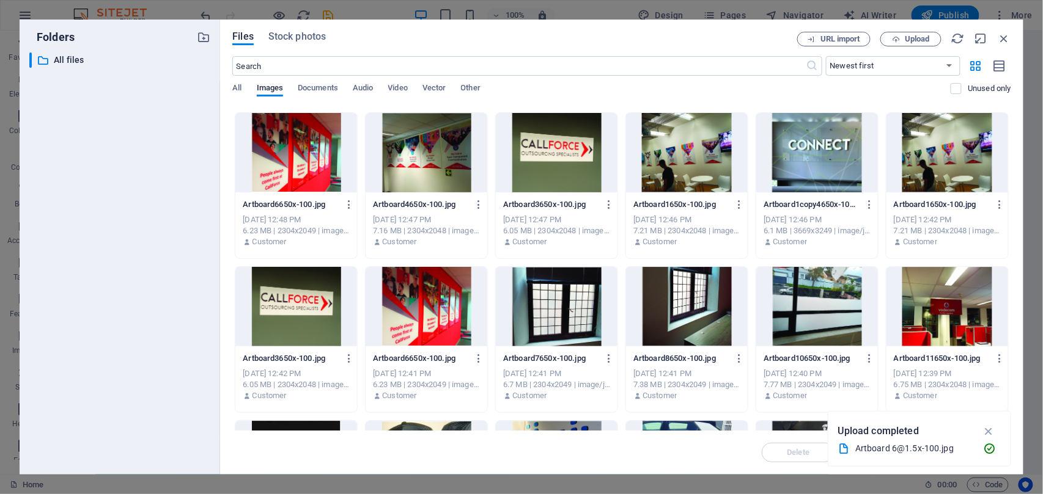
scroll to position [1099, 0]
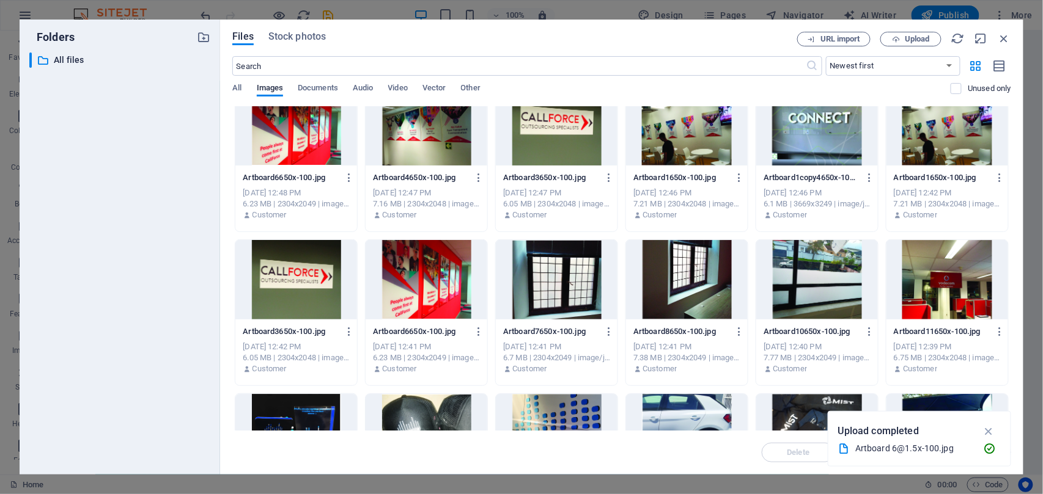
click at [808, 302] on div at bounding box center [817, 279] width 122 height 79
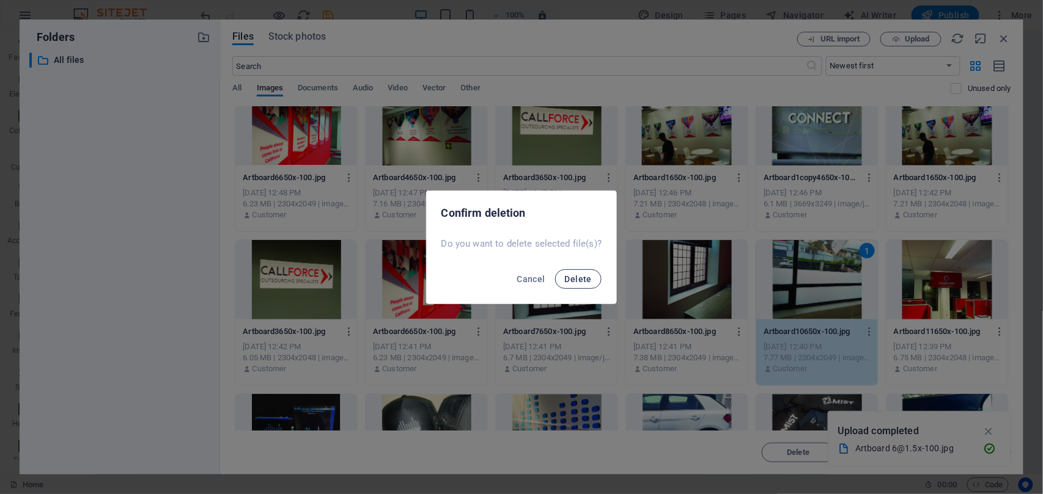
click at [590, 277] on button "Delete" at bounding box center [578, 280] width 46 height 20
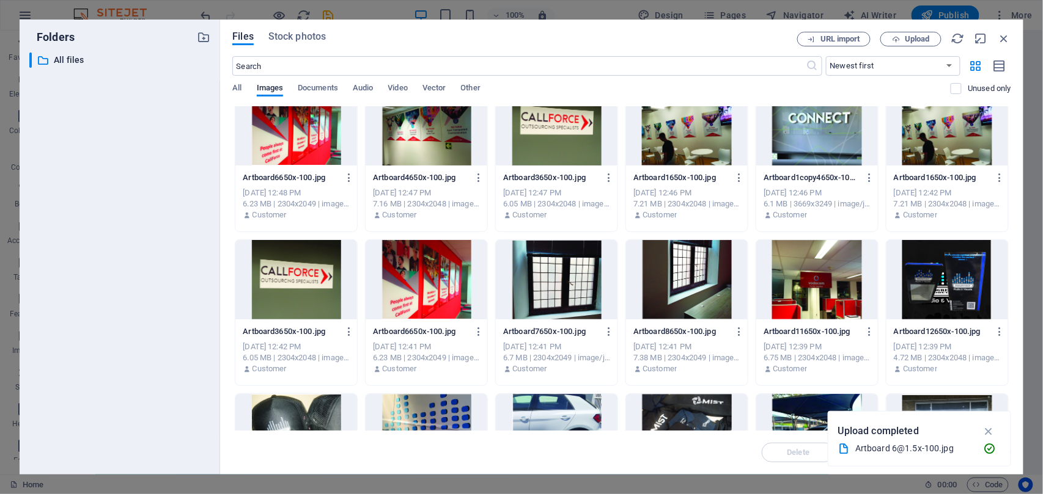
click at [328, 402] on div at bounding box center [296, 433] width 122 height 79
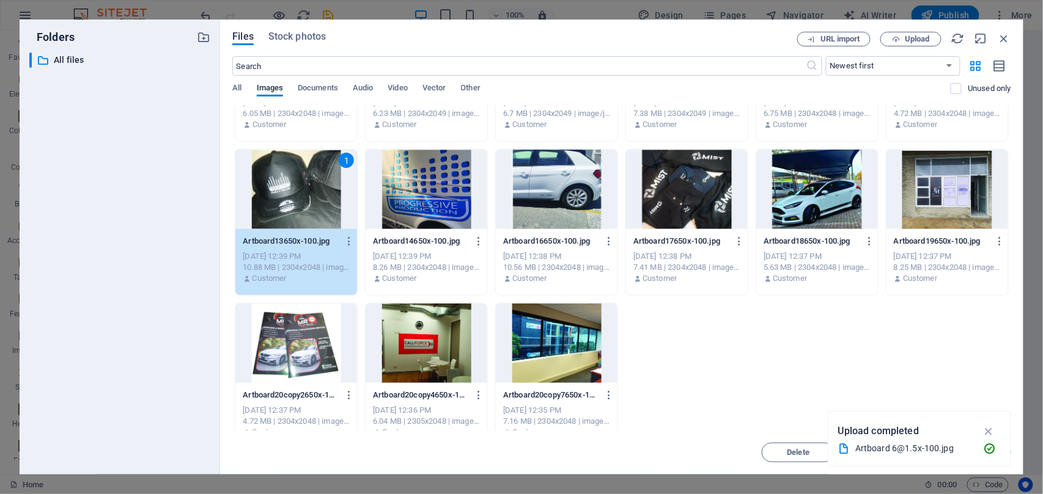
click at [430, 199] on div at bounding box center [427, 189] width 122 height 79
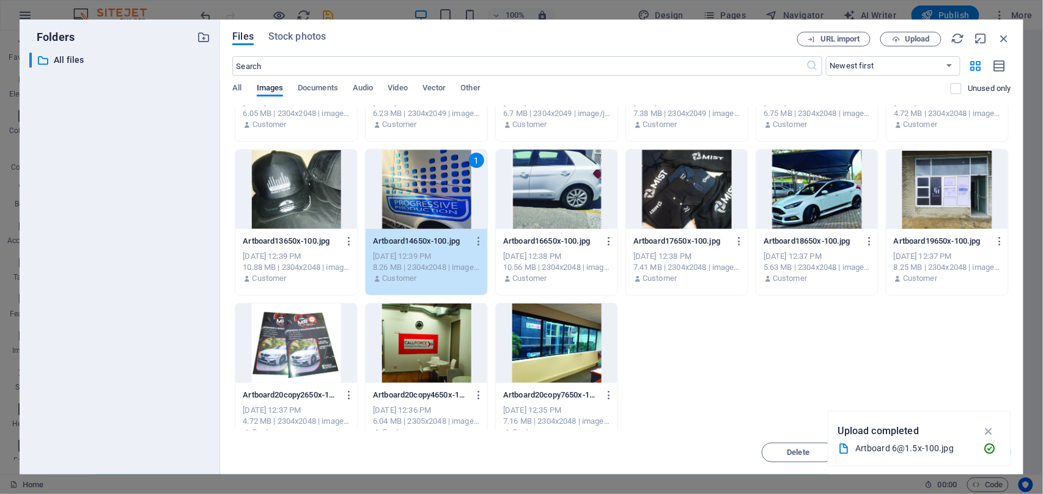
click at [595, 225] on div at bounding box center [557, 189] width 122 height 79
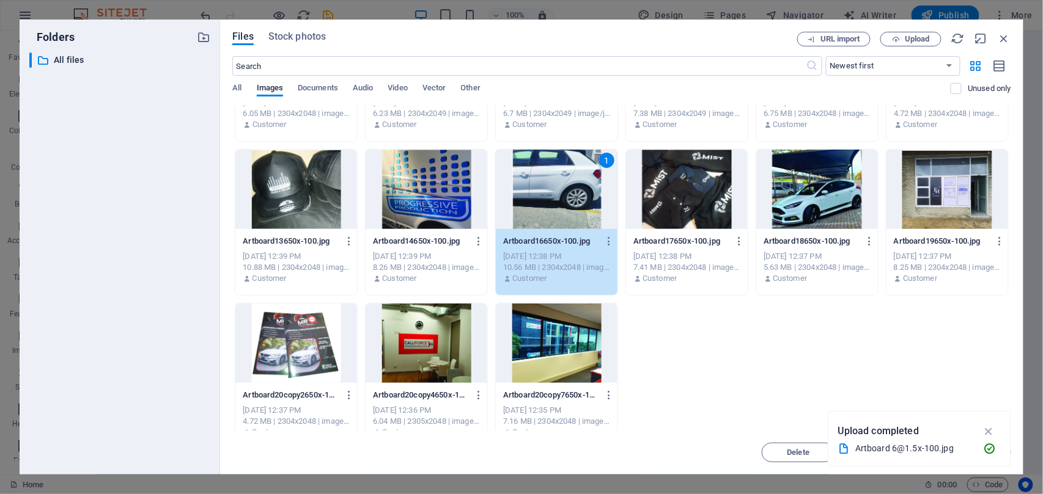
click at [559, 318] on div at bounding box center [557, 343] width 122 height 79
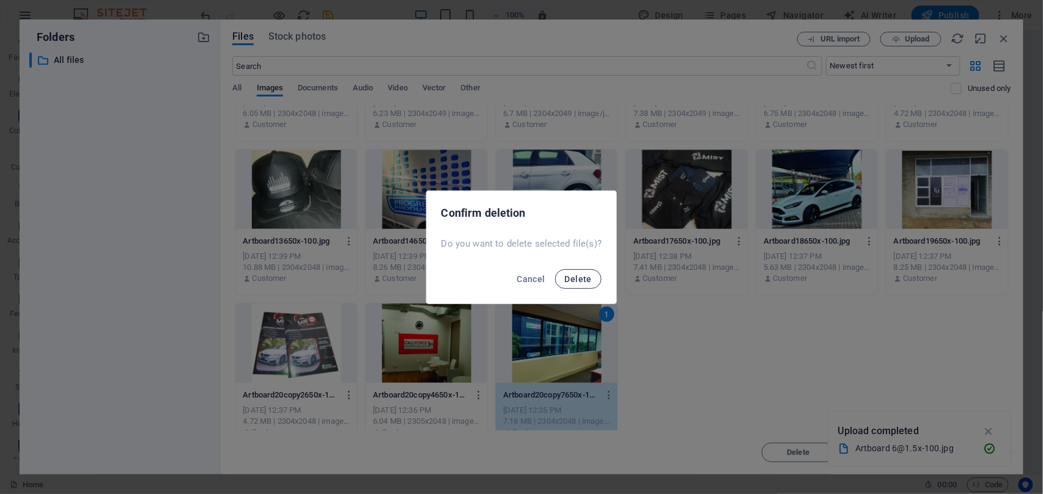
click at [582, 282] on span "Delete" at bounding box center [578, 279] width 27 height 10
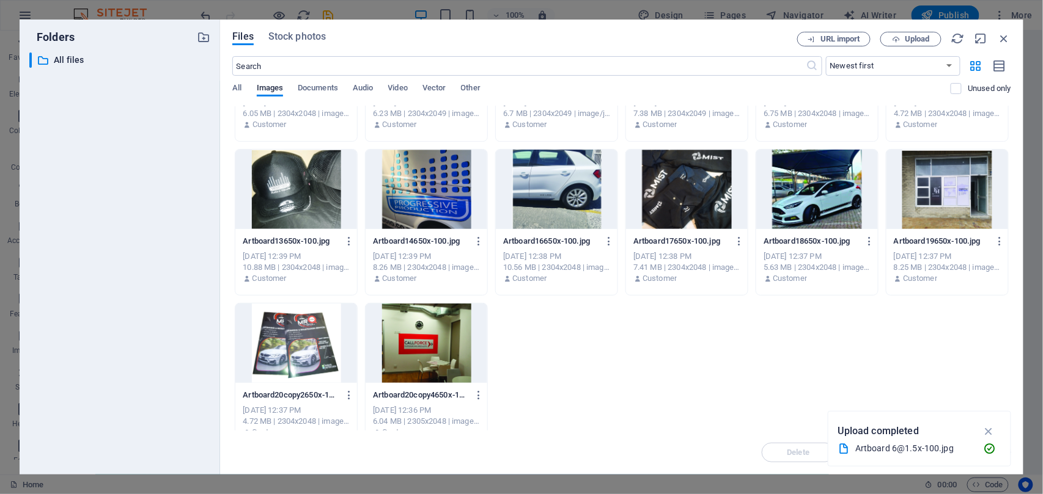
click at [450, 320] on div at bounding box center [427, 343] width 122 height 79
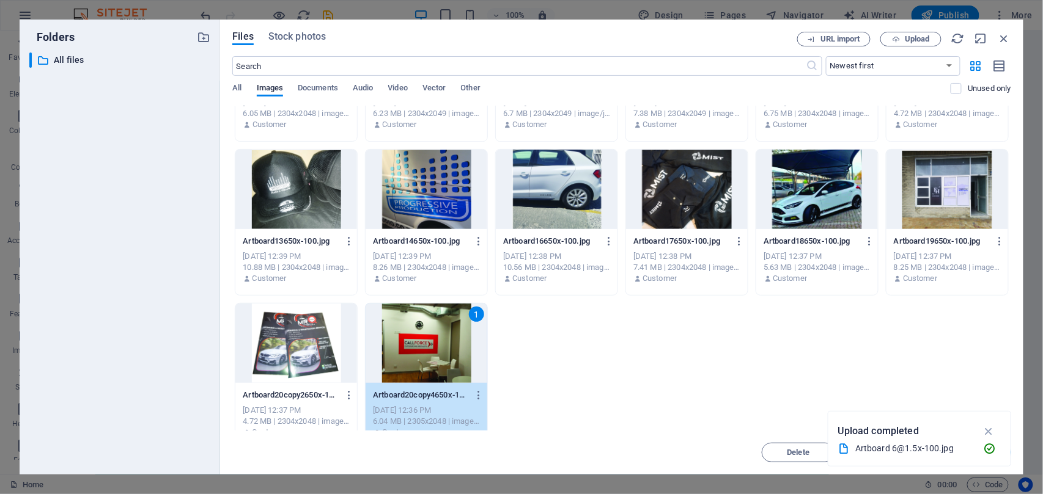
click at [311, 337] on div at bounding box center [296, 343] width 122 height 79
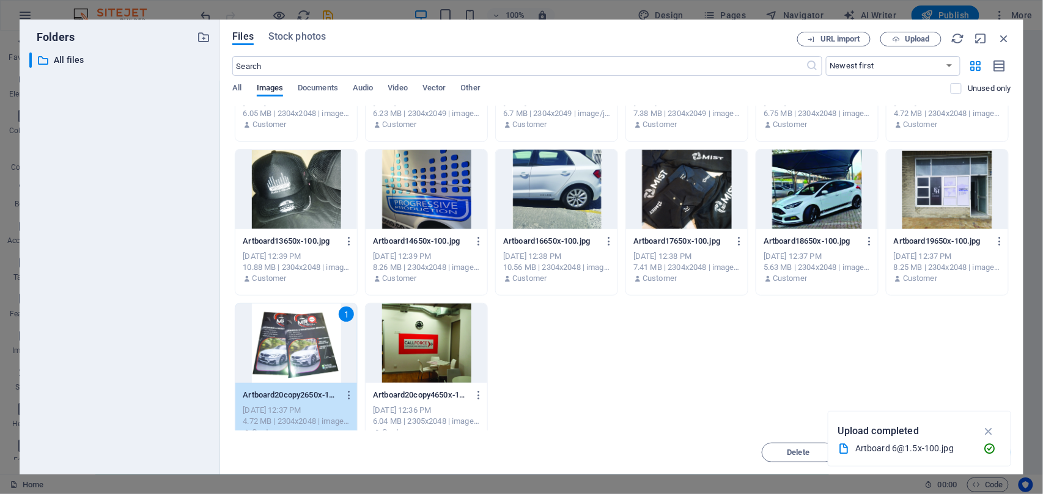
click at [809, 185] on div at bounding box center [817, 189] width 122 height 79
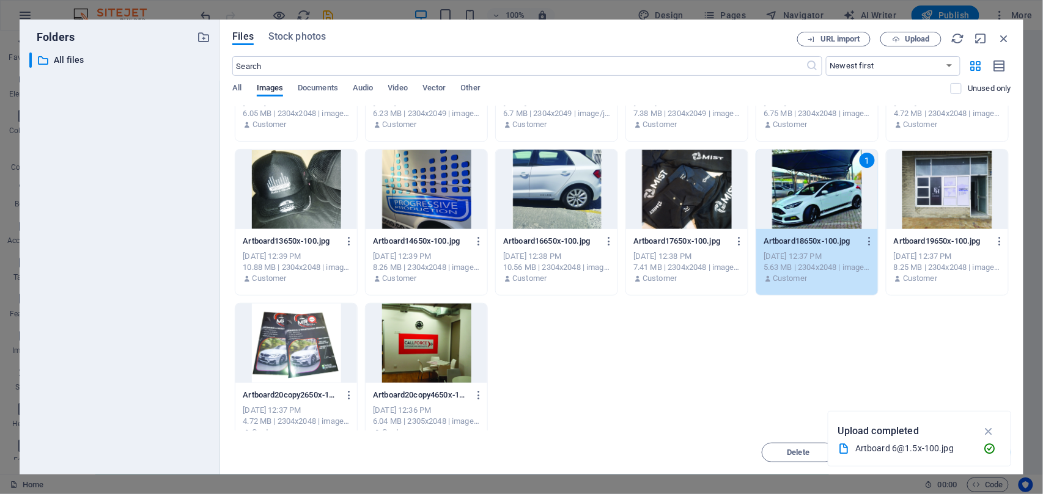
click at [600, 181] on div at bounding box center [557, 189] width 122 height 79
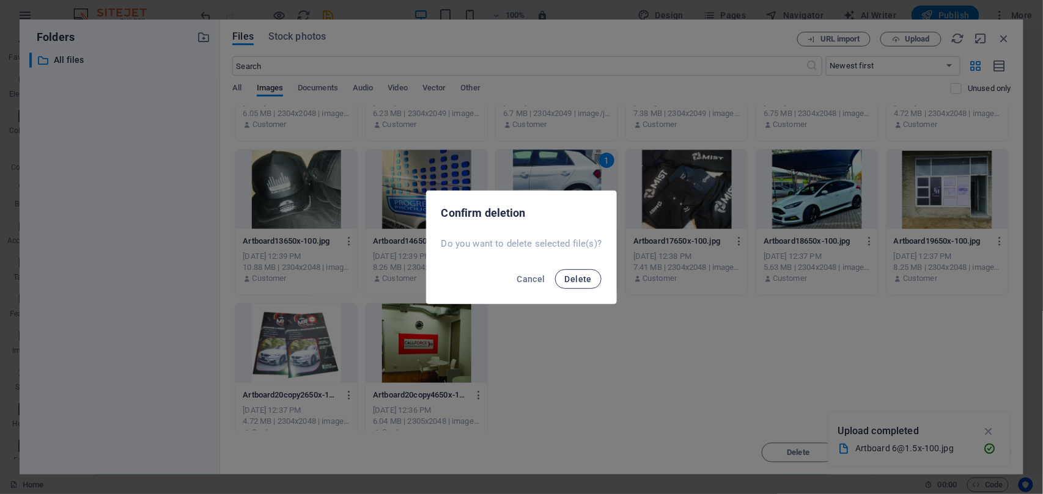
click at [568, 282] on span "Delete" at bounding box center [578, 279] width 27 height 10
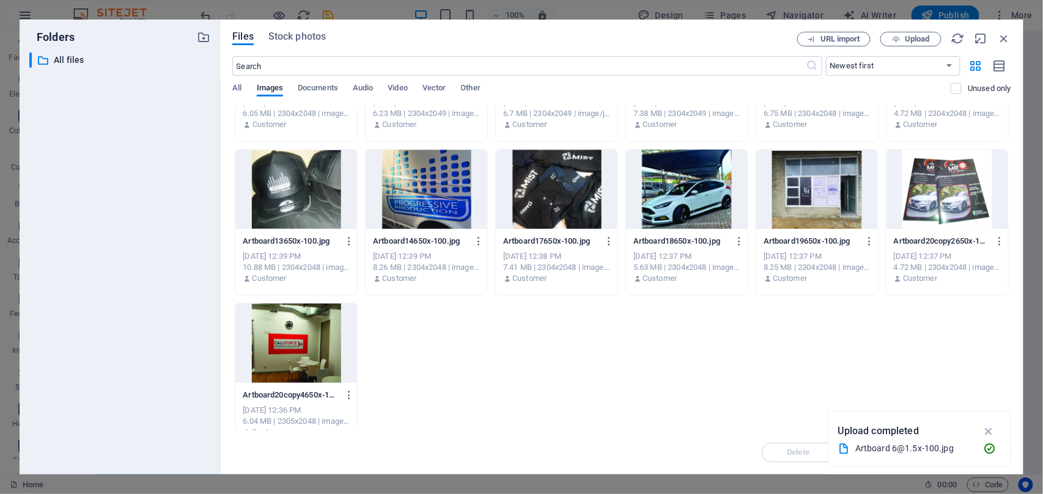
click at [427, 216] on div at bounding box center [427, 189] width 122 height 79
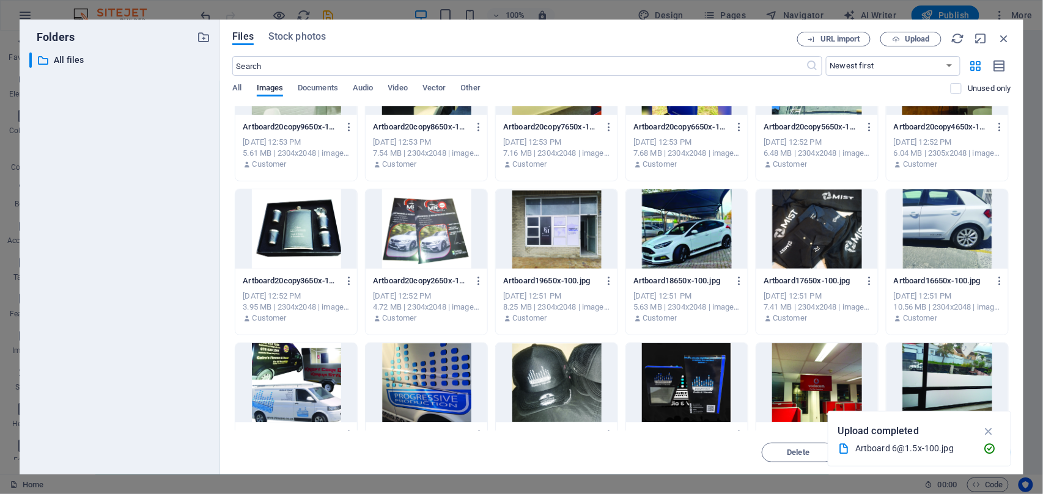
scroll to position [855, 0]
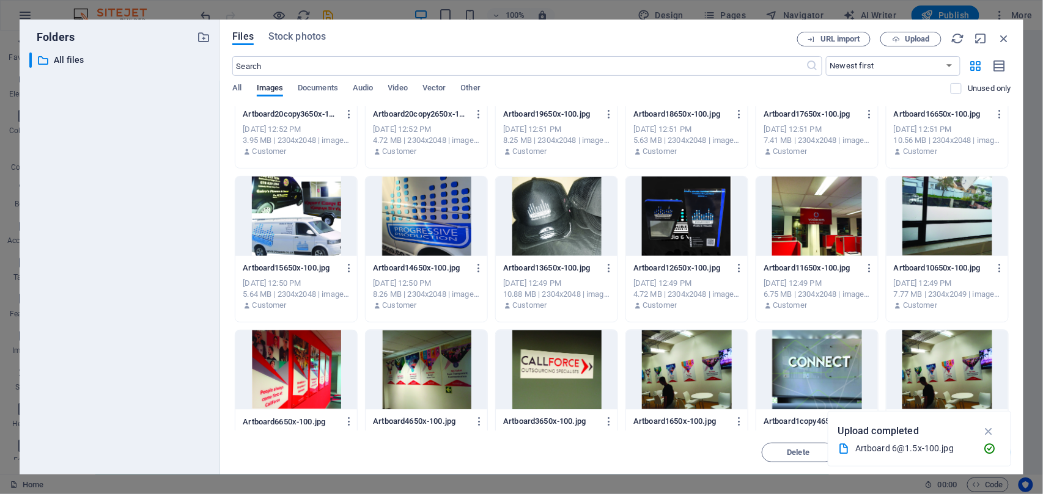
click at [814, 345] on div at bounding box center [817, 370] width 122 height 79
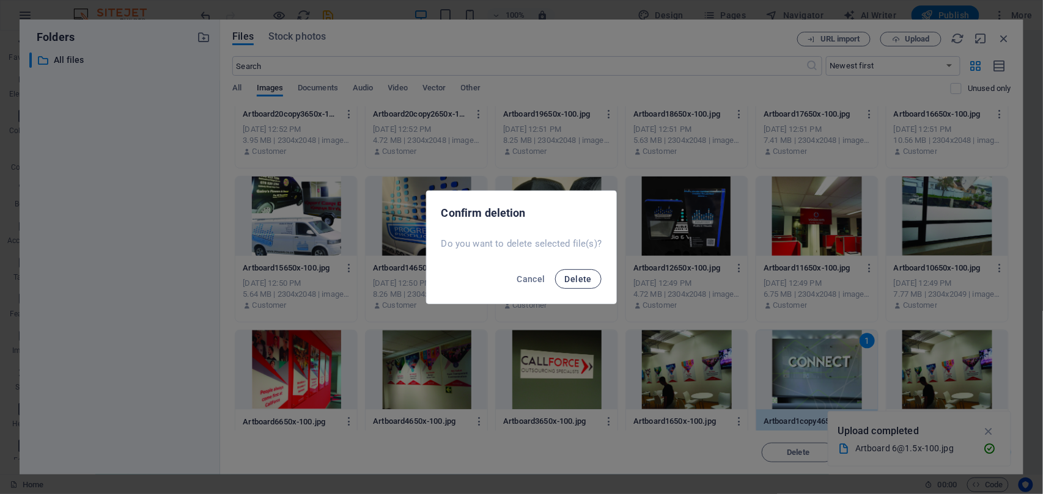
click at [568, 276] on span "Delete" at bounding box center [578, 279] width 27 height 10
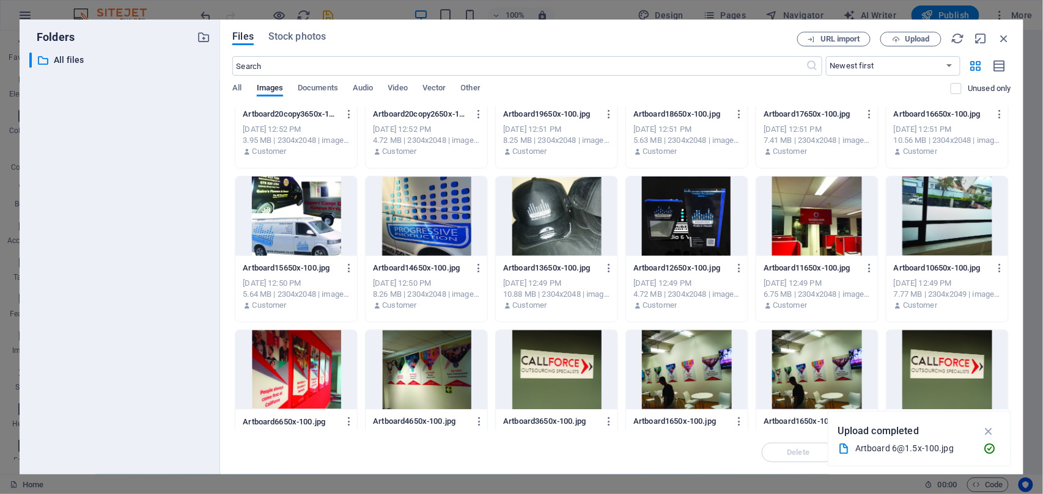
click at [804, 211] on div at bounding box center [817, 216] width 122 height 79
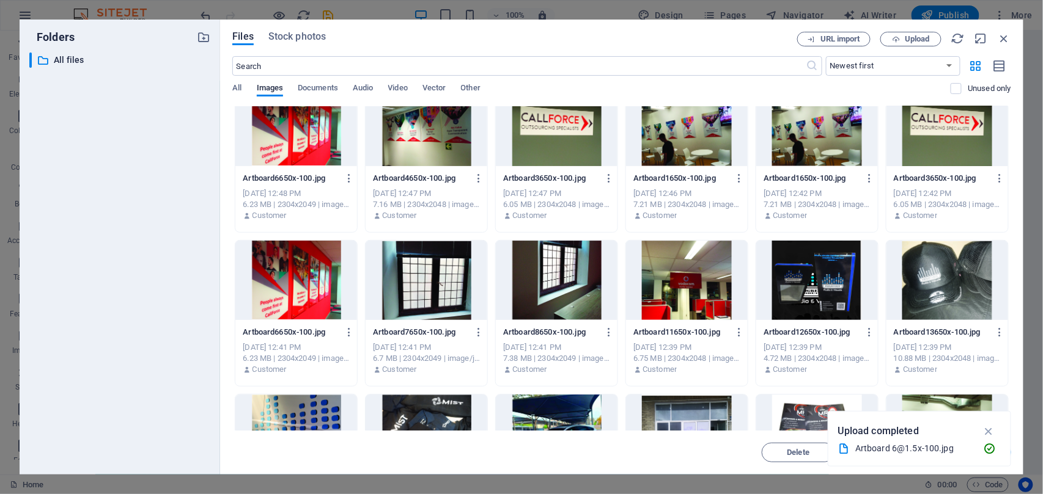
scroll to position [1099, 0]
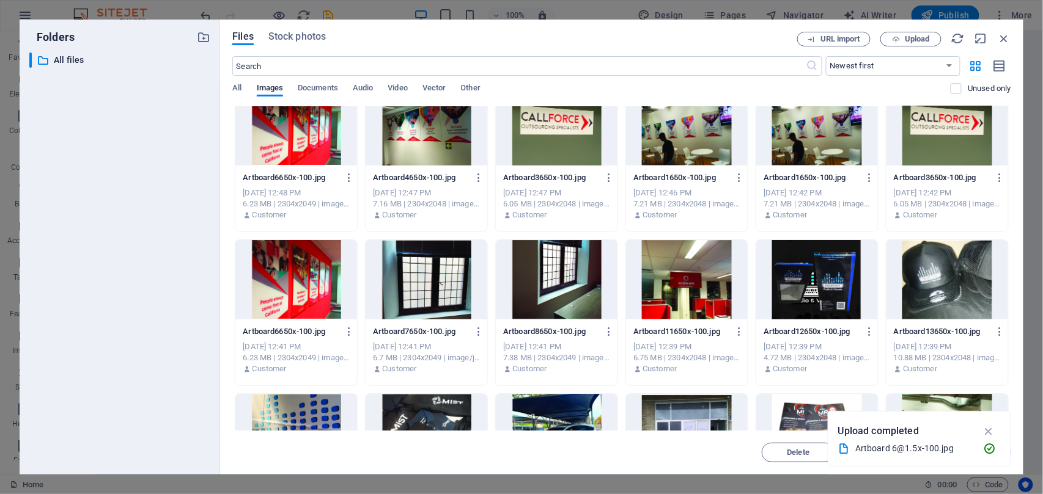
click at [562, 292] on div at bounding box center [557, 279] width 122 height 79
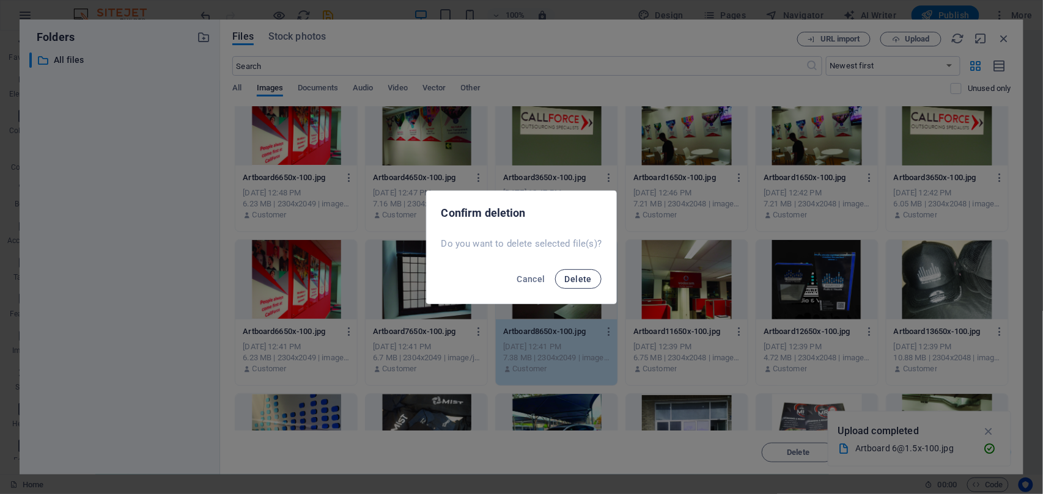
click at [568, 281] on span "Delete" at bounding box center [578, 279] width 27 height 10
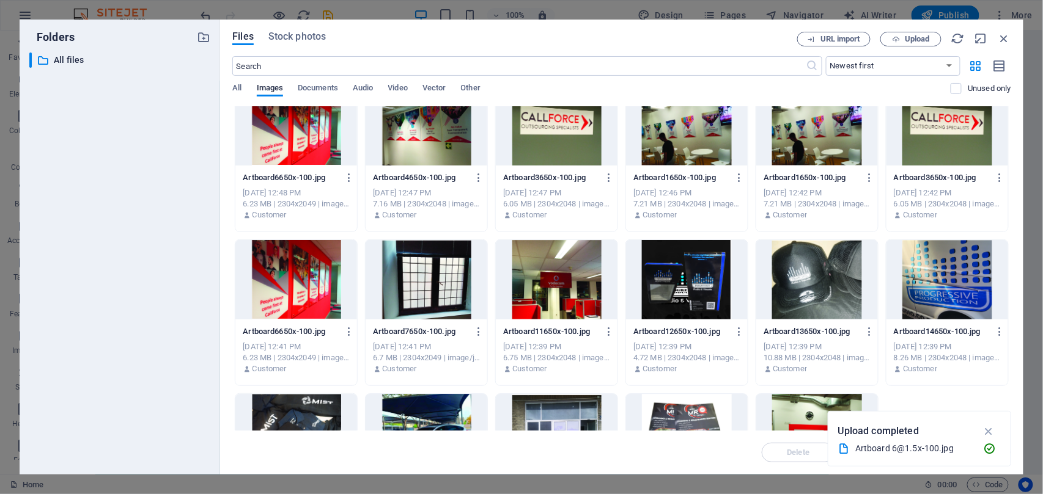
click at [443, 299] on div at bounding box center [427, 279] width 122 height 79
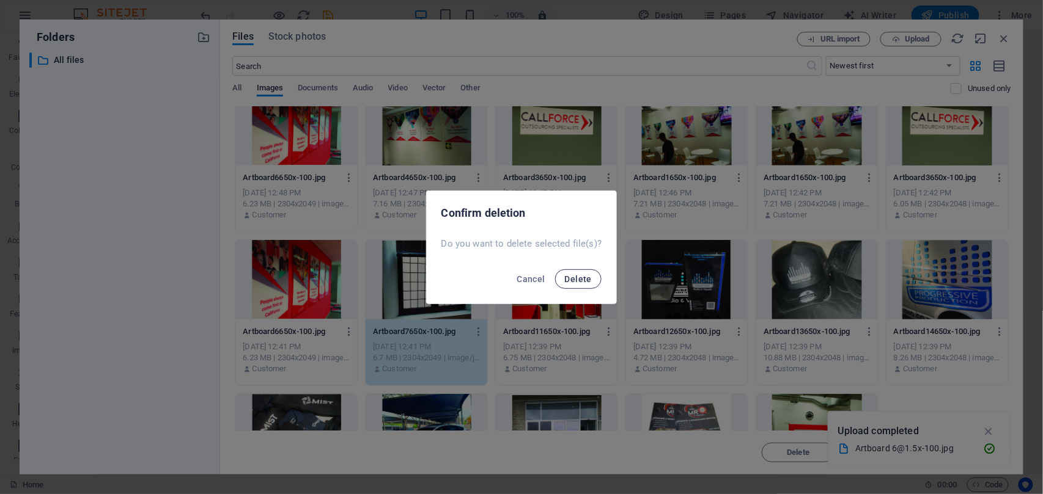
click at [575, 279] on span "Delete" at bounding box center [578, 279] width 27 height 10
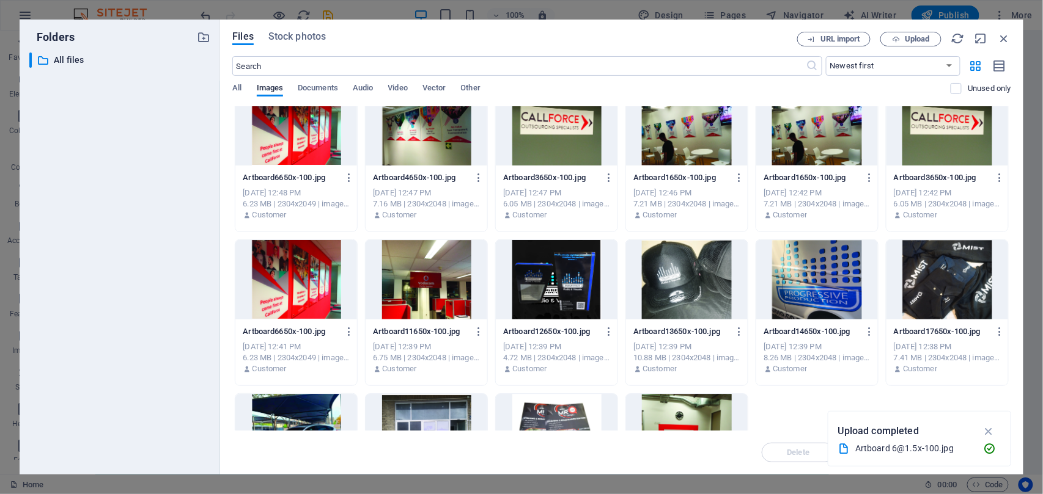
click at [303, 304] on div at bounding box center [296, 279] width 122 height 79
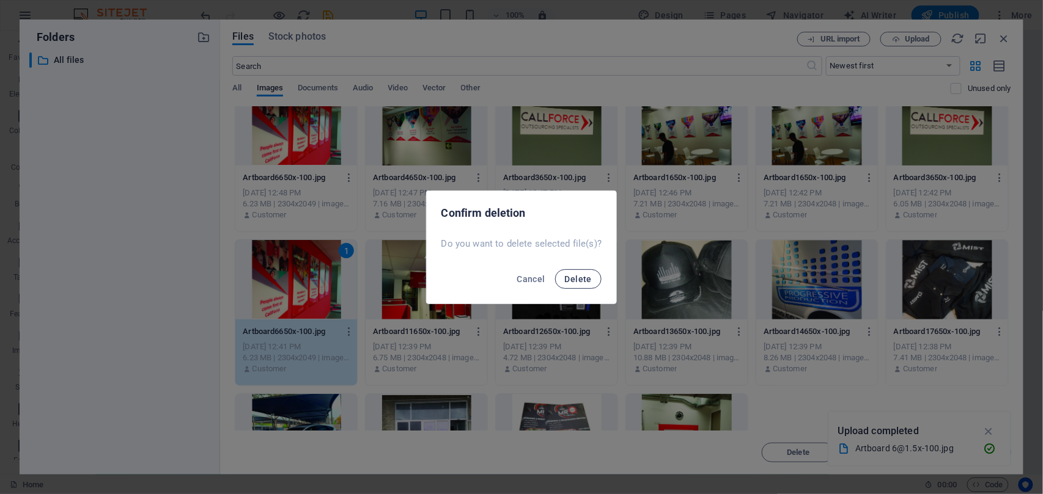
click at [573, 284] on button "Delete" at bounding box center [578, 280] width 46 height 20
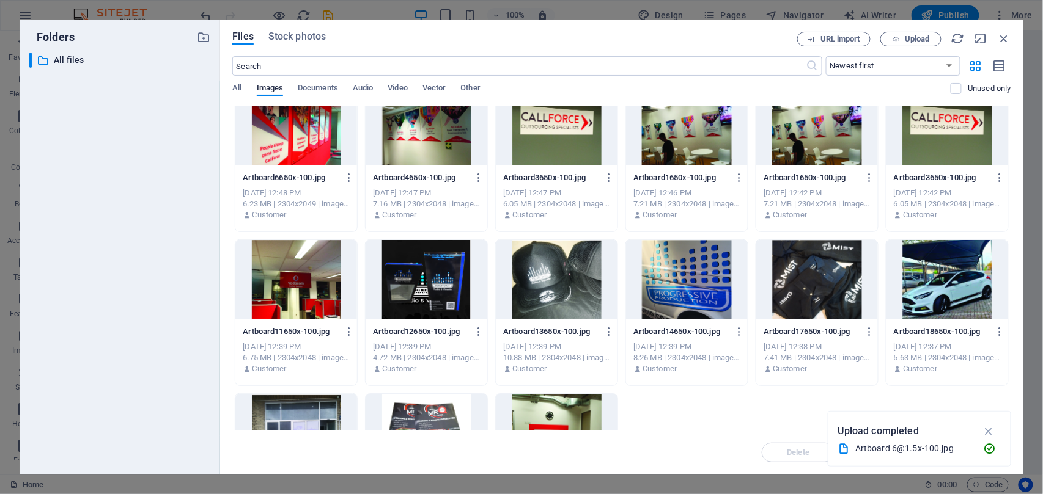
click at [545, 131] on div at bounding box center [557, 125] width 122 height 79
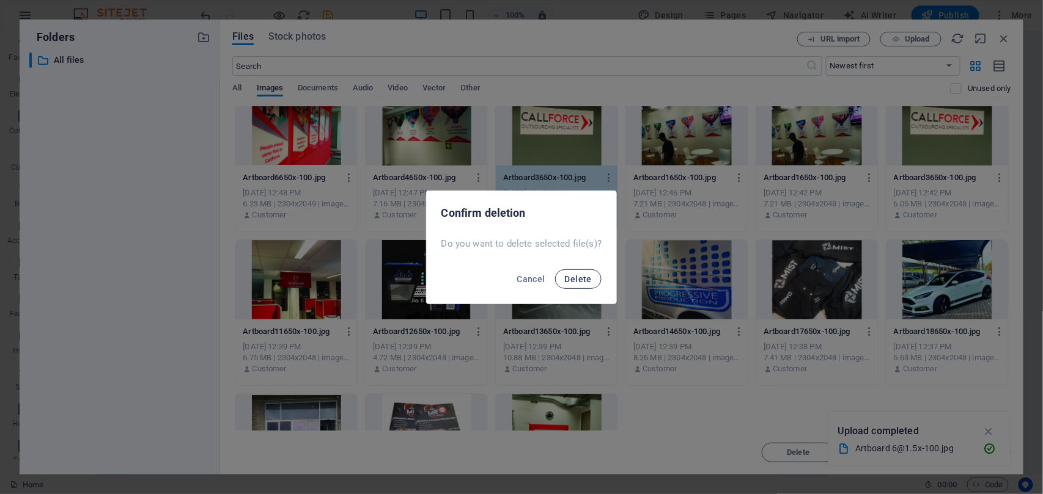
click at [564, 279] on button "Delete" at bounding box center [578, 280] width 46 height 20
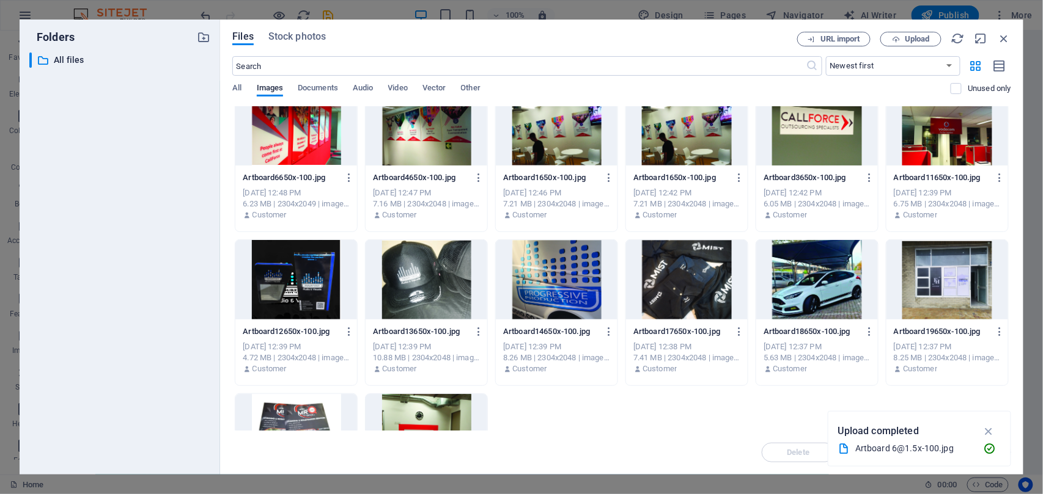
click at [804, 142] on div at bounding box center [817, 125] width 122 height 79
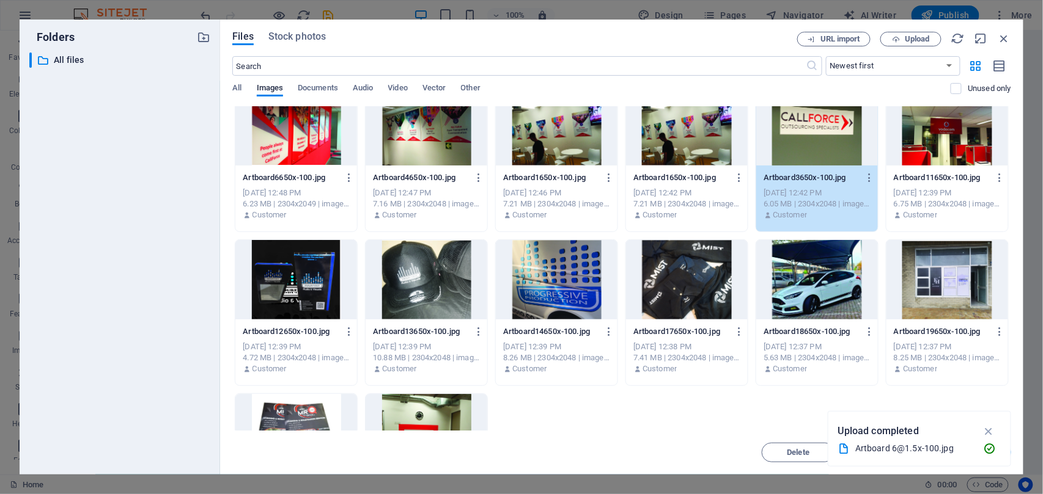
click at [919, 137] on div at bounding box center [947, 125] width 122 height 79
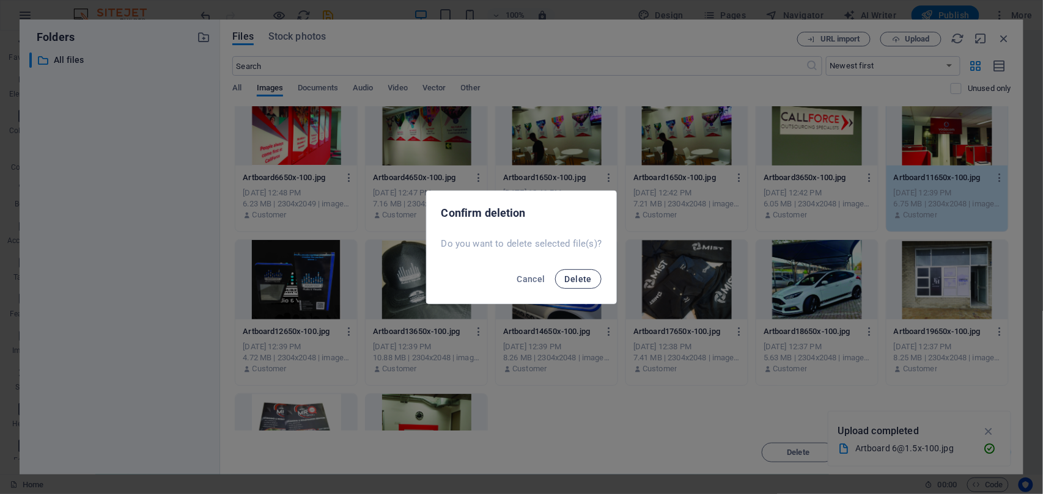
click at [587, 272] on button "Delete" at bounding box center [578, 280] width 46 height 20
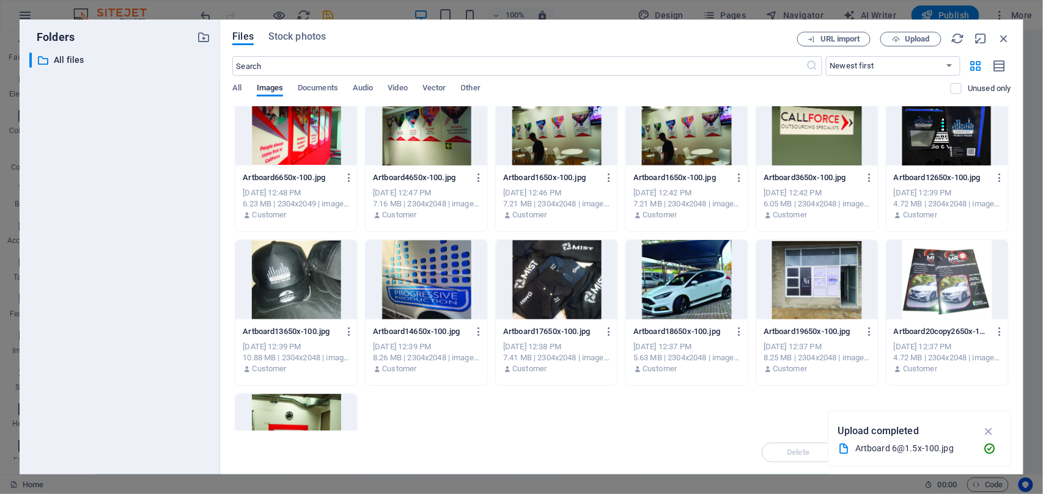
click at [300, 291] on div at bounding box center [296, 279] width 122 height 79
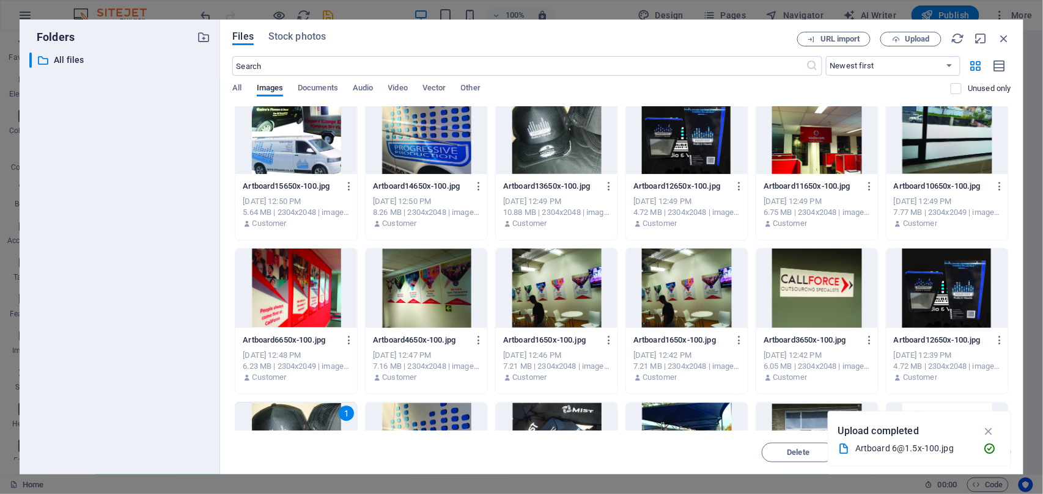
scroll to position [692, 0]
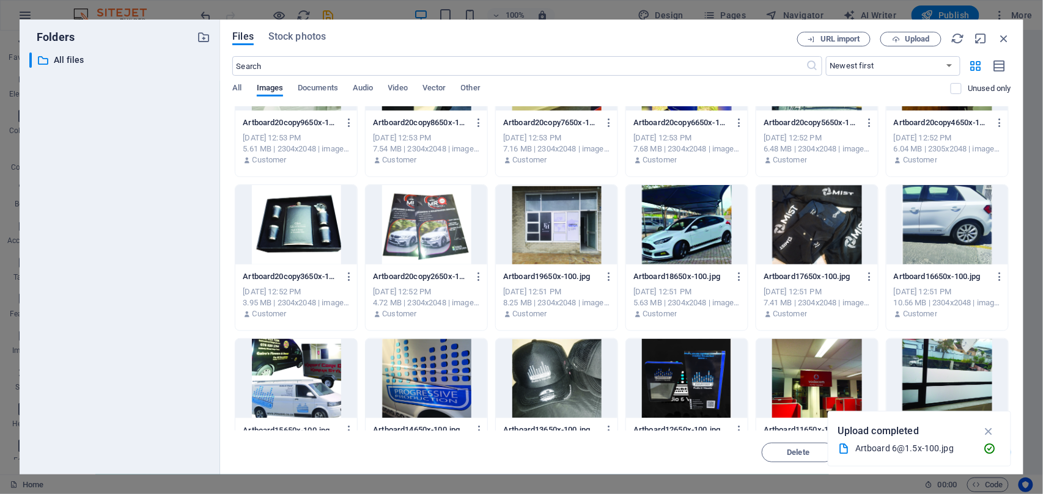
click at [570, 386] on div at bounding box center [557, 378] width 122 height 79
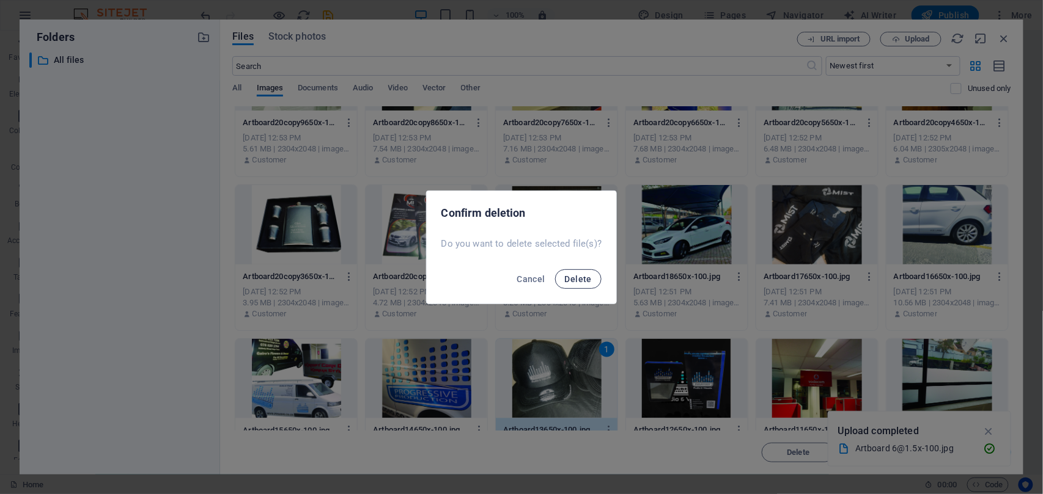
click at [581, 279] on span "Delete" at bounding box center [578, 279] width 27 height 10
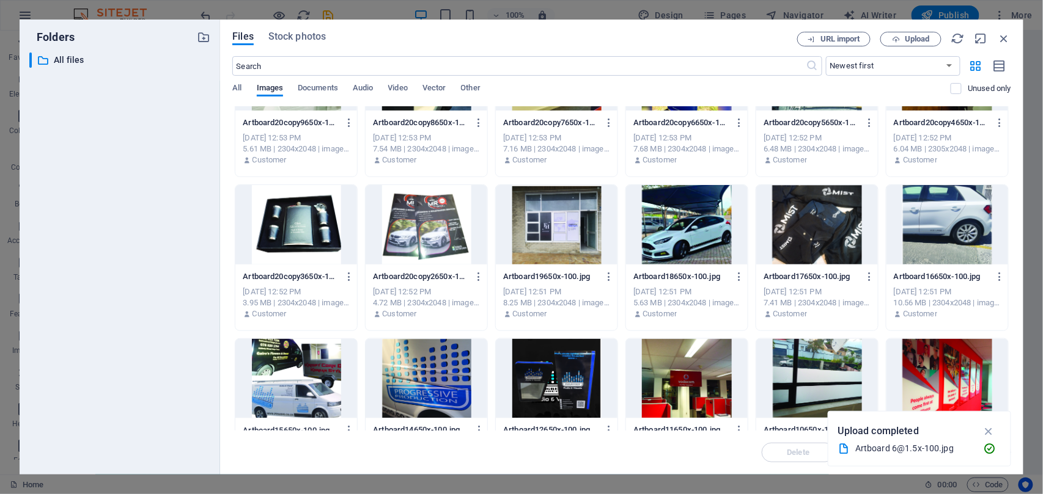
click at [568, 394] on div at bounding box center [557, 378] width 122 height 79
click at [576, 358] on div "1" at bounding box center [557, 378] width 122 height 79
click at [576, 358] on div at bounding box center [557, 378] width 122 height 79
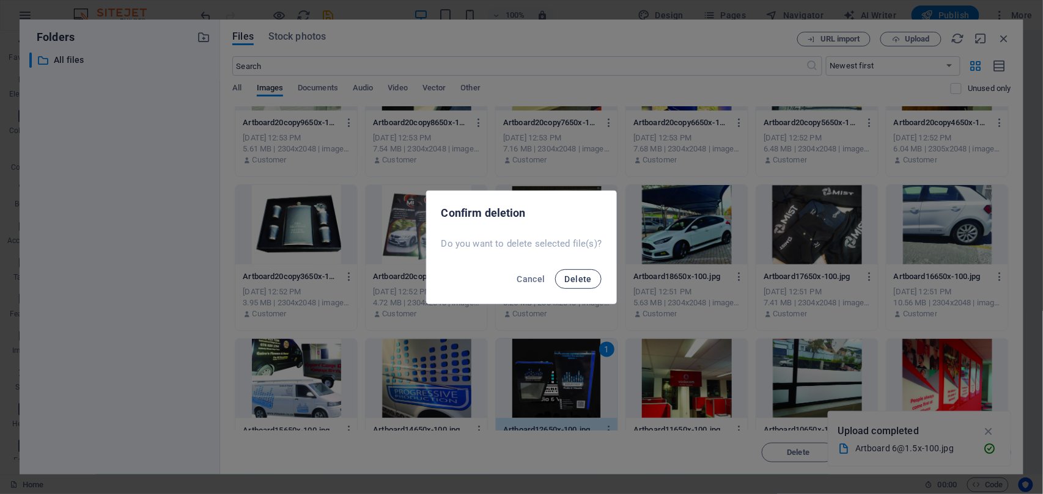
click at [578, 277] on span "Delete" at bounding box center [578, 279] width 27 height 10
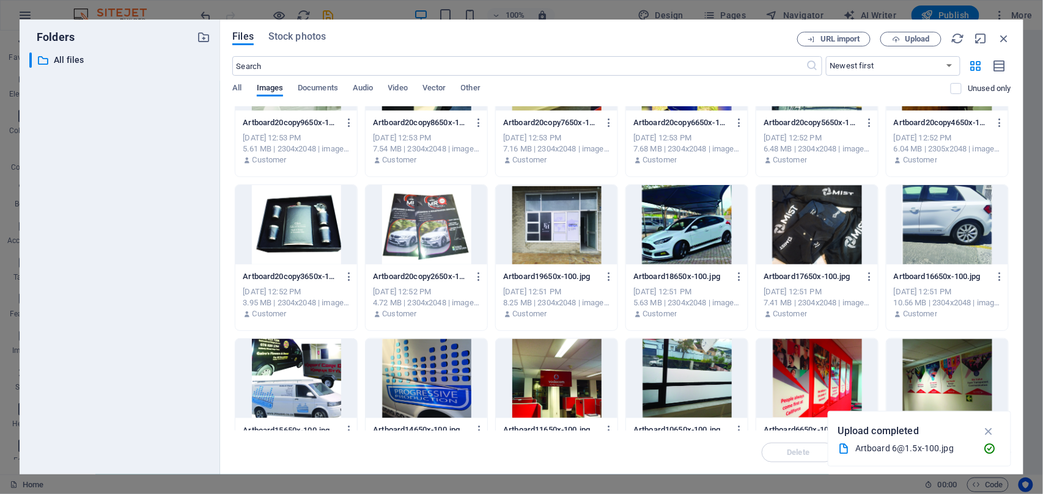
click at [328, 242] on div at bounding box center [296, 224] width 122 height 79
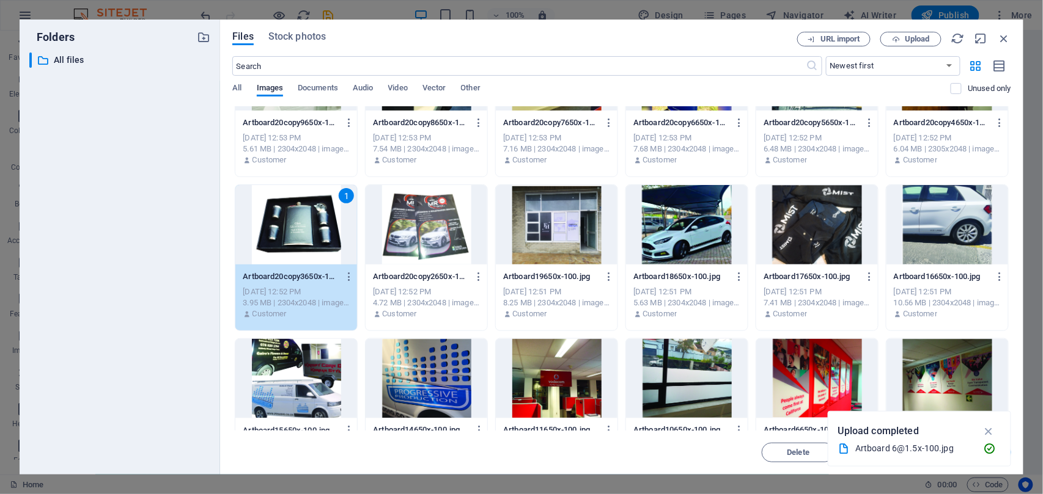
scroll to position [447, 0]
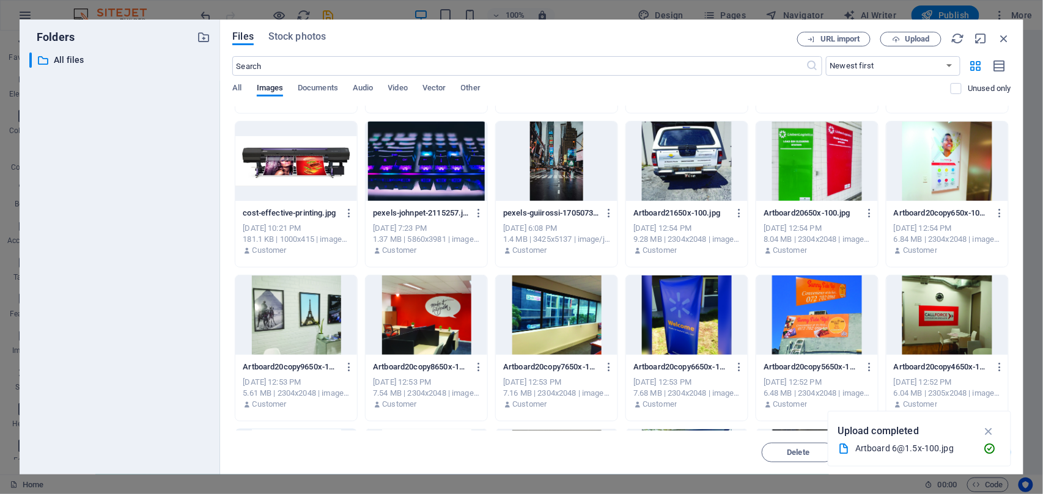
click at [432, 316] on div at bounding box center [427, 315] width 122 height 79
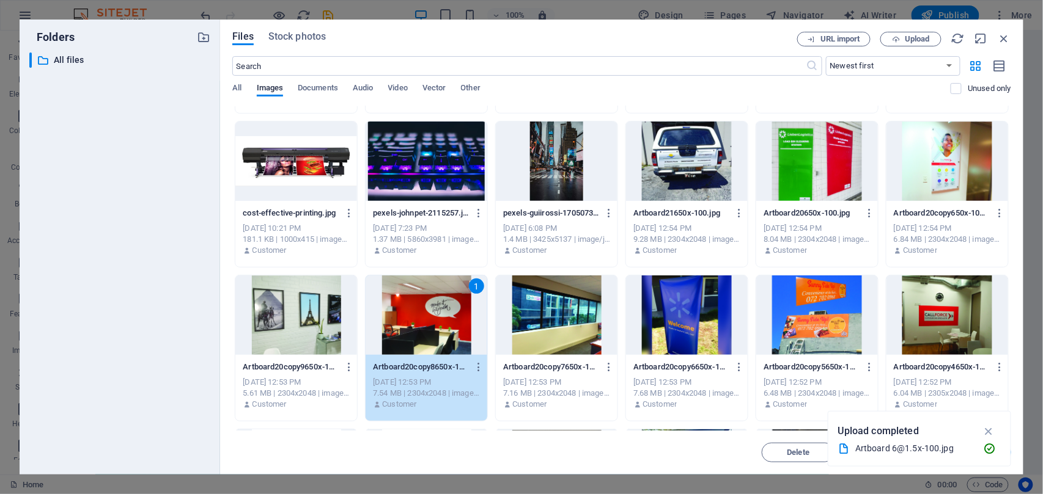
click at [598, 316] on div at bounding box center [557, 315] width 122 height 79
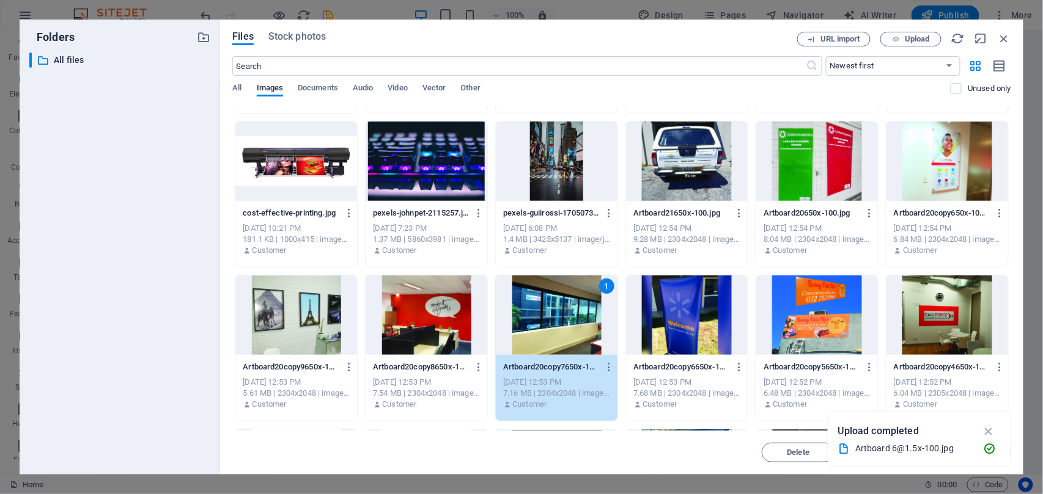
click at [687, 313] on div at bounding box center [687, 315] width 122 height 79
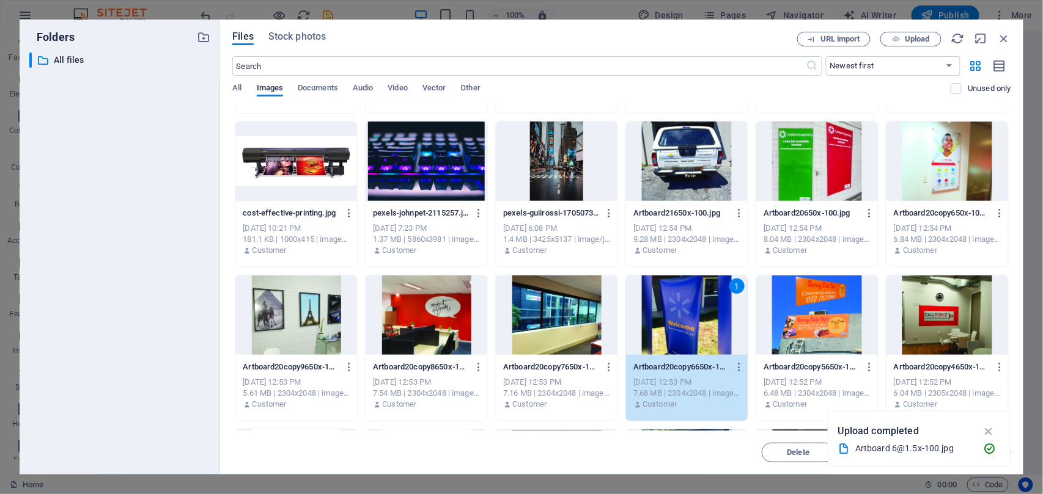
click at [797, 300] on div at bounding box center [817, 315] width 122 height 79
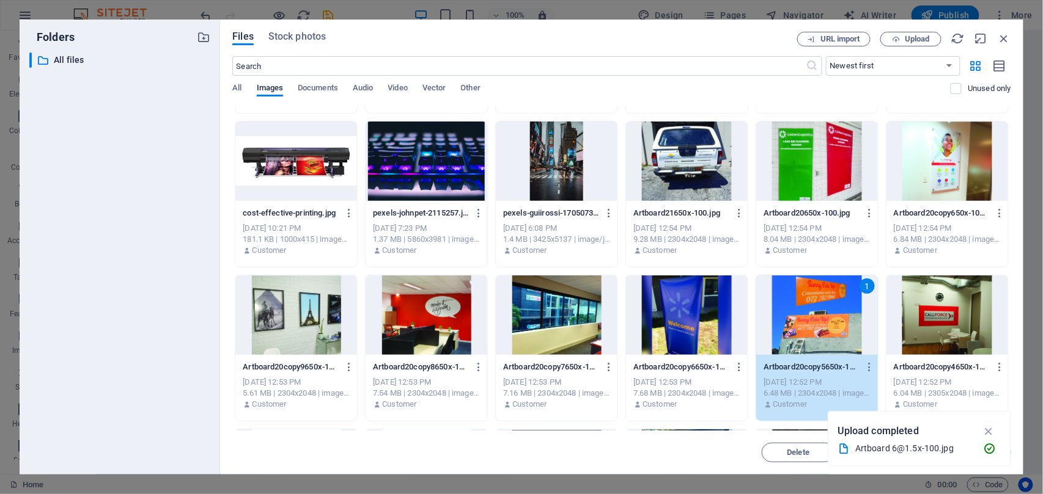
click at [908, 274] on div "Bg-480d4Jg7ed0bJ-TuPCEAjQ.jpg Bg-480d4Jg7ed0bJ-TuPCEAjQ.jpg [DATE] 9:25 PM 185.…" at bounding box center [621, 348] width 779 height 1379
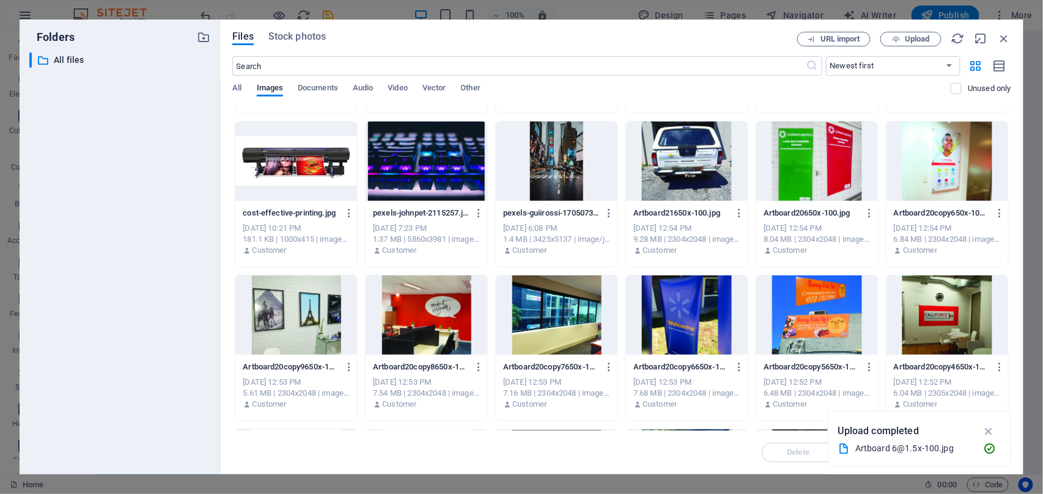
click at [949, 169] on div at bounding box center [947, 161] width 122 height 79
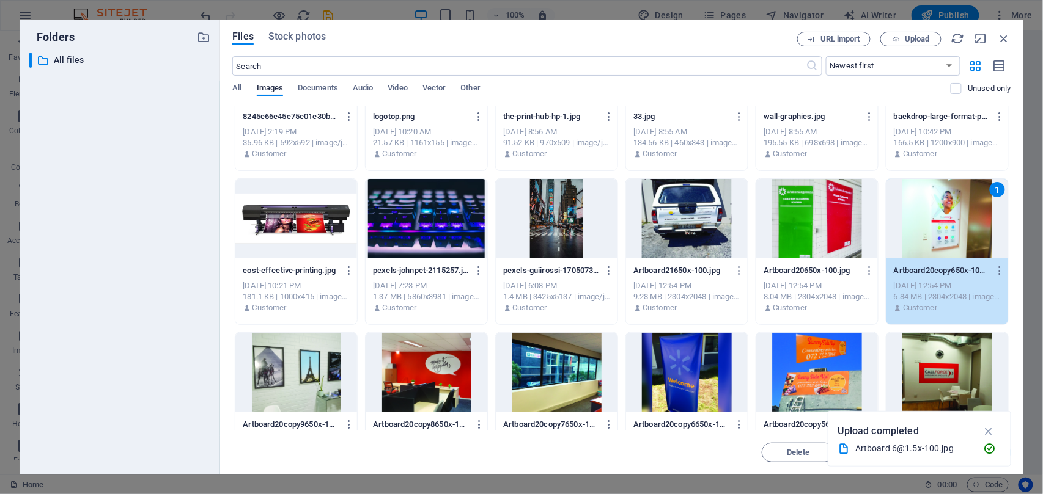
scroll to position [284, 0]
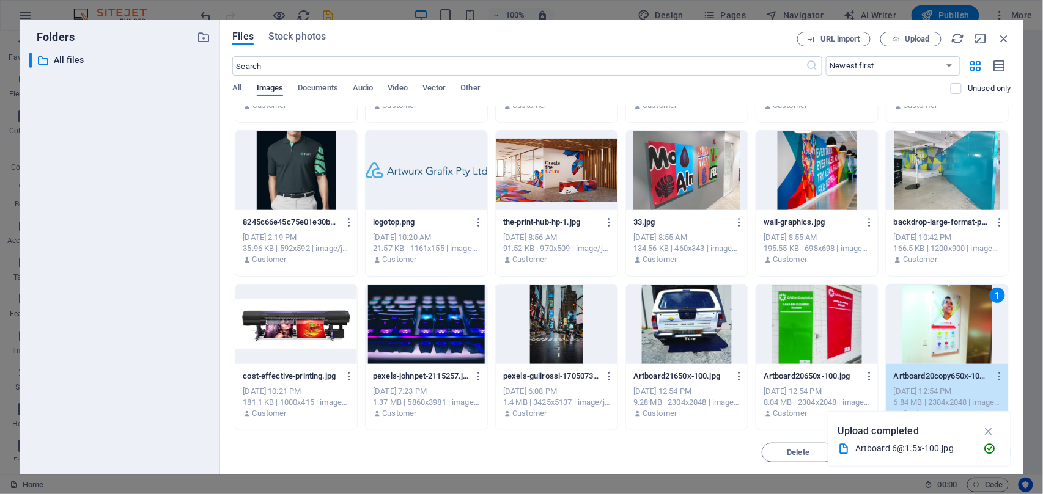
click at [949, 181] on div at bounding box center [947, 170] width 122 height 79
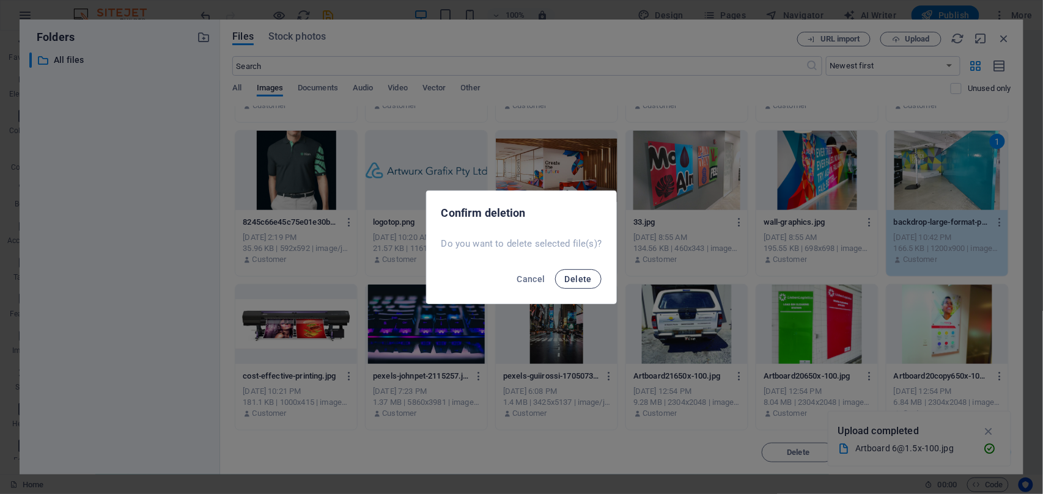
click at [568, 277] on span "Delete" at bounding box center [578, 279] width 27 height 10
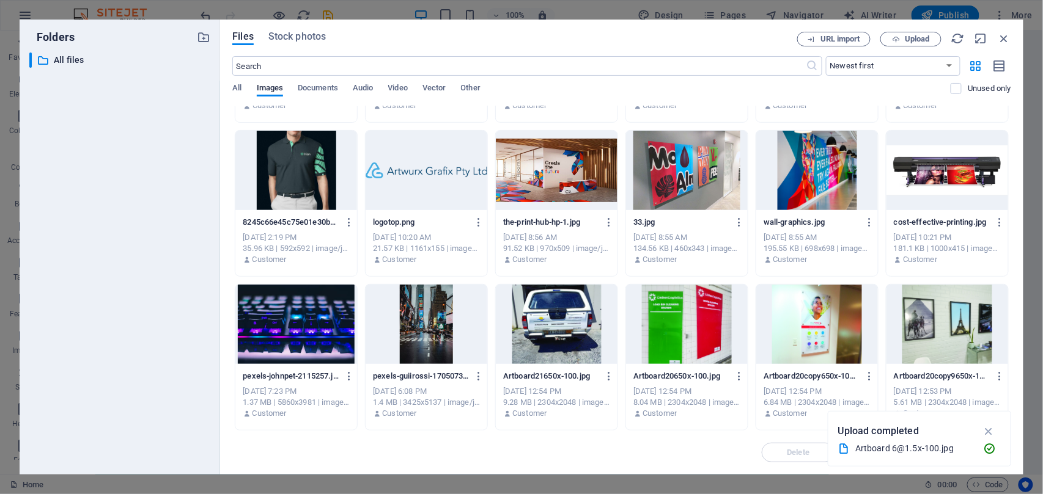
click at [721, 167] on div at bounding box center [687, 170] width 122 height 79
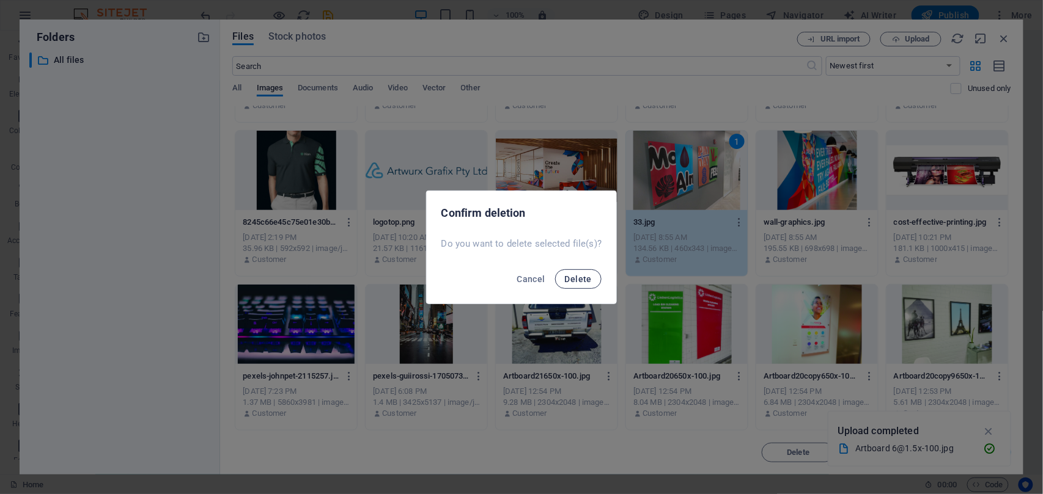
click at [585, 279] on span "Delete" at bounding box center [578, 279] width 27 height 10
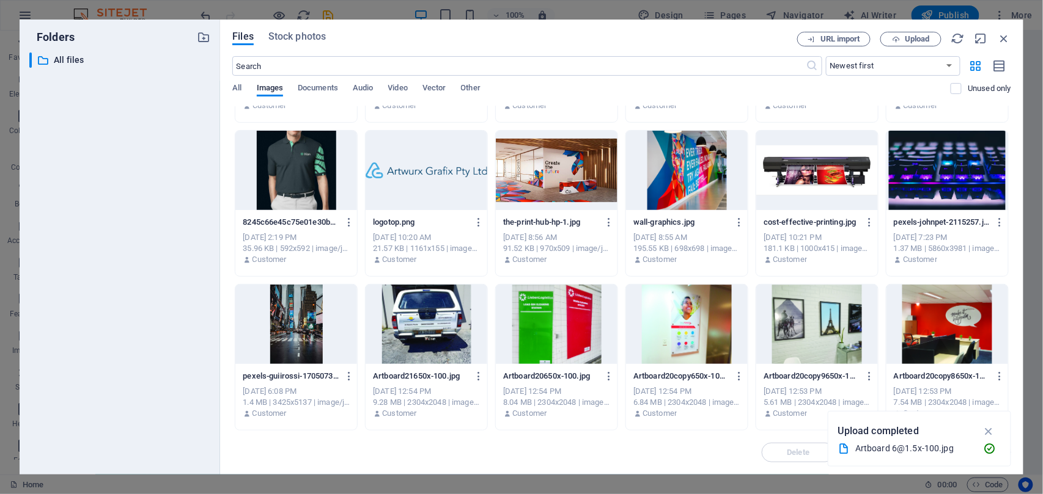
click at [540, 186] on div at bounding box center [557, 170] width 122 height 79
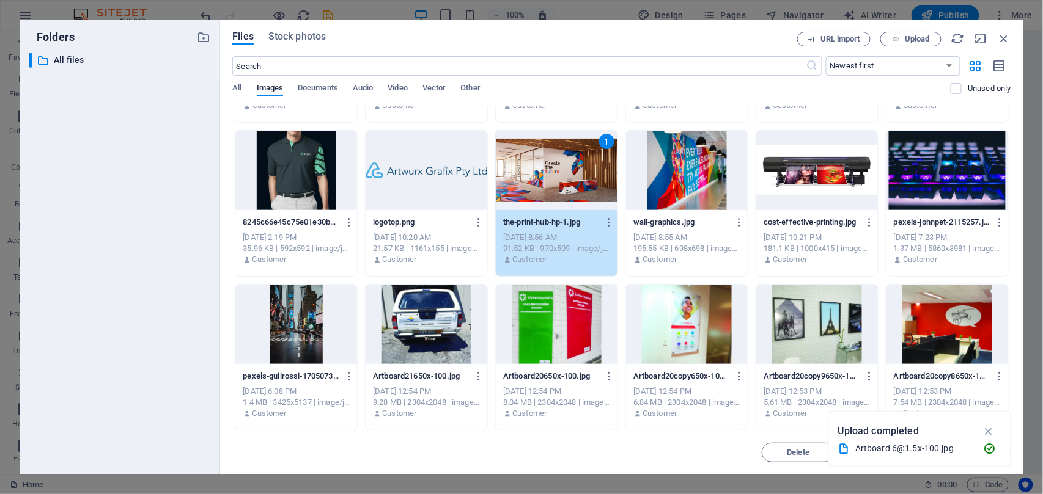
click at [704, 194] on div at bounding box center [687, 170] width 122 height 79
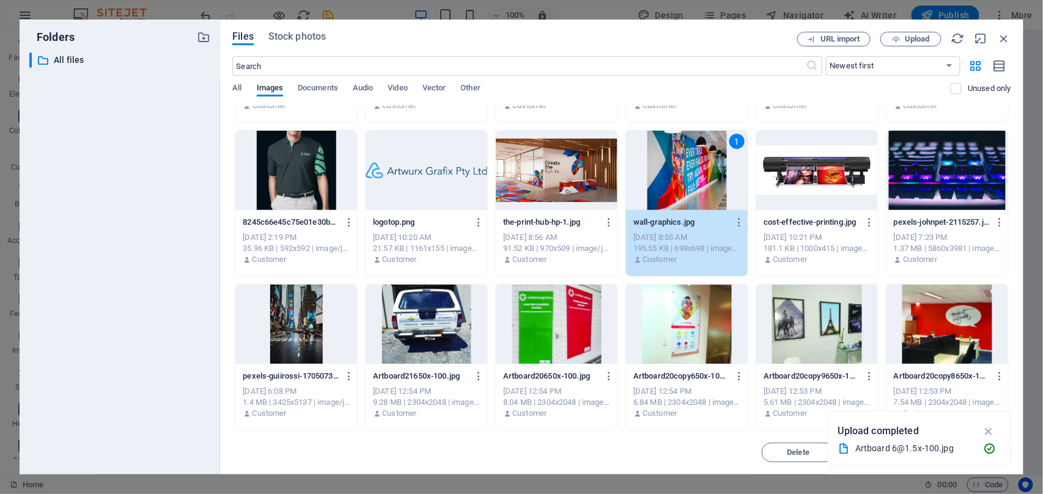
click at [526, 179] on div at bounding box center [557, 170] width 122 height 79
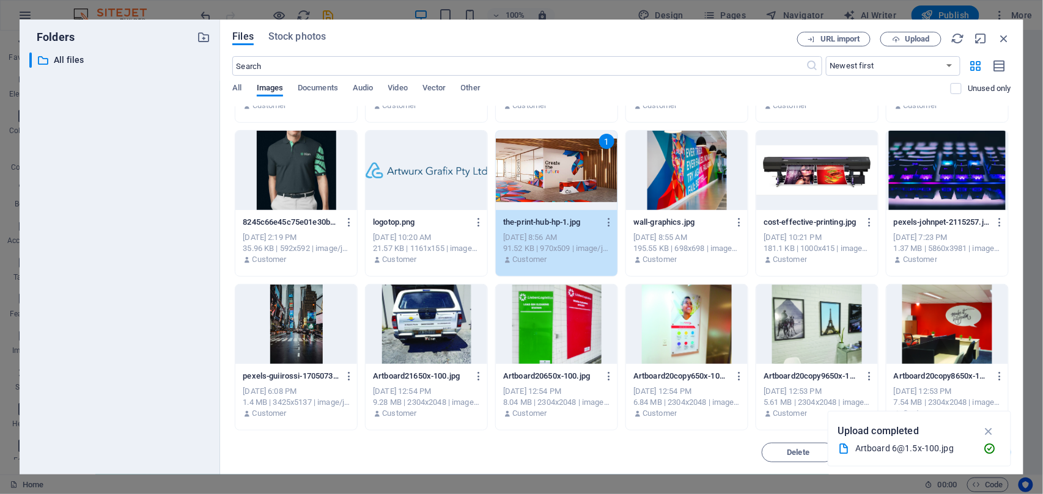
click at [726, 189] on div at bounding box center [687, 170] width 122 height 79
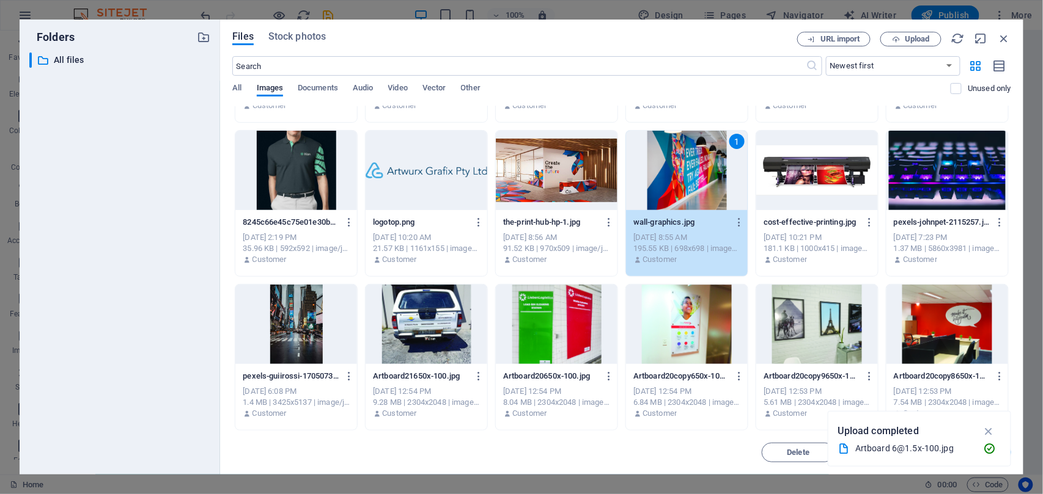
click at [907, 182] on div at bounding box center [947, 170] width 122 height 79
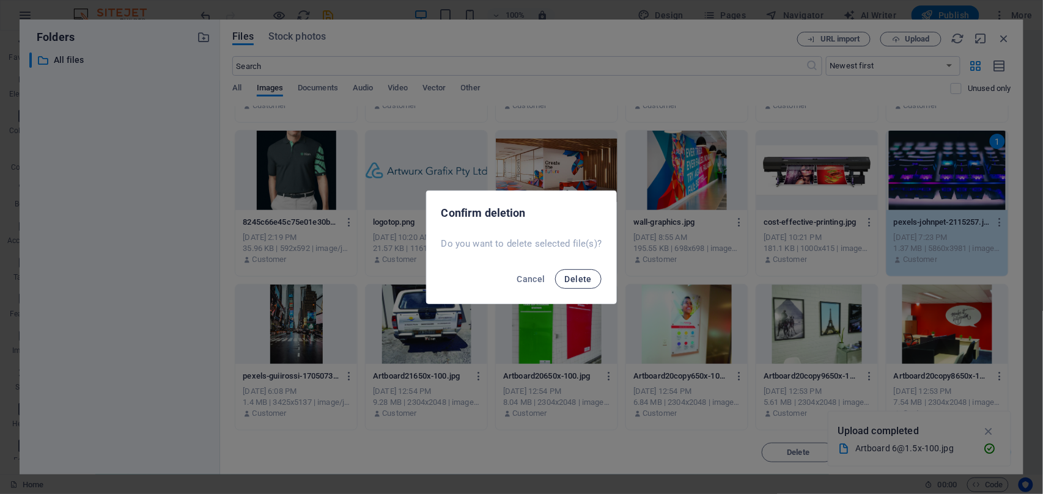
click at [583, 272] on button "Delete" at bounding box center [578, 280] width 46 height 20
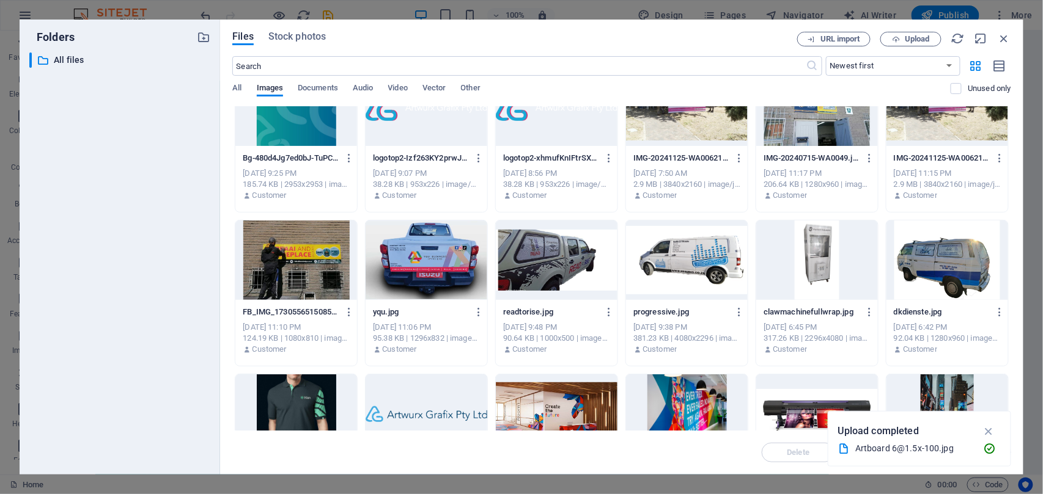
scroll to position [40, 0]
click at [307, 389] on div at bounding box center [296, 414] width 122 height 79
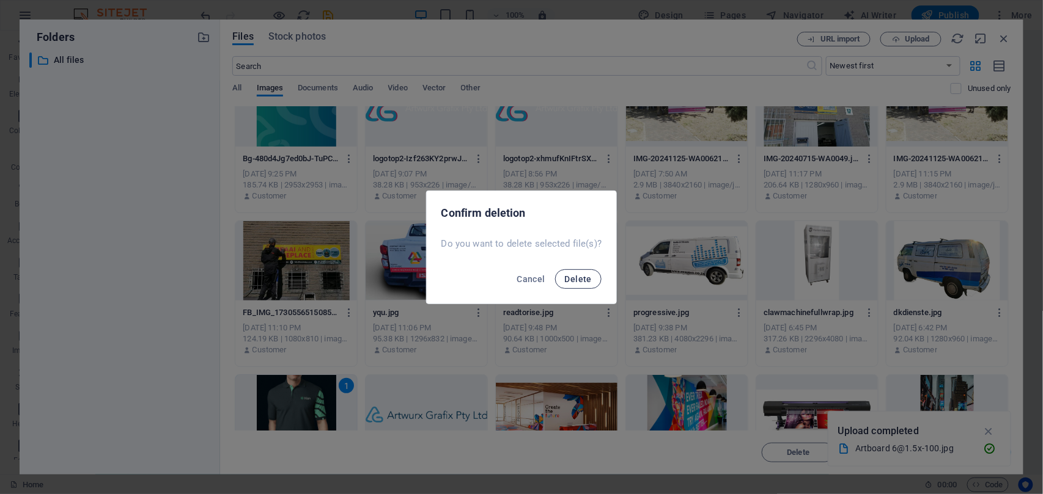
click at [581, 280] on span "Delete" at bounding box center [578, 279] width 27 height 10
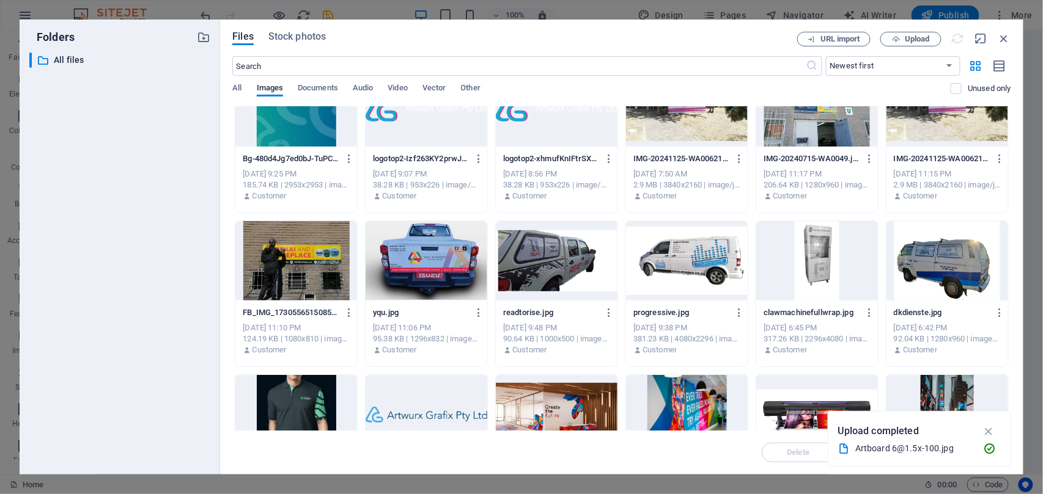
click at [277, 240] on div at bounding box center [296, 260] width 122 height 79
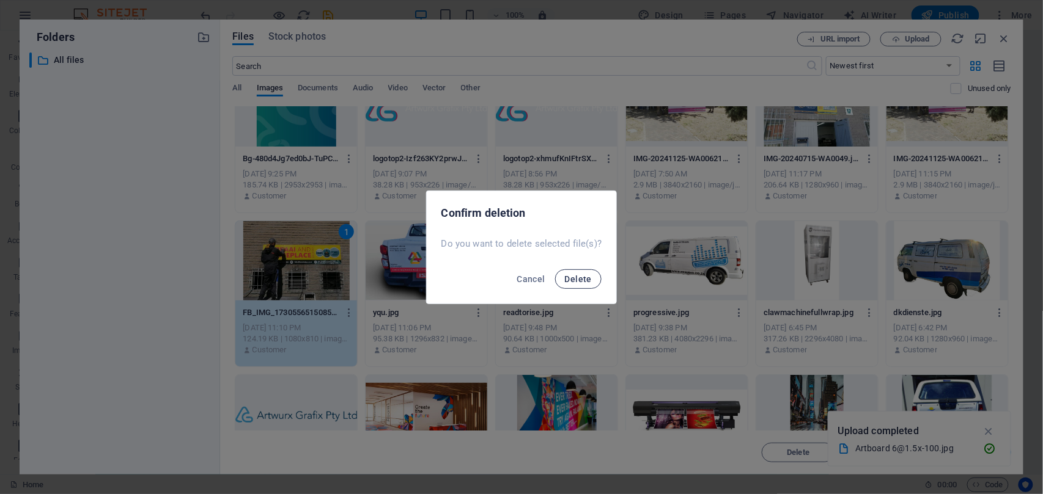
click at [573, 280] on span "Delete" at bounding box center [578, 279] width 27 height 10
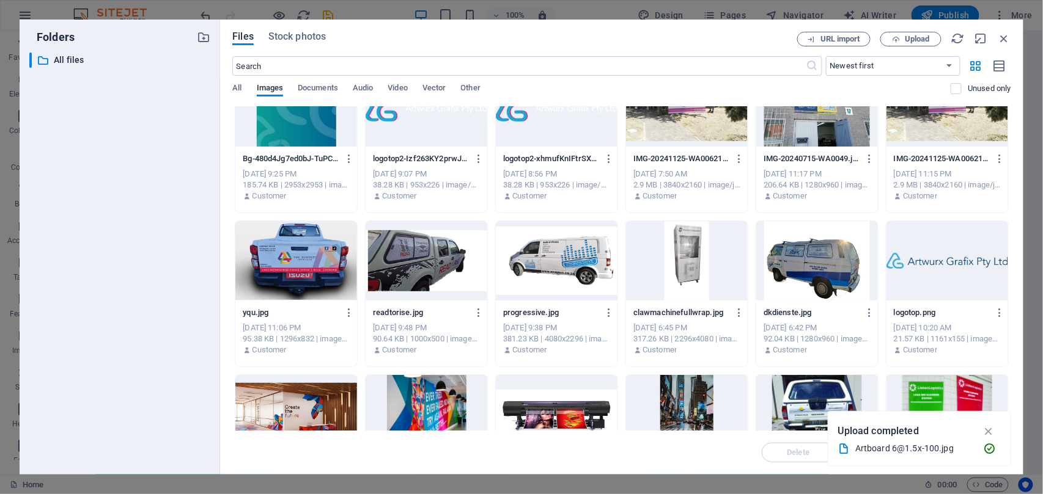
click at [553, 247] on div at bounding box center [557, 260] width 122 height 79
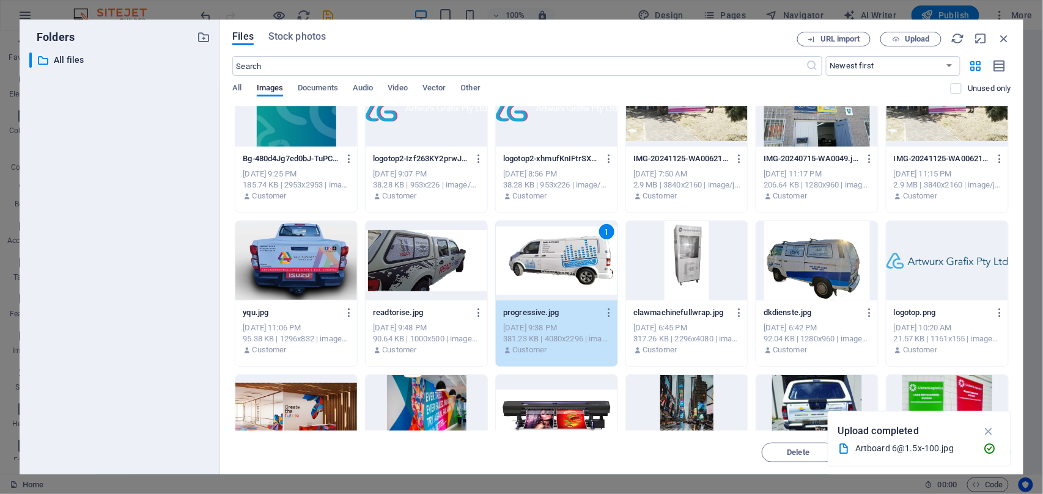
click at [301, 241] on div at bounding box center [296, 260] width 122 height 79
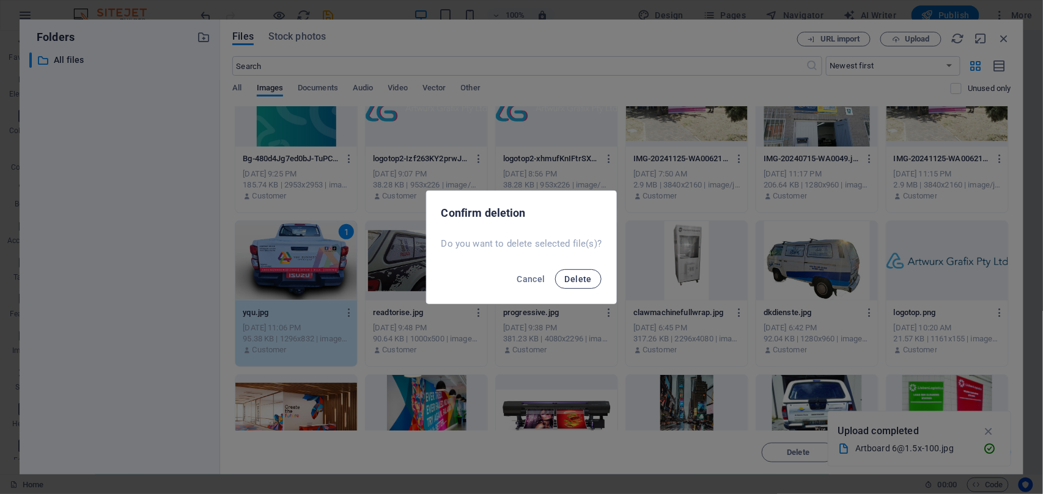
click at [593, 282] on button "Delete" at bounding box center [578, 280] width 46 height 20
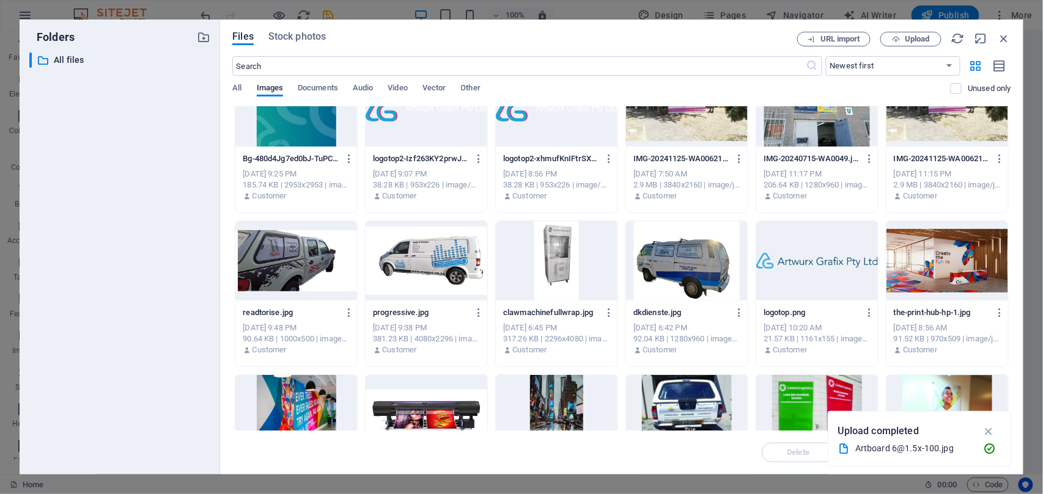
click at [496, 267] on div at bounding box center [557, 260] width 122 height 79
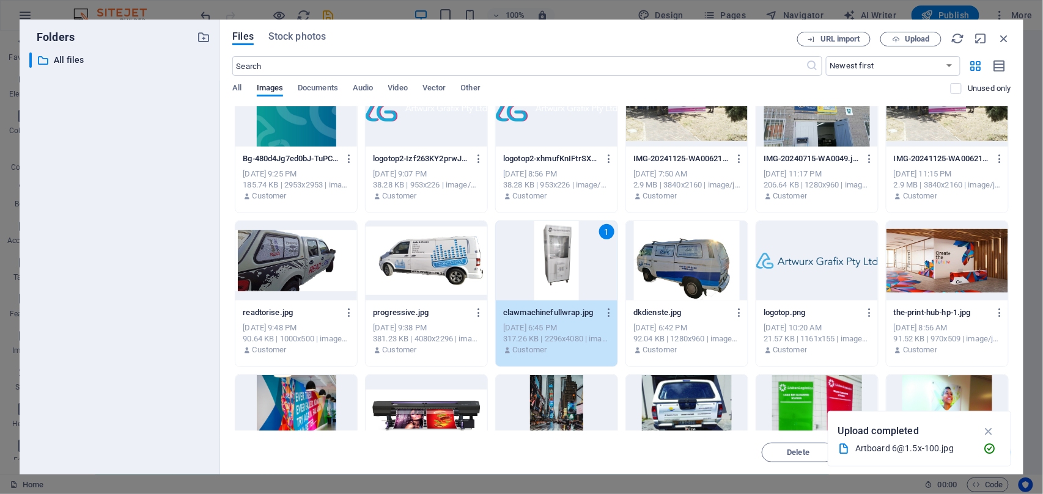
click at [428, 268] on div at bounding box center [427, 260] width 122 height 79
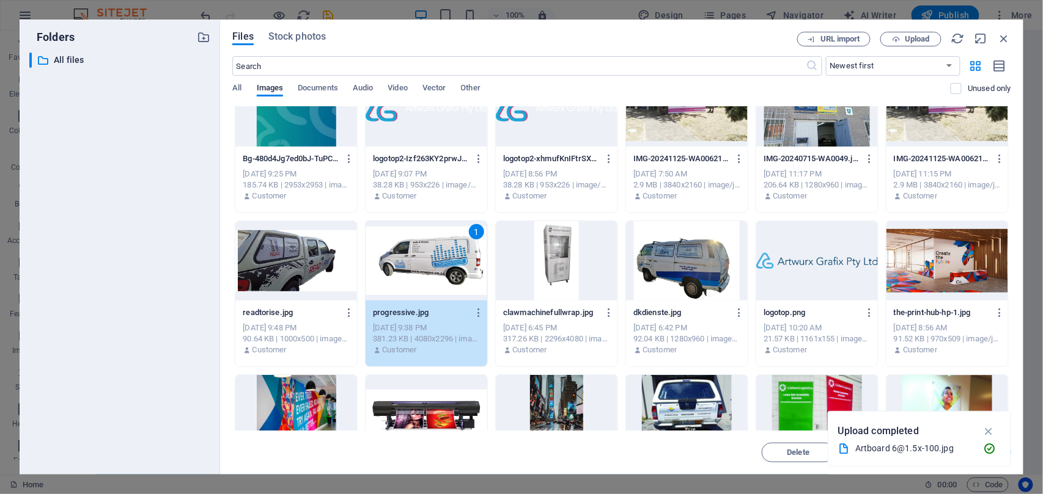
click at [652, 254] on div at bounding box center [687, 260] width 122 height 79
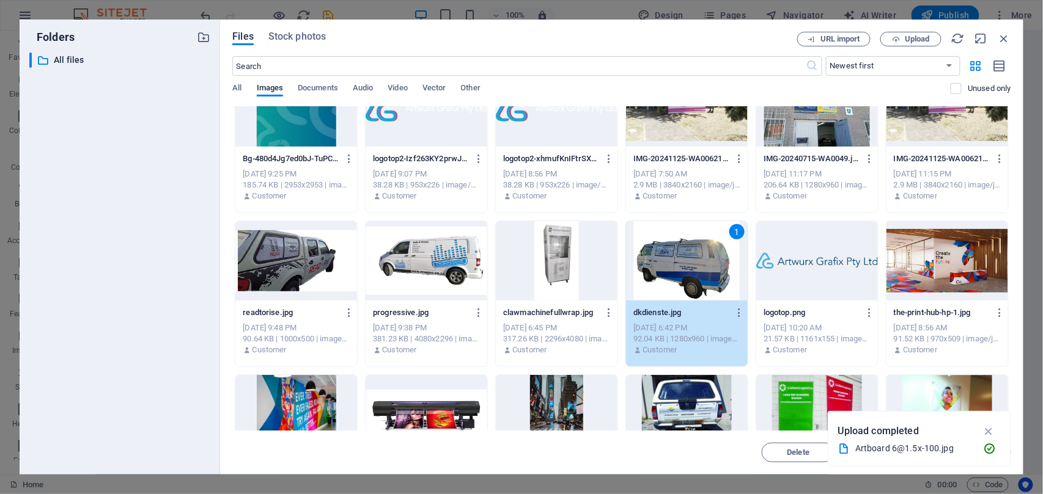
click at [455, 262] on div at bounding box center [427, 260] width 122 height 79
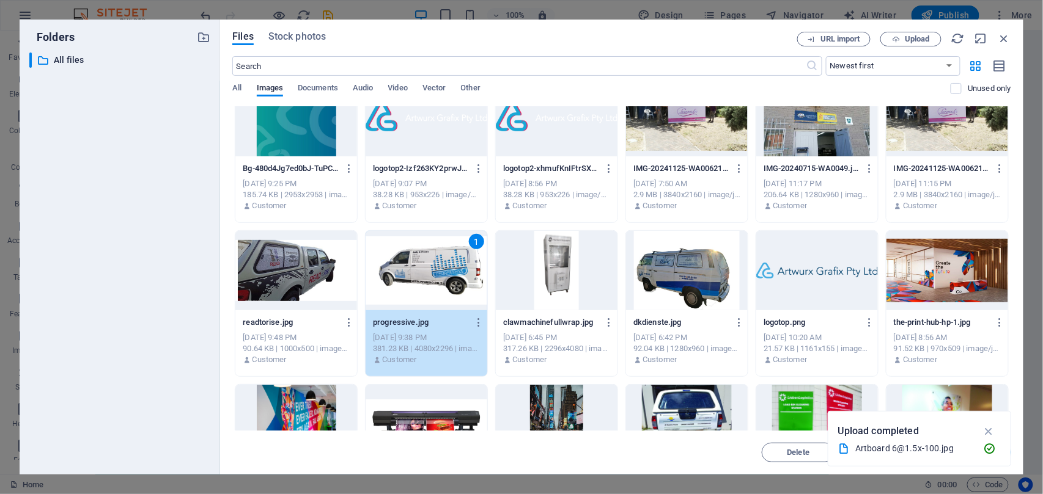
scroll to position [0, 0]
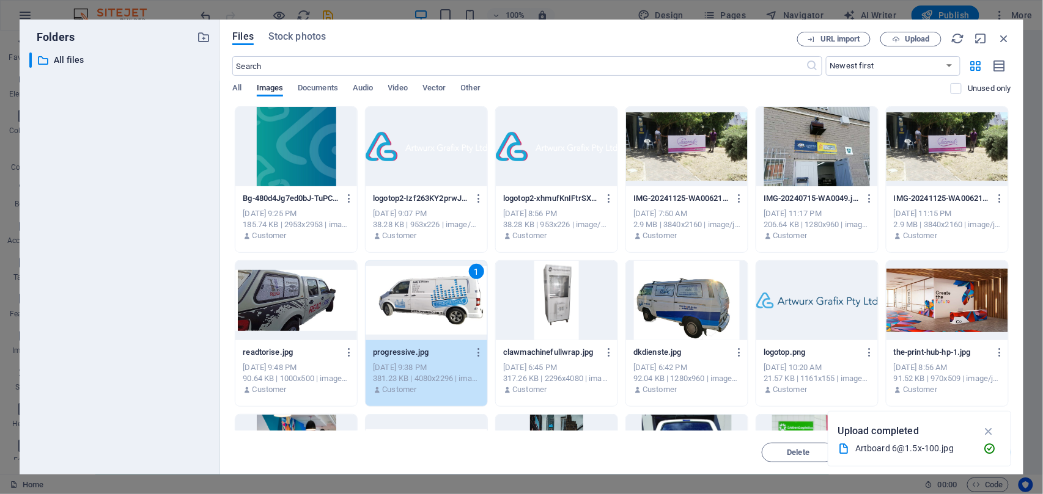
click at [564, 140] on div at bounding box center [557, 146] width 122 height 79
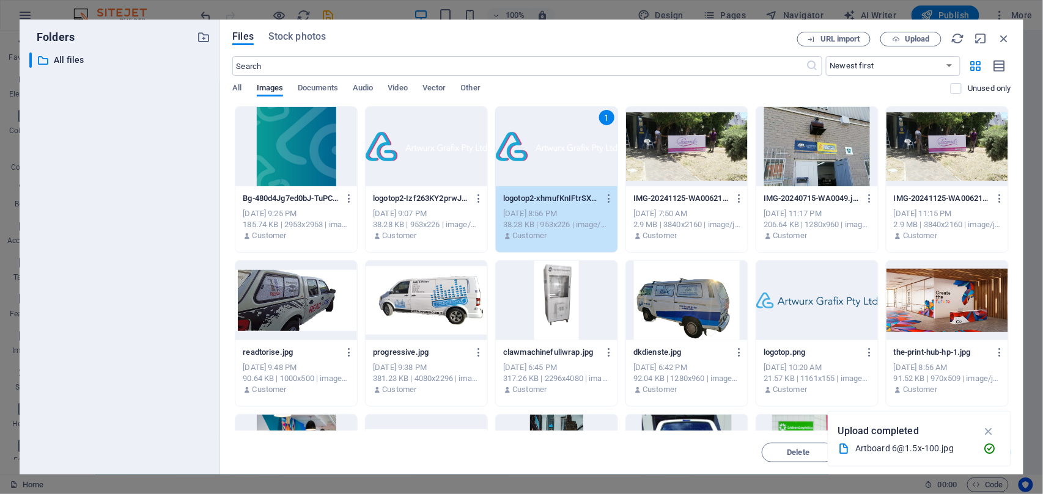
click at [923, 157] on div at bounding box center [947, 146] width 122 height 79
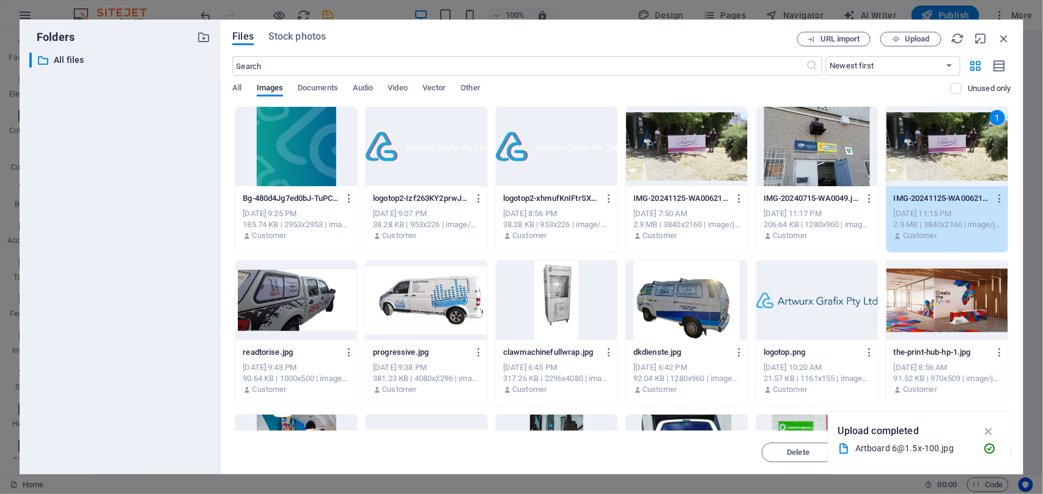
click at [799, 180] on div at bounding box center [817, 146] width 122 height 79
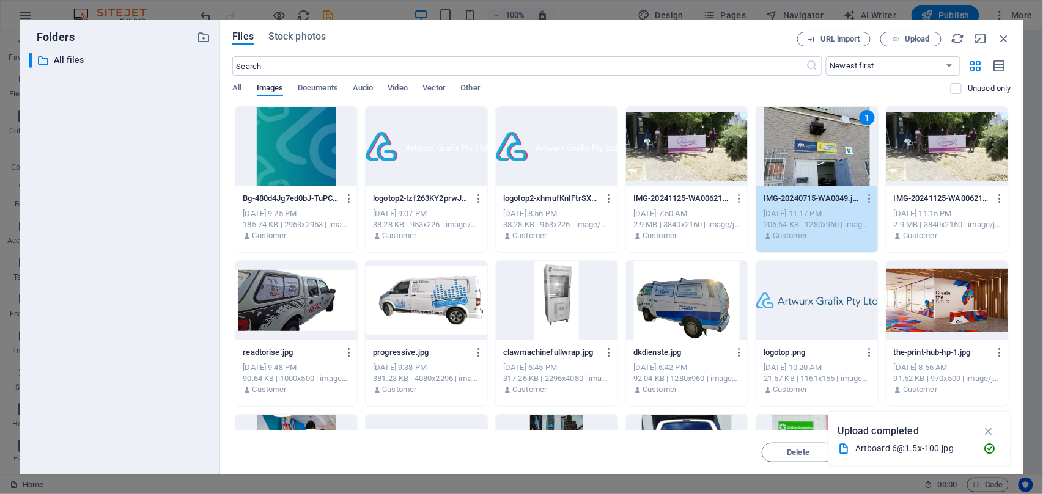
click at [577, 335] on div at bounding box center [557, 300] width 122 height 79
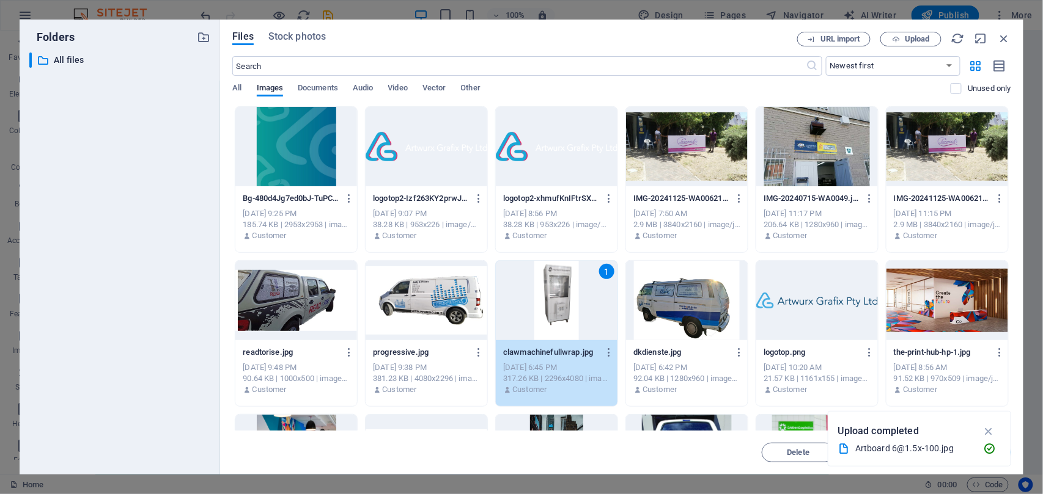
click at [842, 296] on div at bounding box center [817, 300] width 122 height 79
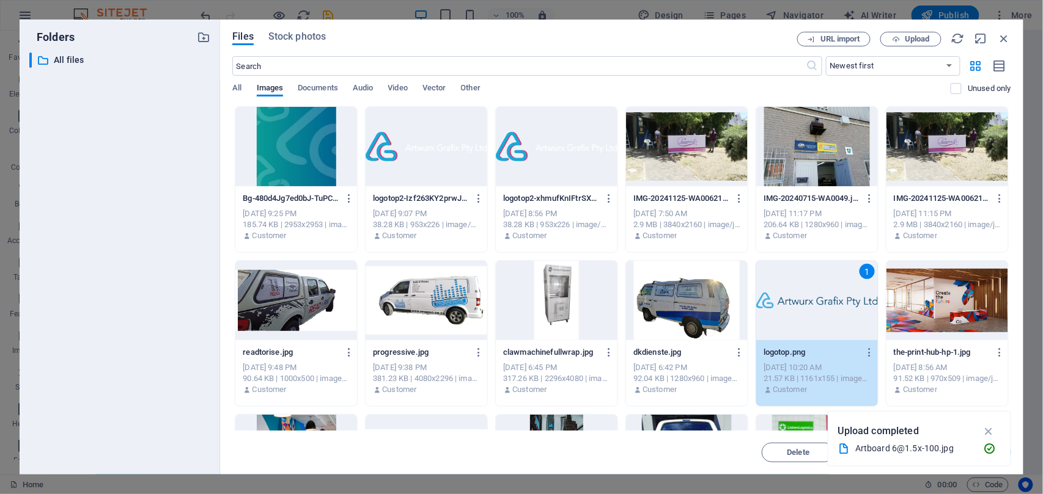
click at [914, 298] on div at bounding box center [947, 300] width 122 height 79
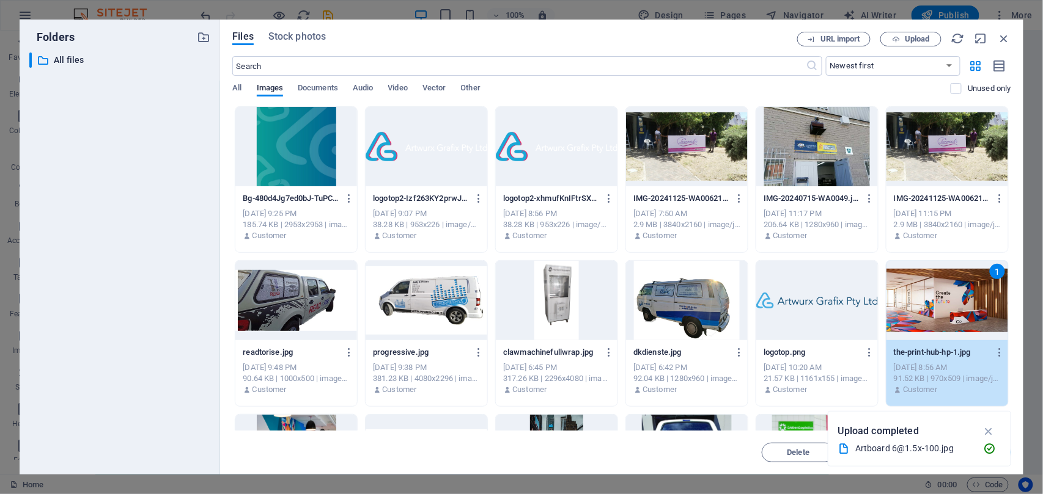
click at [952, 186] on div "IMG-20241125-WA00621.jpeg IMG-20241125-WA00621.jpeg [DATE] 11:15 PM 2.9 MB | 38…" at bounding box center [947, 217] width 122 height 62
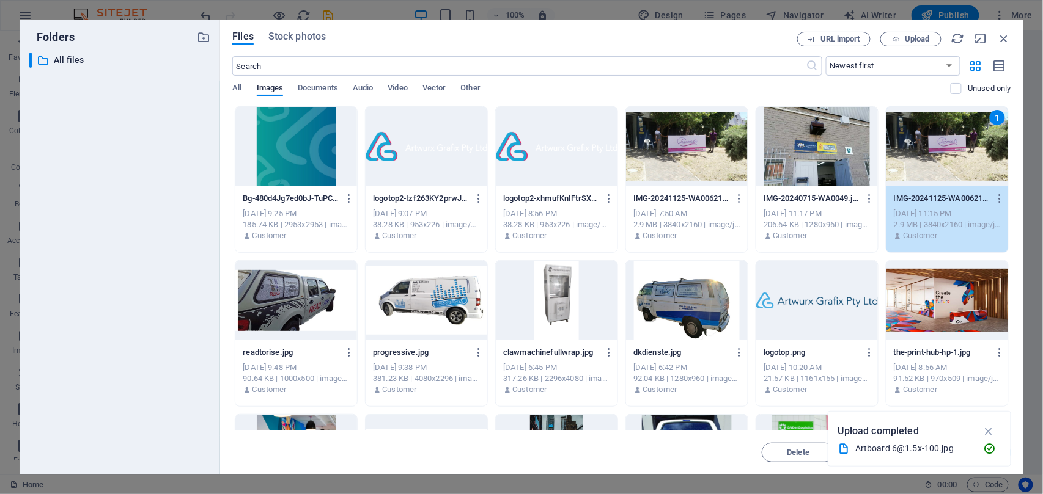
click at [832, 179] on div at bounding box center [817, 146] width 122 height 79
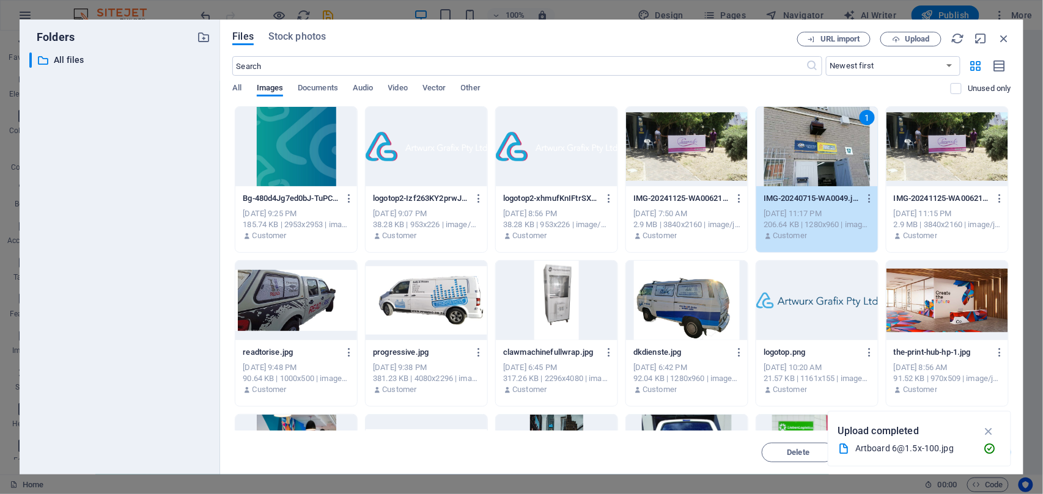
click at [673, 209] on div "[DATE] 7:50 AM" at bounding box center [686, 213] width 107 height 11
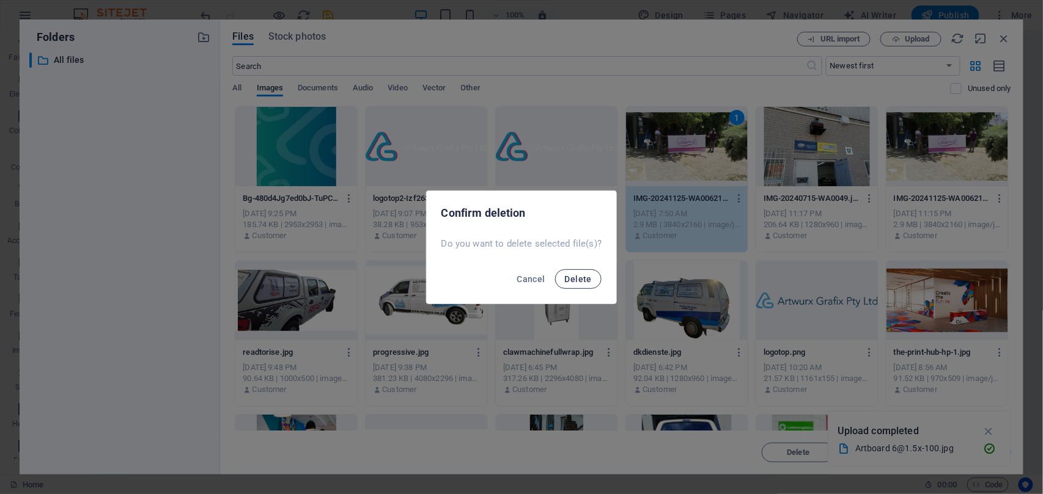
click at [585, 280] on span "Delete" at bounding box center [578, 279] width 27 height 10
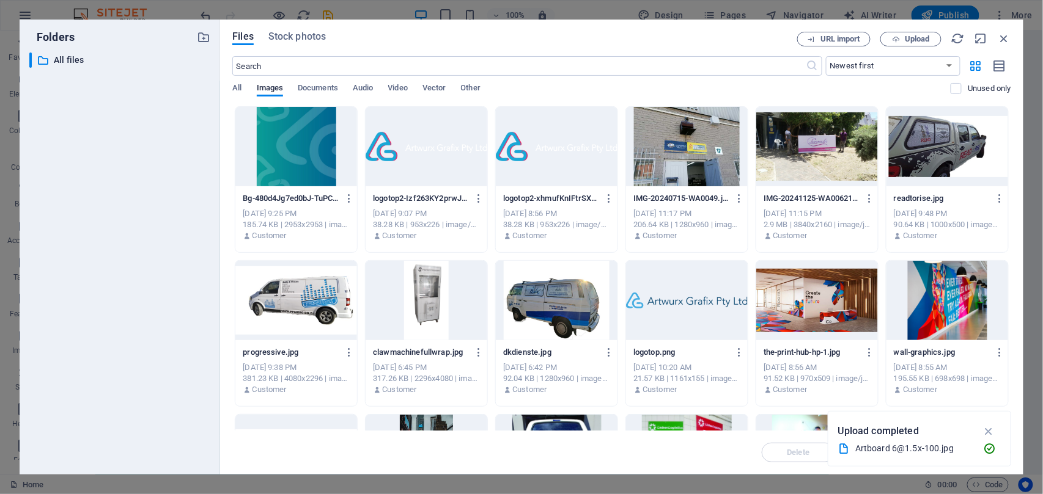
click at [550, 177] on div at bounding box center [557, 146] width 122 height 79
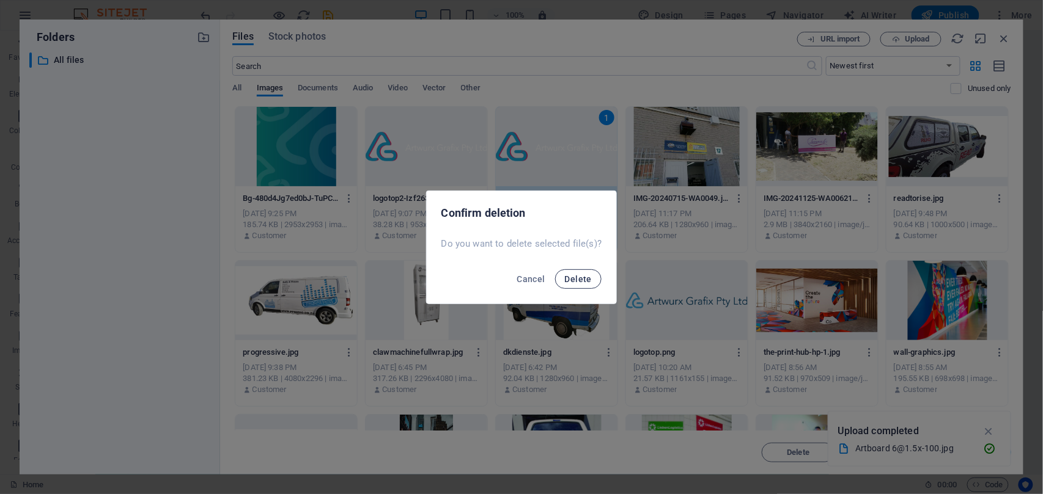
click at [575, 282] on span "Delete" at bounding box center [578, 279] width 27 height 10
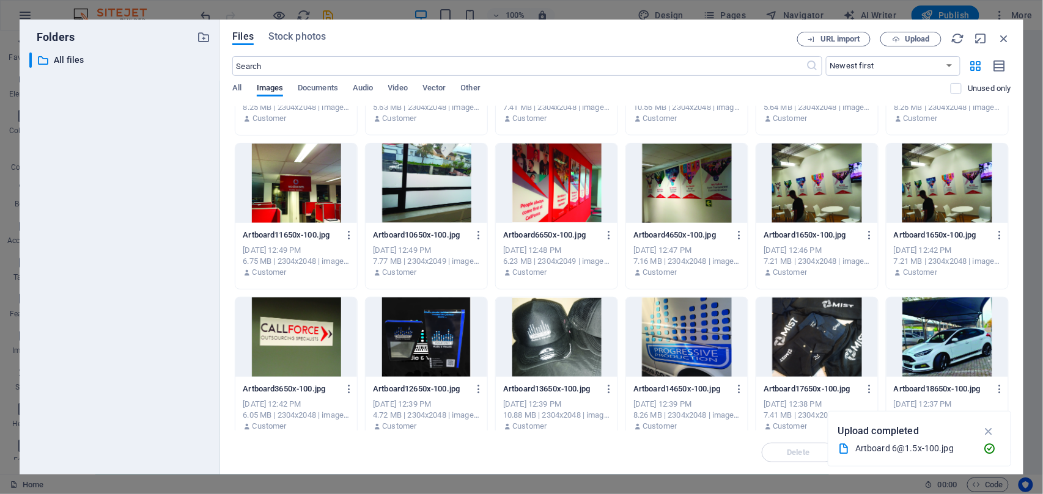
scroll to position [570, 0]
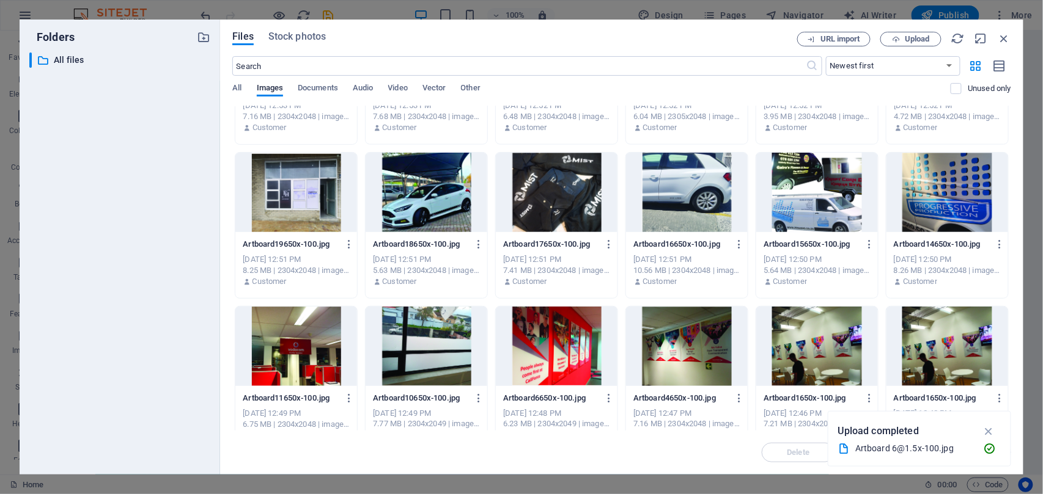
click at [834, 194] on div at bounding box center [817, 192] width 122 height 79
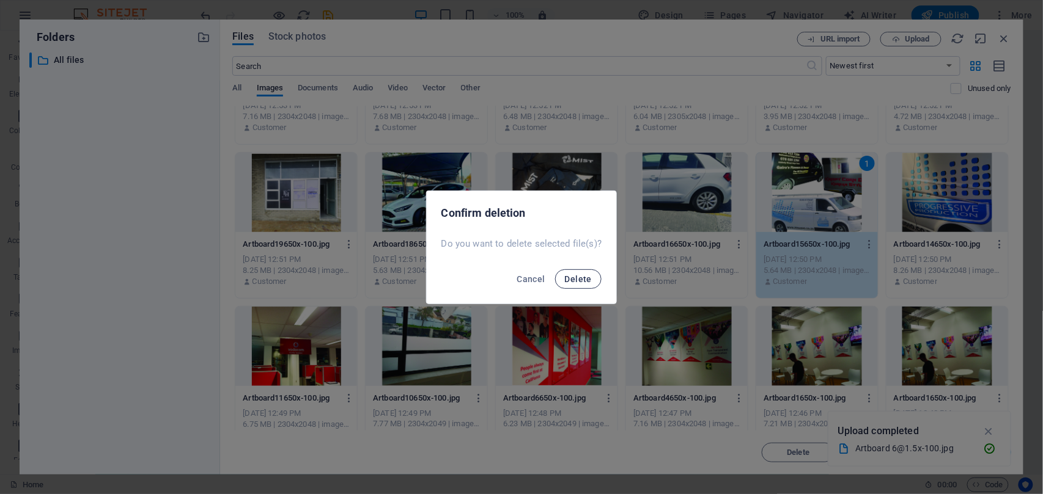
click at [566, 287] on button "Delete" at bounding box center [578, 280] width 46 height 20
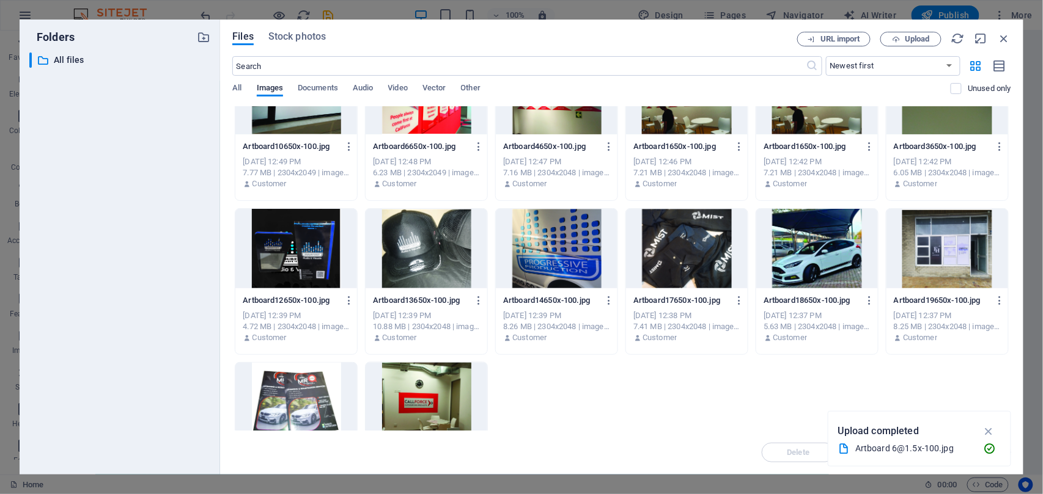
scroll to position [896, 0]
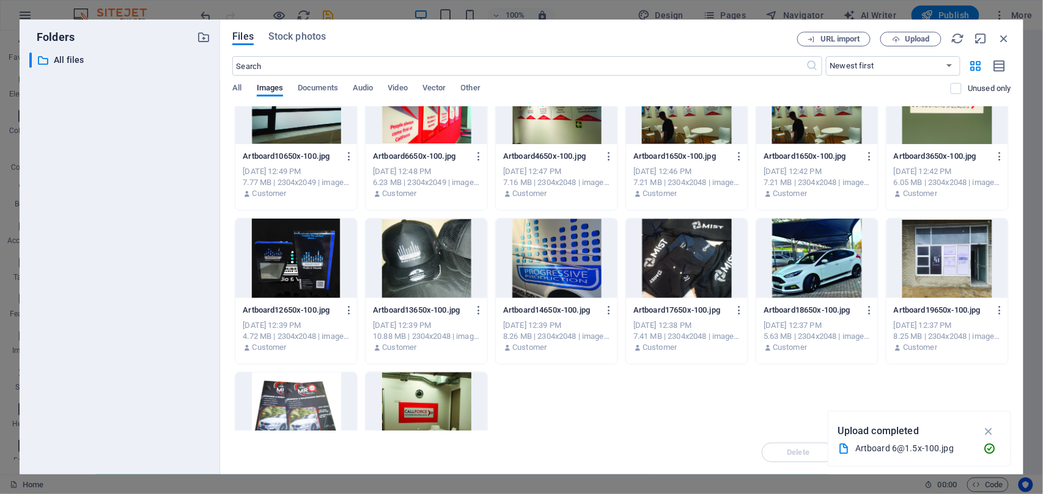
scroll to position [733, 0]
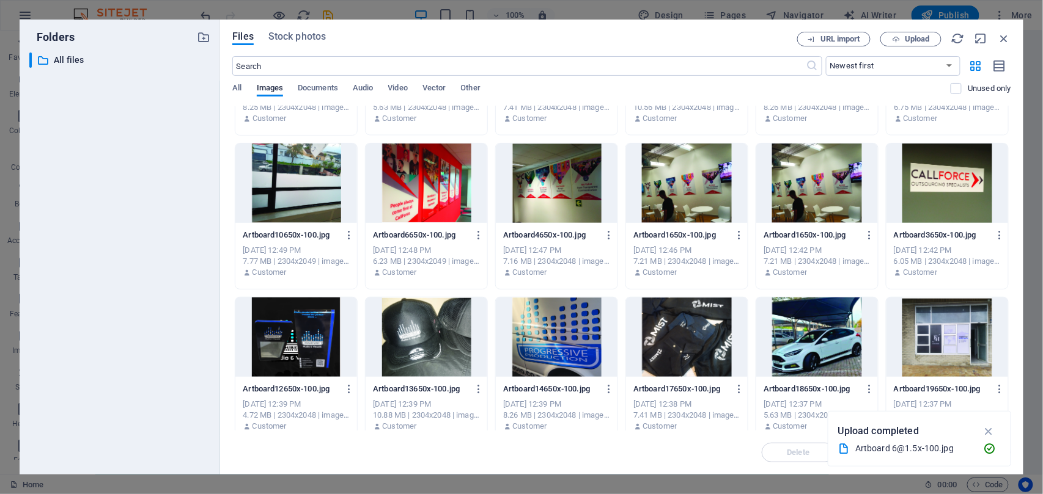
click at [677, 180] on div at bounding box center [687, 183] width 122 height 79
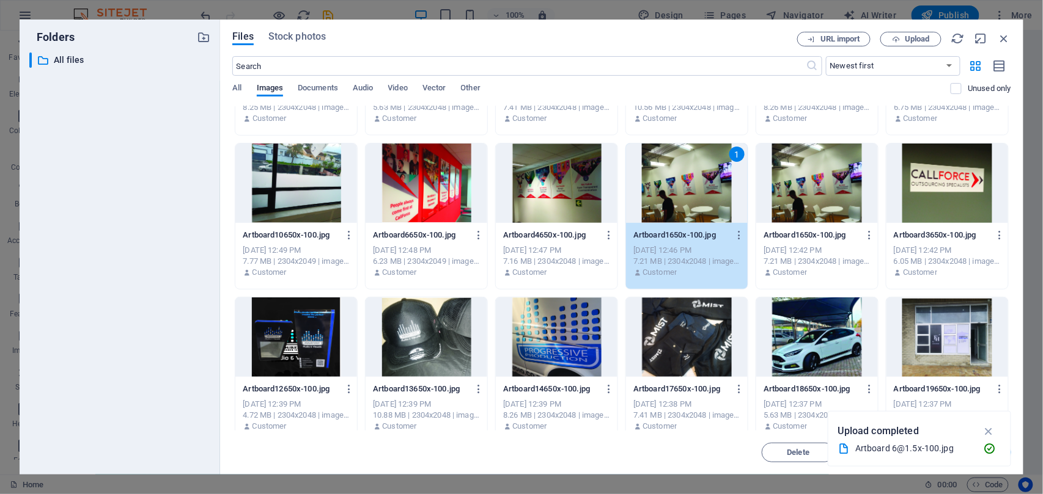
click at [551, 187] on div at bounding box center [557, 183] width 122 height 79
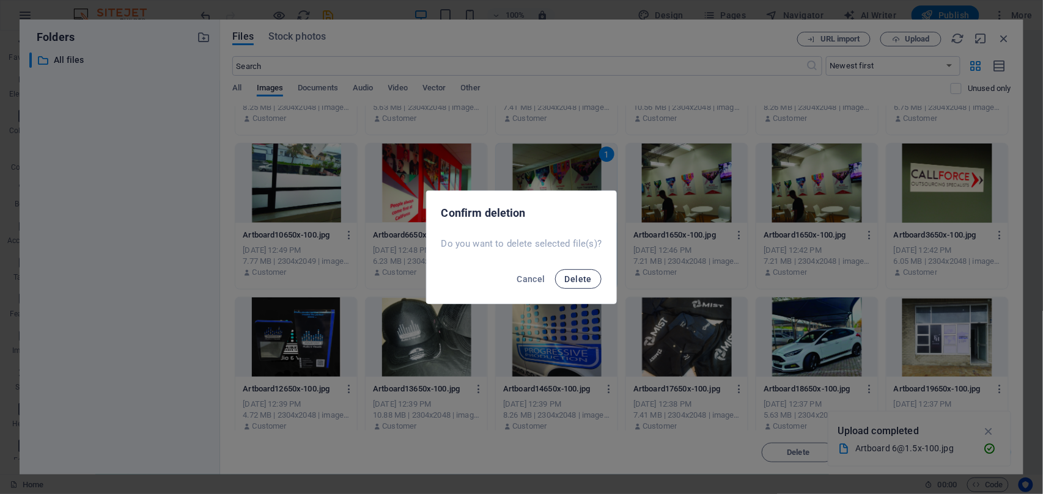
click at [580, 274] on span "Delete" at bounding box center [578, 279] width 27 height 10
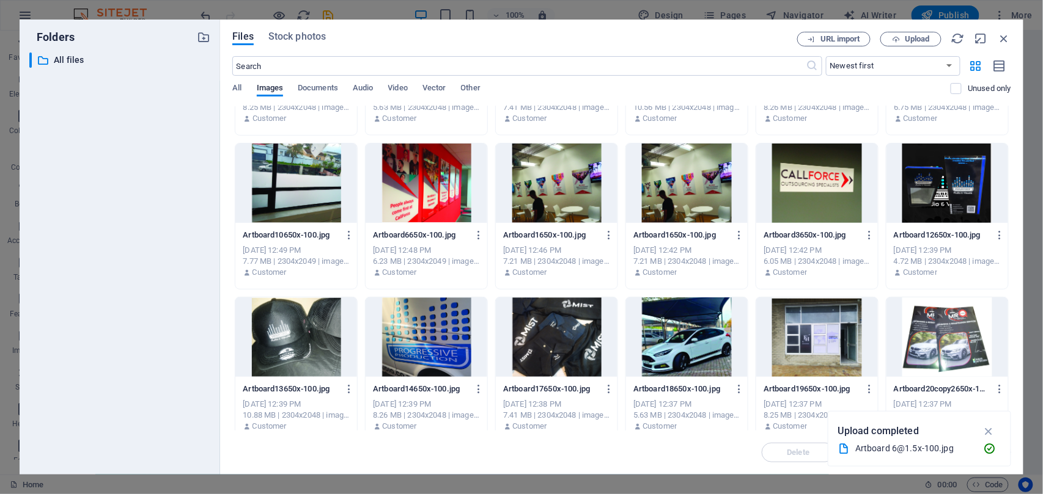
click at [311, 191] on div at bounding box center [296, 183] width 122 height 79
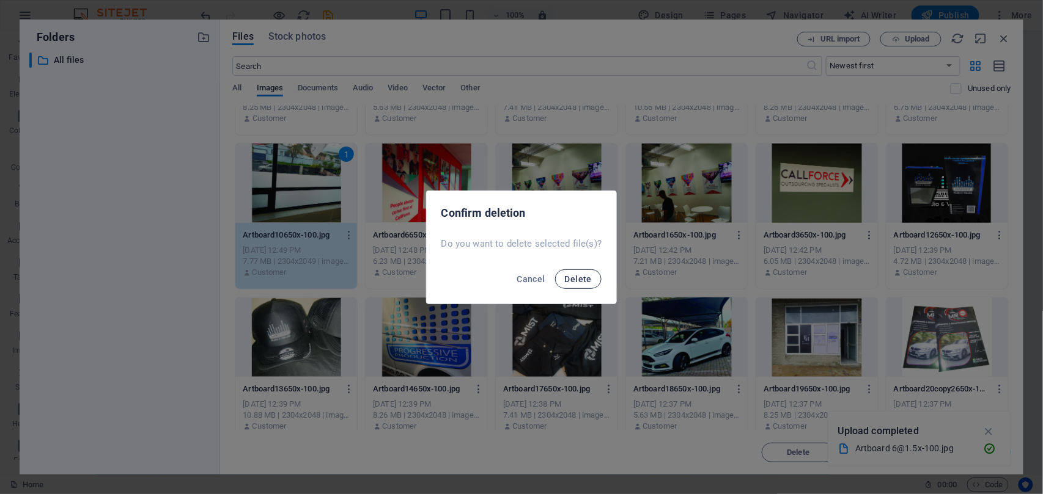
click at [570, 275] on span "Delete" at bounding box center [578, 279] width 27 height 10
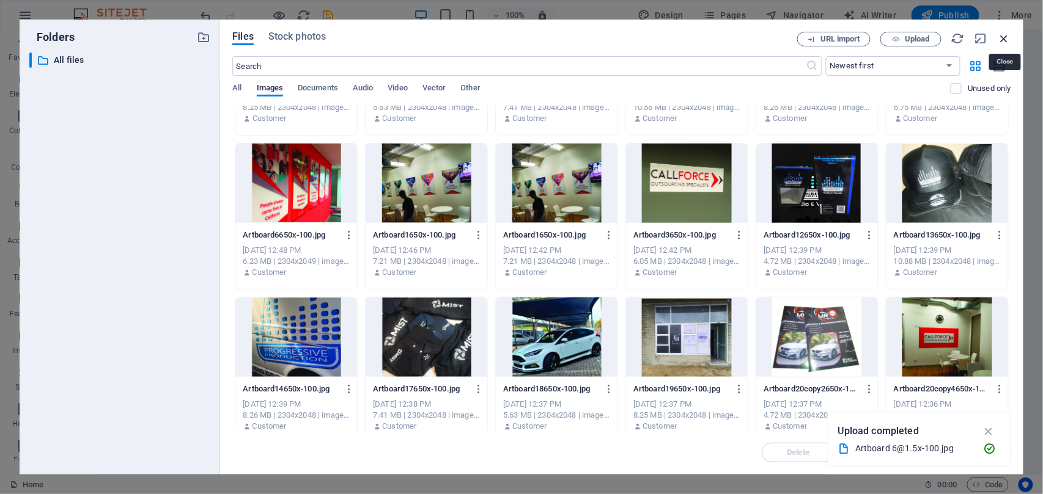
click at [1003, 35] on icon "button" at bounding box center [1004, 38] width 13 height 13
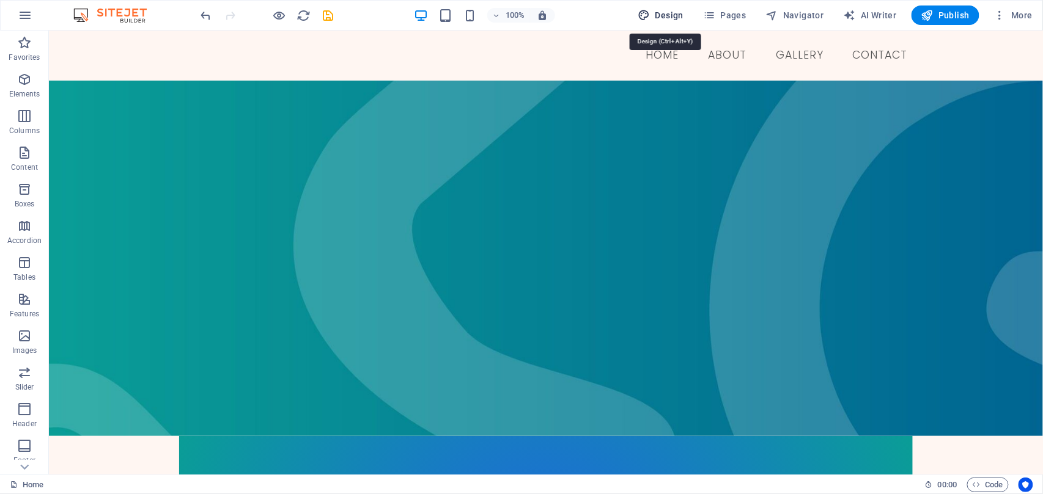
click at [672, 16] on span "Design" at bounding box center [661, 15] width 46 height 12
select select "rem"
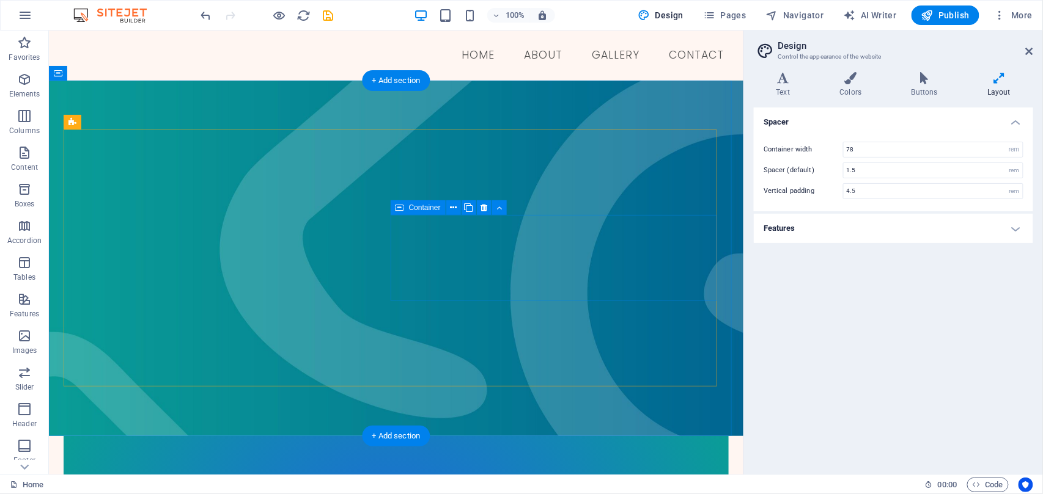
drag, startPoint x: 567, startPoint y: 225, endPoint x: 409, endPoint y: 252, distance: 160.7
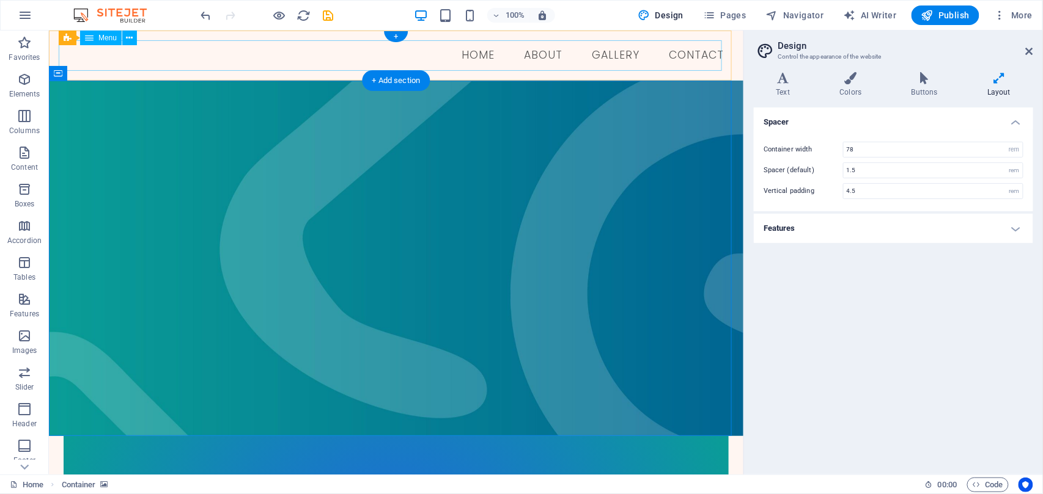
click at [470, 59] on nav "Home About GALLERY Contact" at bounding box center [395, 55] width 675 height 31
select select
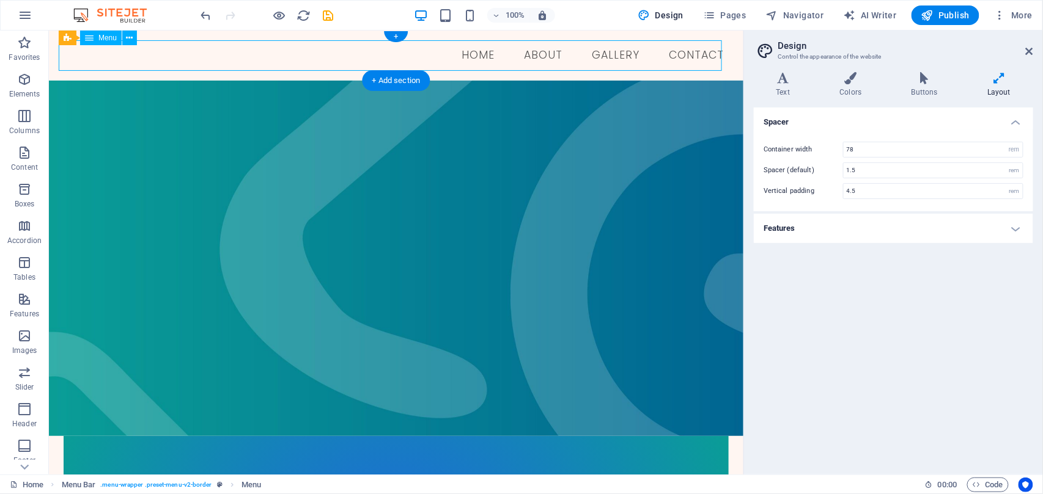
select select
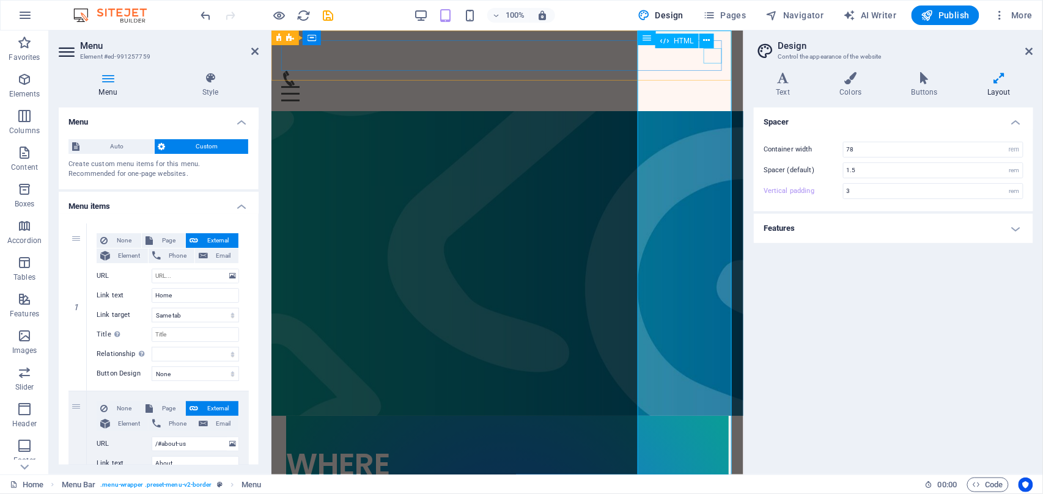
click at [716, 86] on div "Menu" at bounding box center [507, 93] width 452 height 15
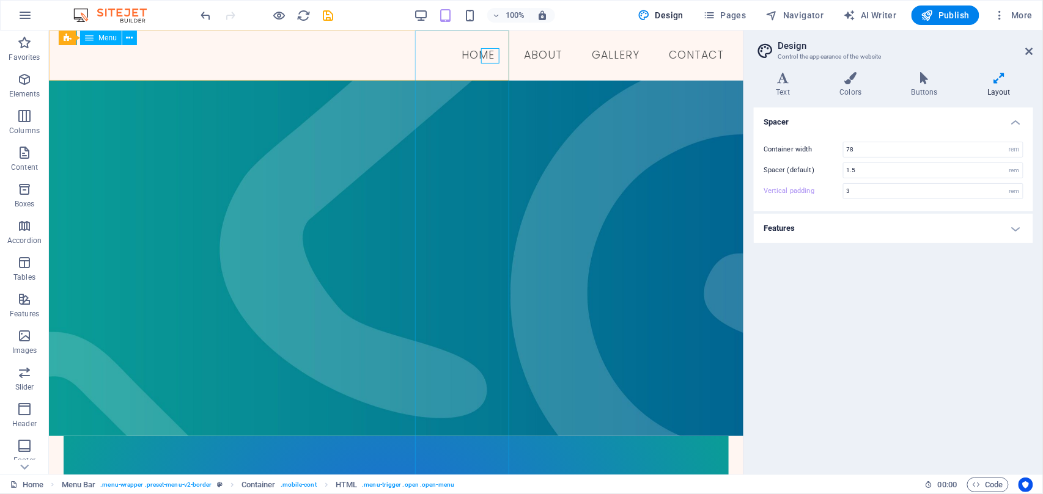
type input "4.5"
click at [788, 302] on div "Spacer Container width 78 rem px Spacer (default) 1.5 rem Vertical padding 4.5 …" at bounding box center [893, 287] width 279 height 358
click at [851, 79] on icon at bounding box center [850, 78] width 67 height 12
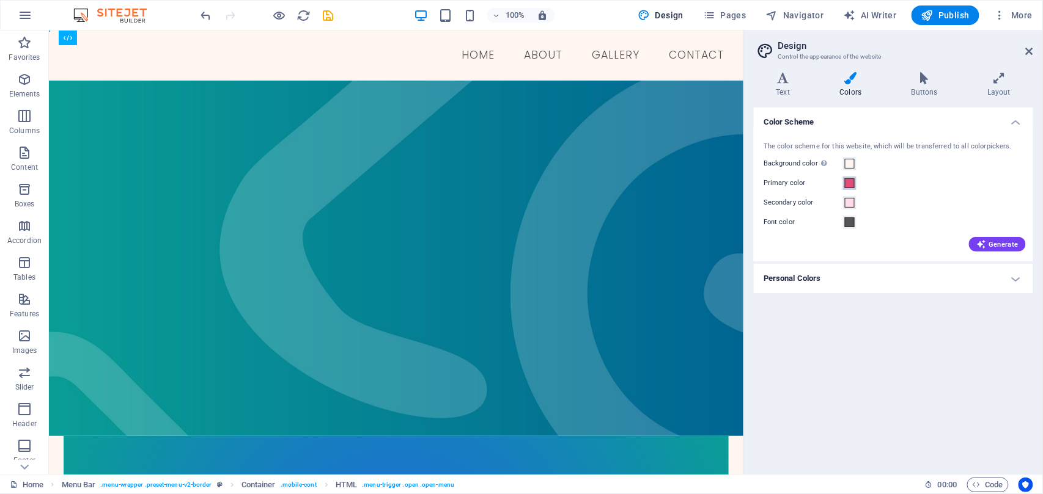
click at [848, 183] on span at bounding box center [850, 183] width 10 height 10
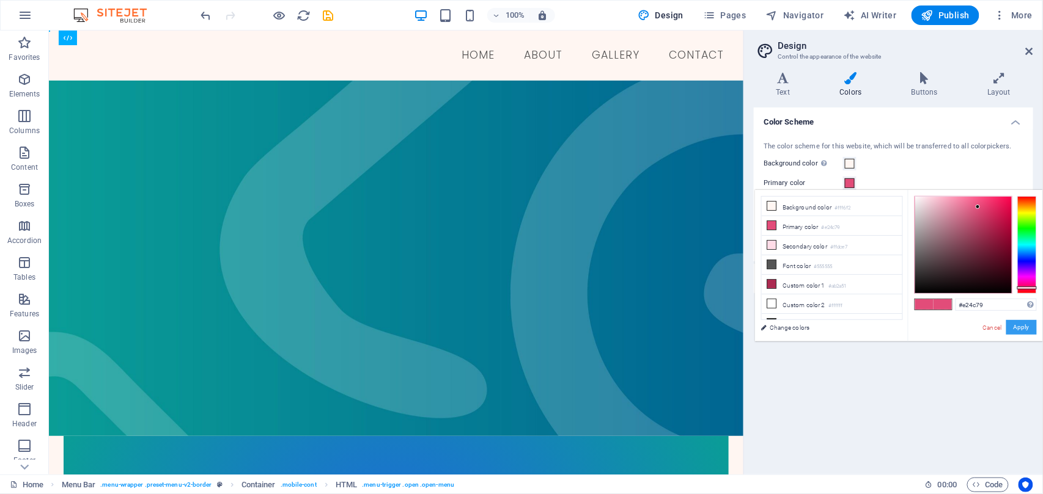
click at [1023, 331] on button "Apply" at bounding box center [1021, 327] width 31 height 15
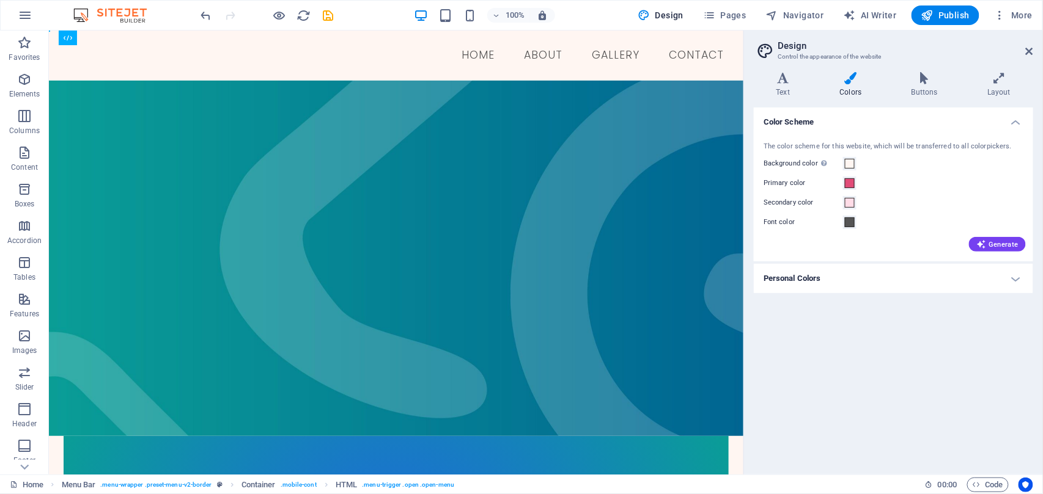
click at [895, 352] on div "Color Scheme The color scheme for this website, which will be transferred to al…" at bounding box center [893, 287] width 279 height 358
click at [218, 73] on div "Menu Home About GALLERY Contact" at bounding box center [395, 55] width 694 height 50
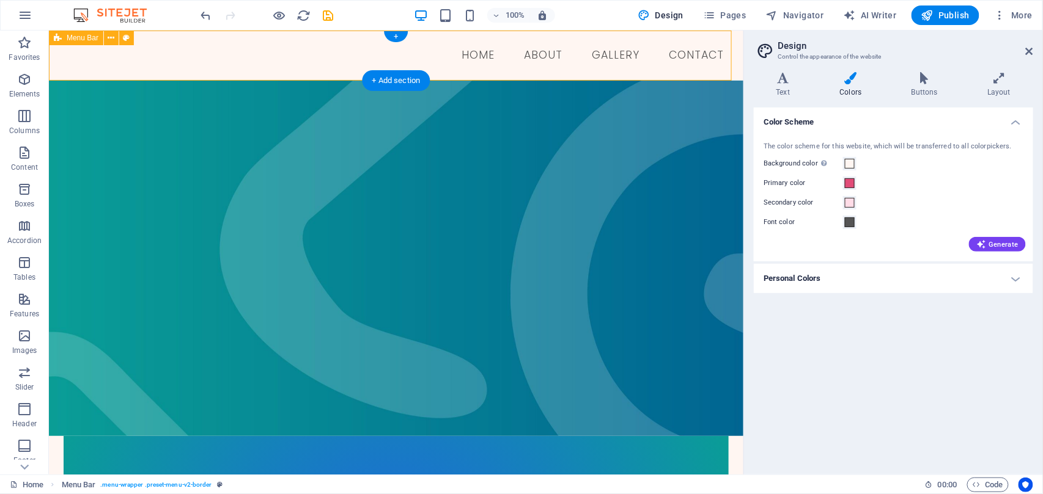
click at [218, 73] on div "Menu Home About GALLERY Contact" at bounding box center [395, 55] width 694 height 50
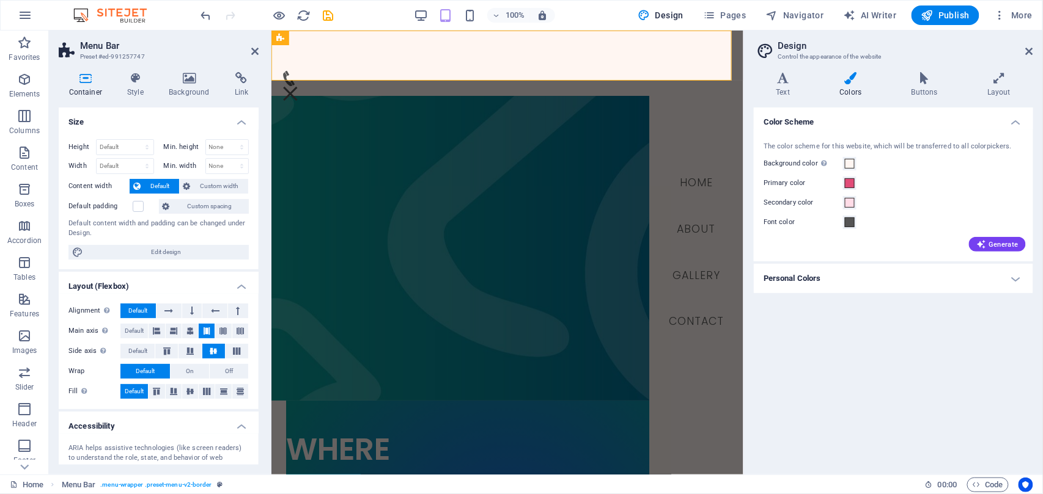
click at [856, 370] on div "Color Scheme The color scheme for this website, which will be transferred to al…" at bounding box center [893, 287] width 279 height 358
click at [299, 86] on div "Menu" at bounding box center [290, 93] width 18 height 15
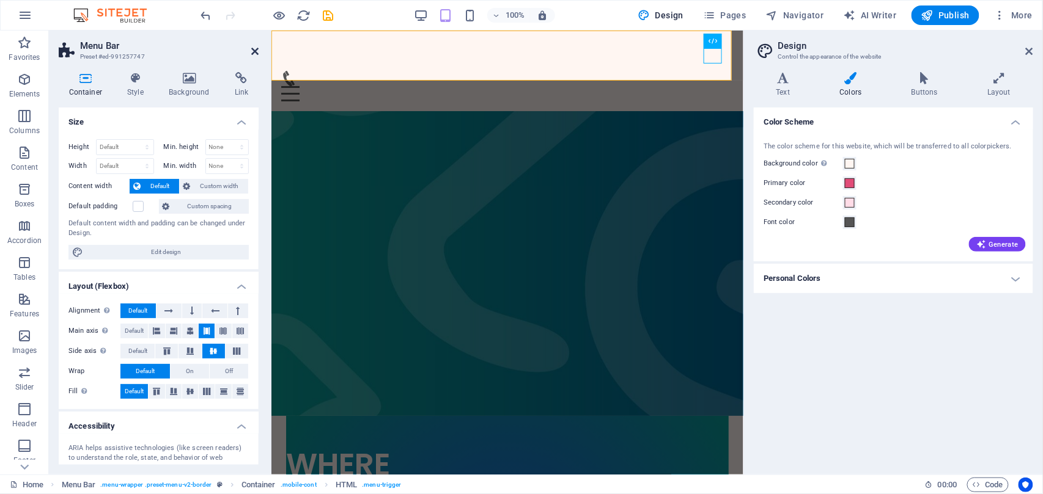
click at [252, 50] on icon at bounding box center [254, 51] width 7 height 10
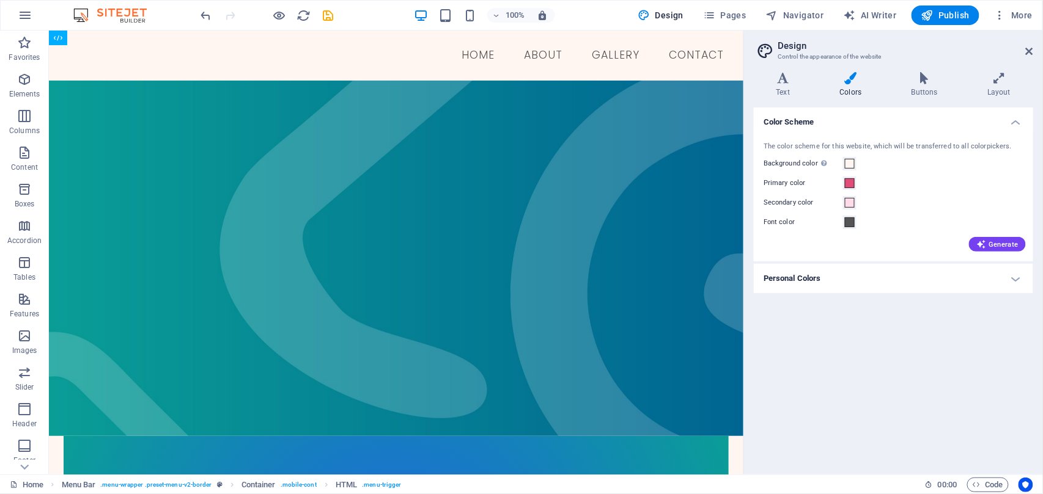
click at [121, 10] on img at bounding box center [116, 15] width 92 height 15
click at [130, 17] on img at bounding box center [116, 15] width 92 height 15
click at [20, 17] on icon "button" at bounding box center [25, 15] width 15 height 15
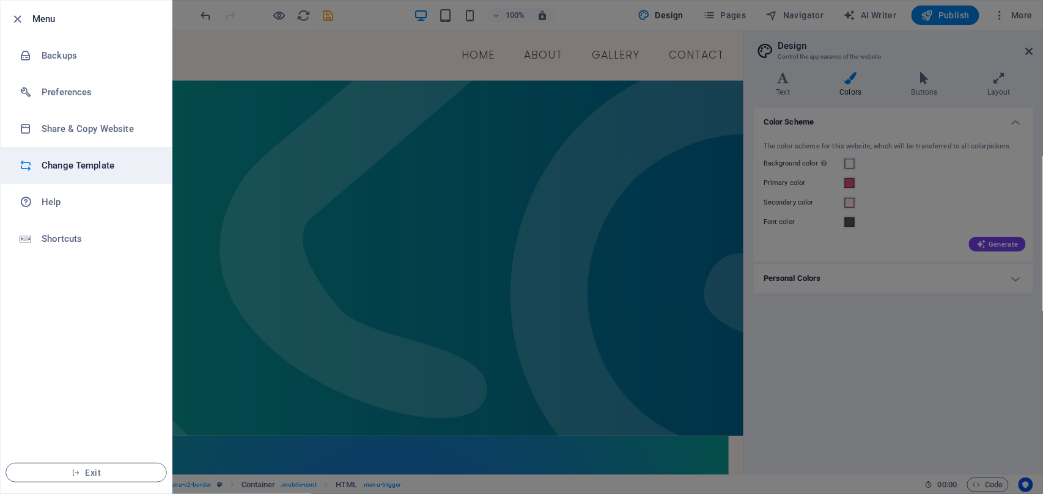
click at [81, 155] on li "Change Template" at bounding box center [86, 165] width 171 height 37
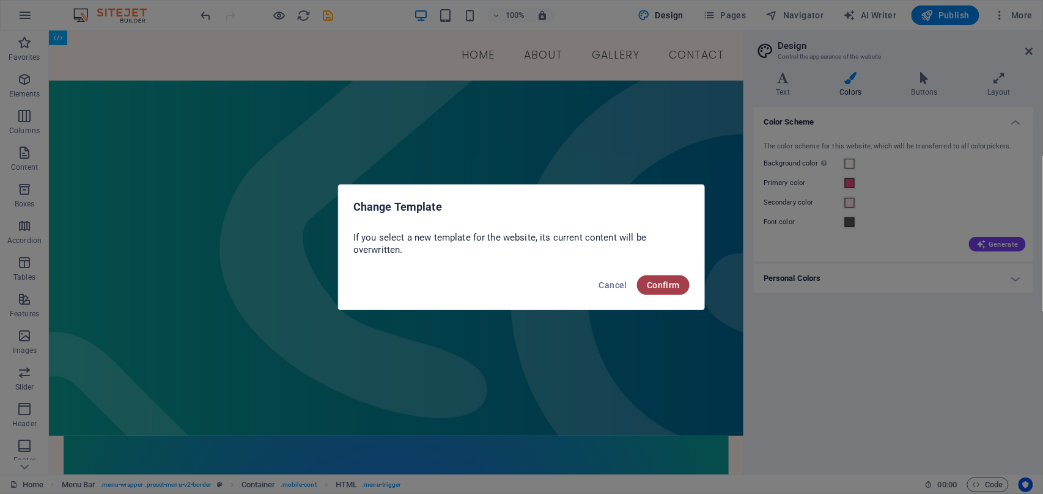
click at [661, 277] on button "Confirm" at bounding box center [663, 286] width 53 height 20
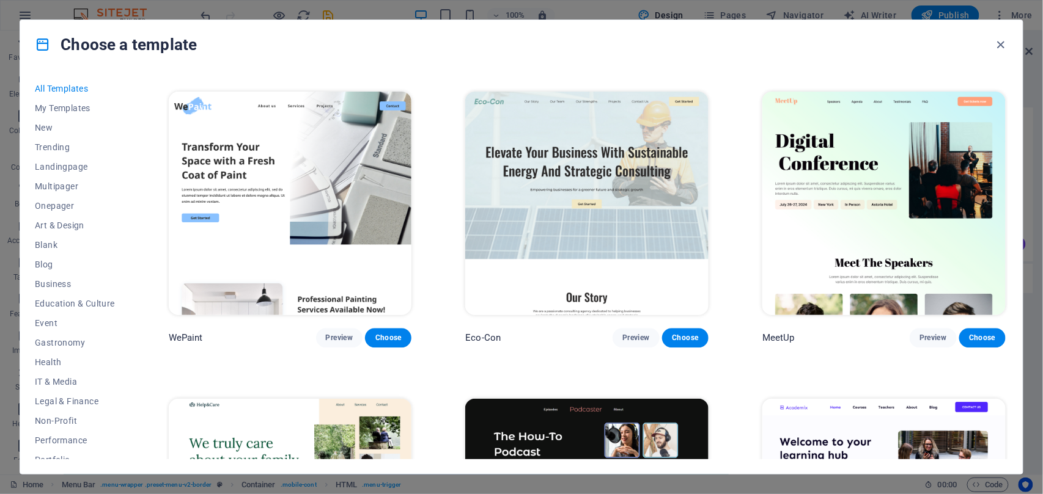
scroll to position [244, 0]
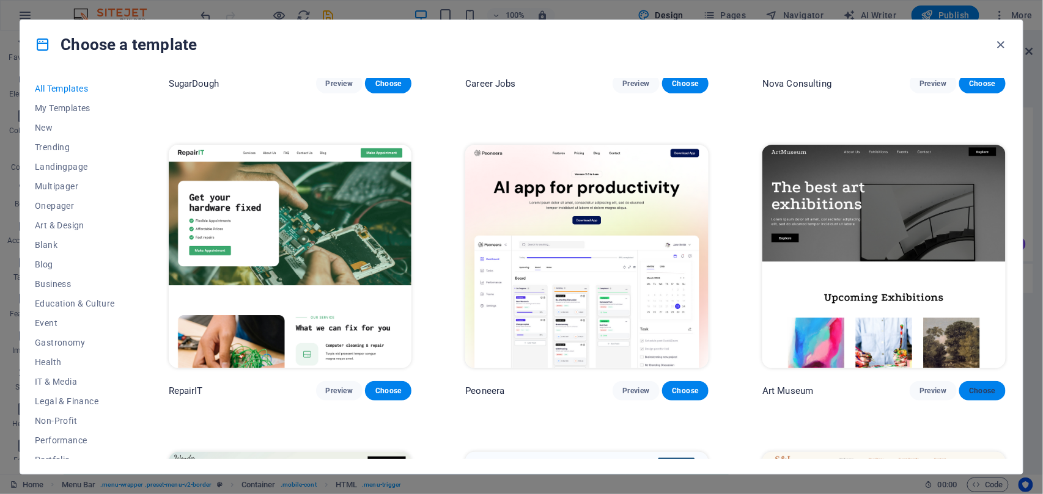
drag, startPoint x: 941, startPoint y: 389, endPoint x: 986, endPoint y: 388, distance: 44.6
click at [986, 388] on div "Preview Choose" at bounding box center [958, 391] width 96 height 20
click at [986, 388] on span "Choose" at bounding box center [982, 391] width 27 height 10
